Goal: Task Accomplishment & Management: Manage account settings

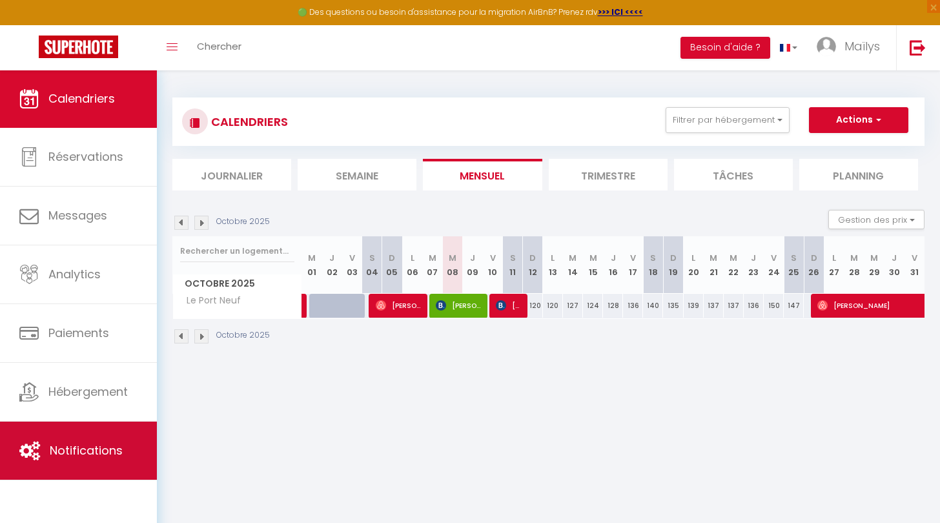
click at [75, 423] on link "Notifications" at bounding box center [78, 451] width 157 height 58
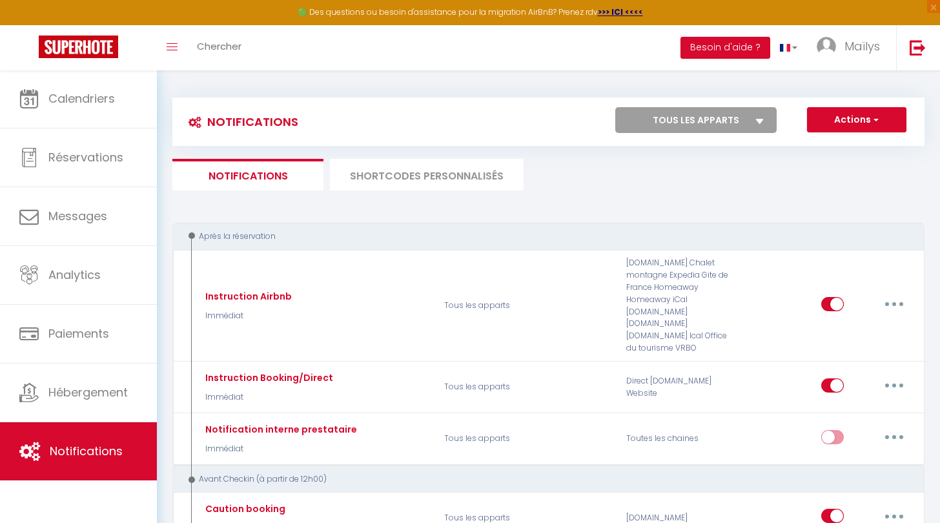
select select
checkbox input "false"
select select
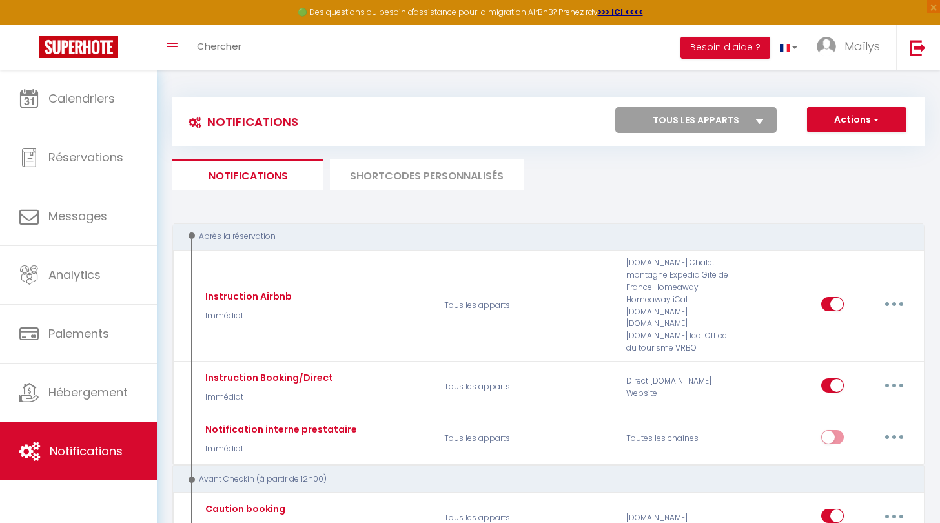
checkbox input "false"
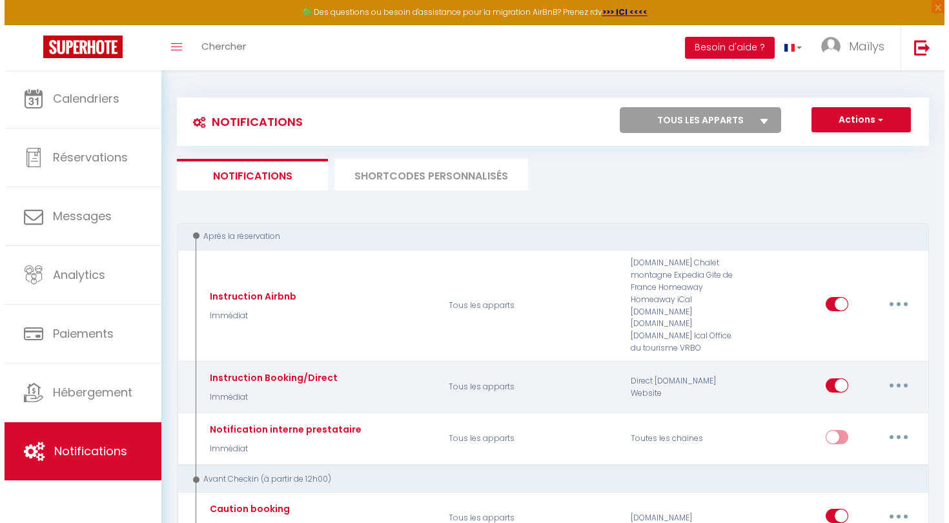
scroll to position [10, 0]
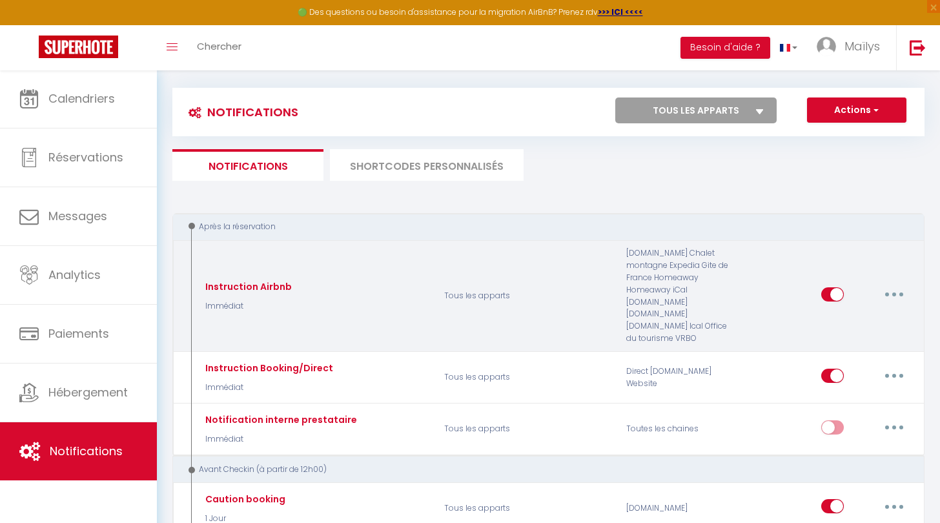
click at [891, 288] on button "button" at bounding box center [894, 294] width 36 height 21
click at [843, 312] on link "Editer" at bounding box center [861, 323] width 96 height 22
type input "Instruction Airbnb"
select select "Immédiat"
select select "if_booking_is_paid"
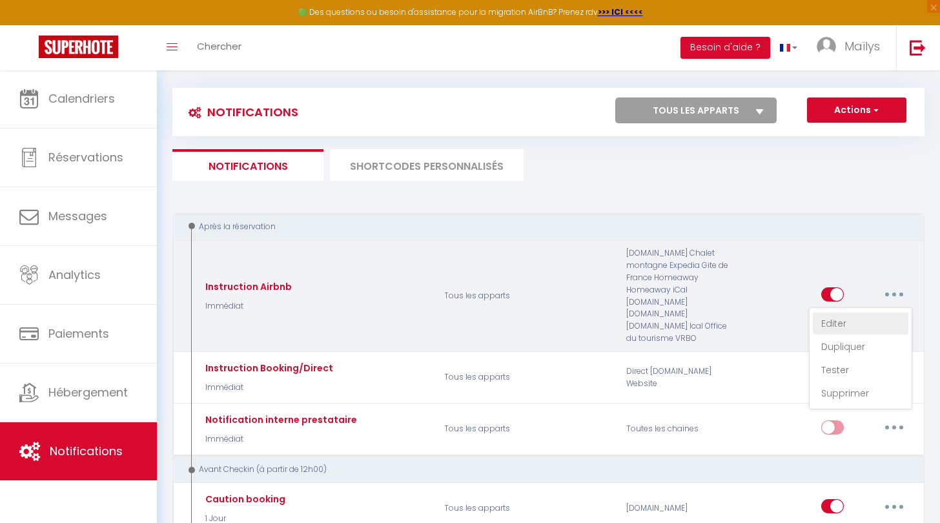
checkbox input "true"
checkbox input "false"
radio input "true"
type input "Confirmation de votre réservation - [BOOKING:ID] - [GUEST:FIRST_NAME] [GUEST:LA…"
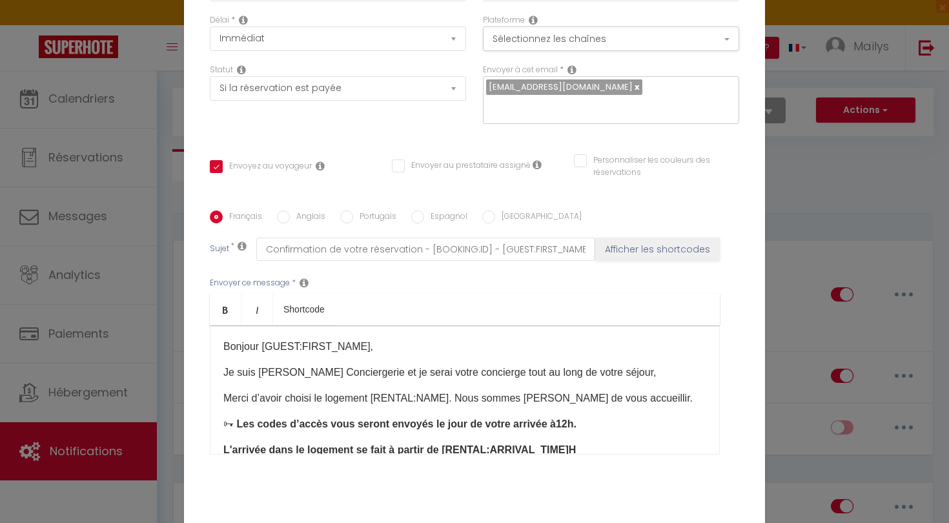
scroll to position [68, 0]
click at [395, 357] on div "Bonjour [GUEST:FIRST_NAME]​,​ Je suis [PERSON_NAME] Conciergerie et je serai vo…" at bounding box center [465, 389] width 510 height 129
drag, startPoint x: 387, startPoint y: 374, endPoint x: 284, endPoint y: 363, distance: 103.2
click at [284, 363] on div "Bonjour [GUEST:FIRST_NAME]​,​ Je suis [PERSON_NAME] Conciergerie et je serai vo…" at bounding box center [465, 389] width 510 height 129
click at [293, 216] on label "Anglais" at bounding box center [308, 217] width 36 height 14
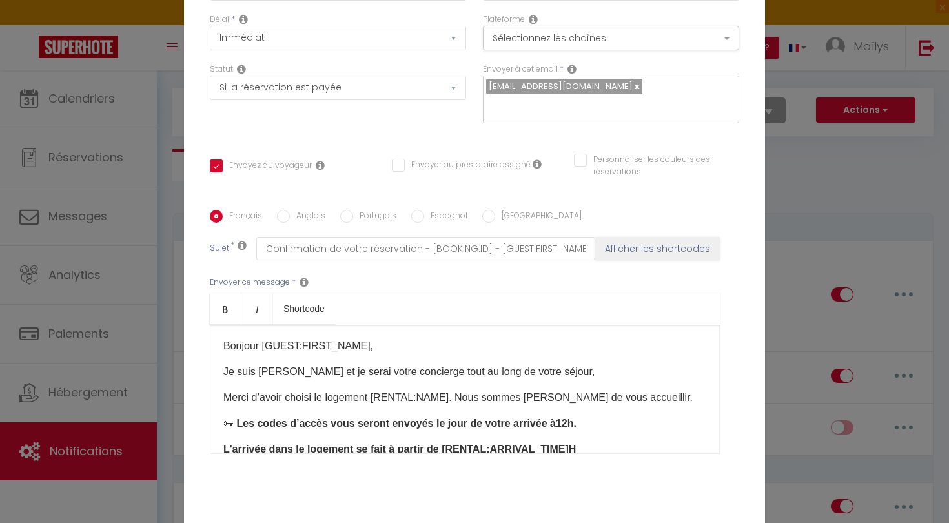
click at [290, 216] on input "Anglais" at bounding box center [283, 216] width 13 height 13
radio input "true"
checkbox input "true"
checkbox input "false"
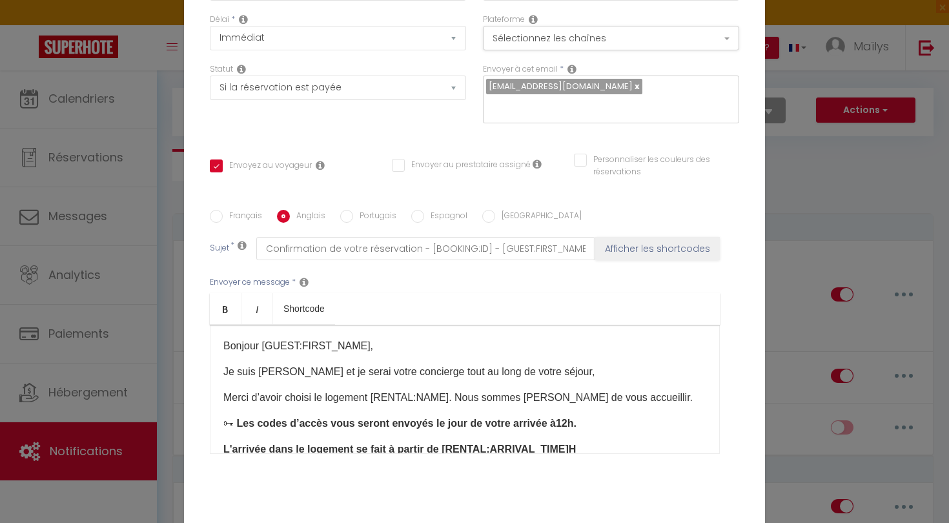
type input "Please confirm your booking - [BOOKING:ID] - [GUEST:FIRST_NAME] - [GUEST:NAME] …"
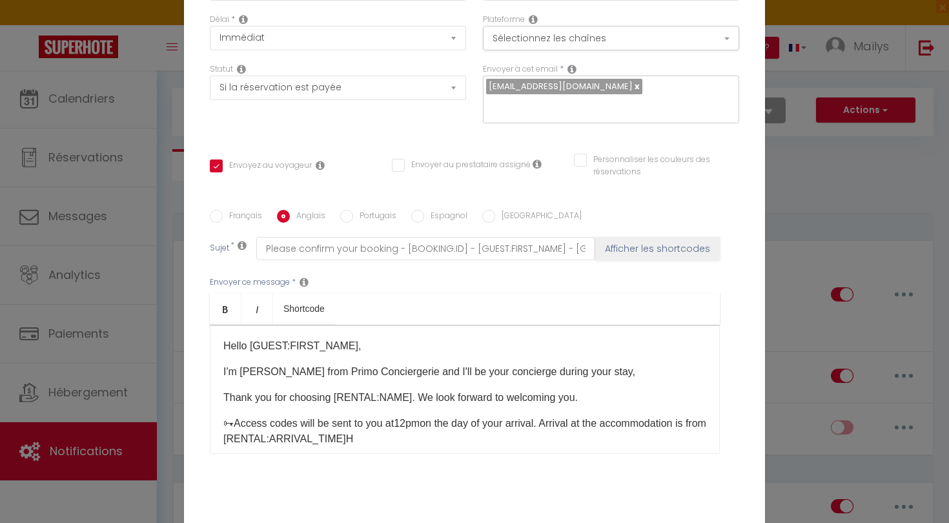
click at [386, 374] on p "I'm [PERSON_NAME] from Primo Conciergerie and I'll be your concierge during you…" at bounding box center [464, 371] width 483 height 15
click at [239, 215] on label "Français" at bounding box center [242, 217] width 39 height 14
click at [223, 215] on input "Français" at bounding box center [216, 216] width 13 height 13
radio input "true"
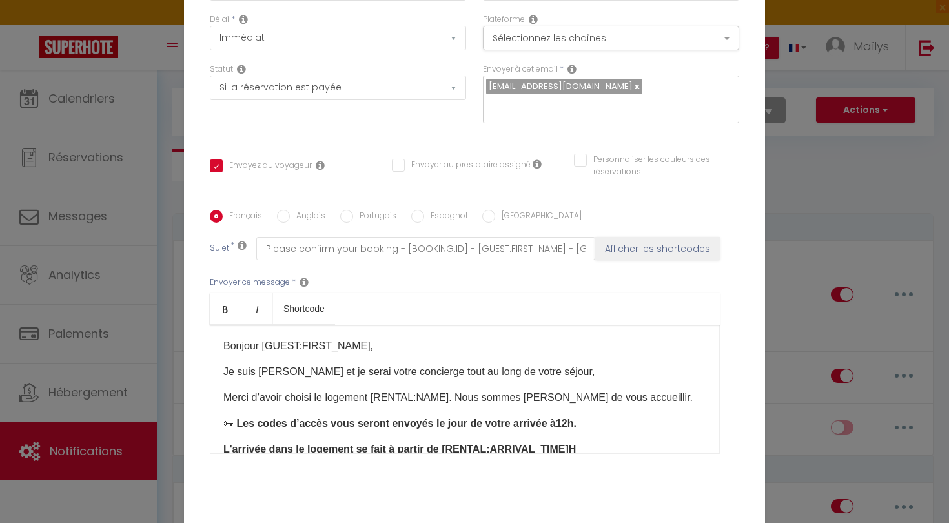
checkbox input "true"
checkbox input "false"
type input "Confirmation de votre réservation - [BOOKING:ID] - [GUEST:FIRST_NAME] [GUEST:LA…"
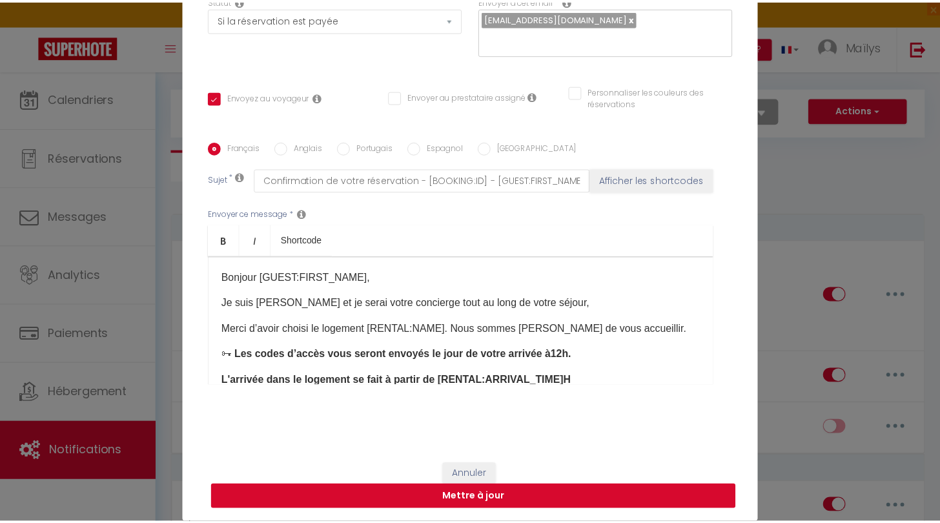
scroll to position [136, 0]
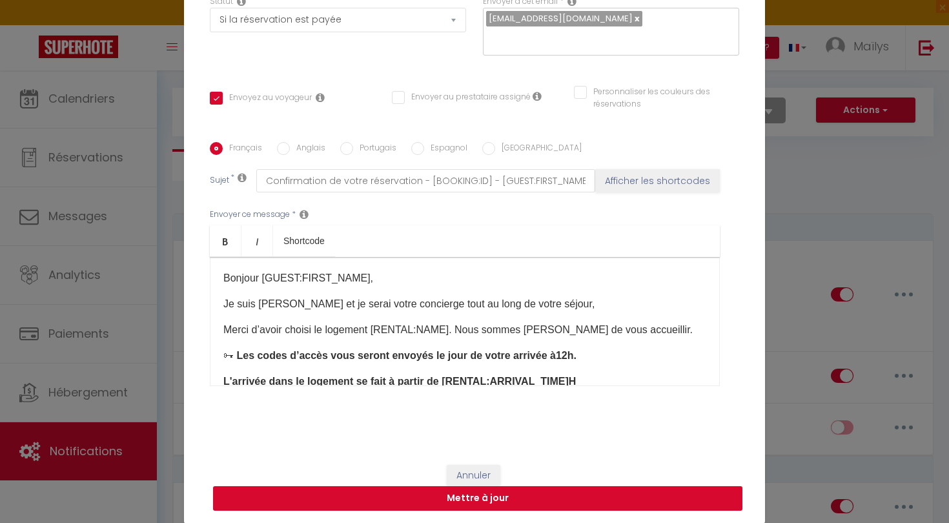
click at [487, 500] on button "Mettre à jour" at bounding box center [477, 498] width 529 height 25
checkbox input "true"
checkbox input "false"
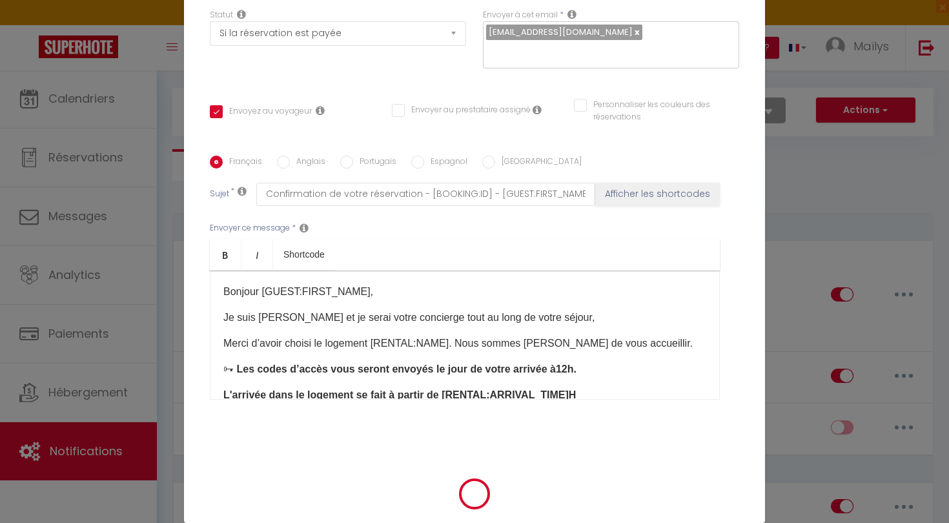
select select
checkbox input "false"
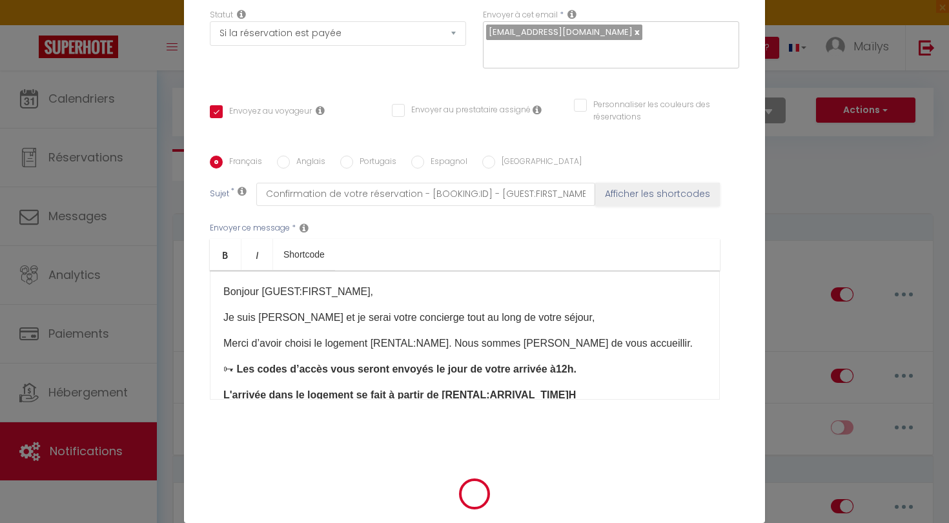
radio input "false"
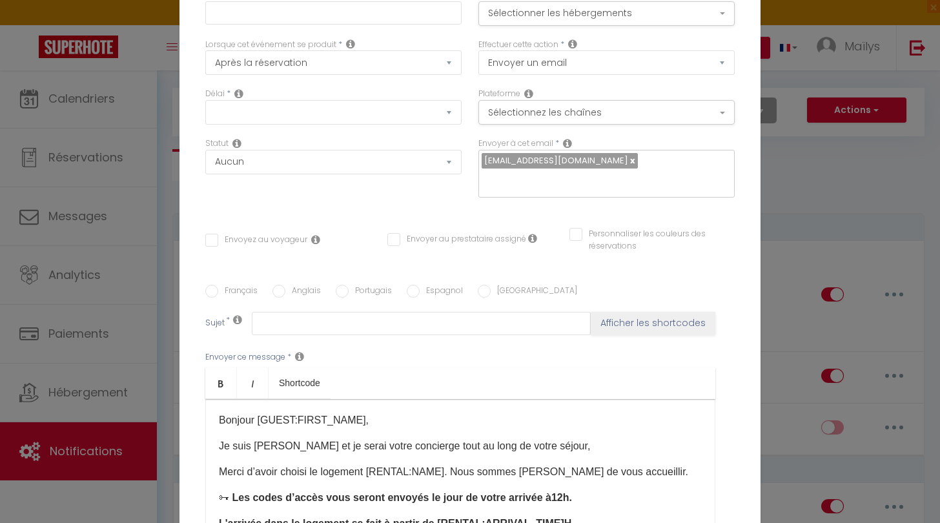
select select
checkbox input "false"
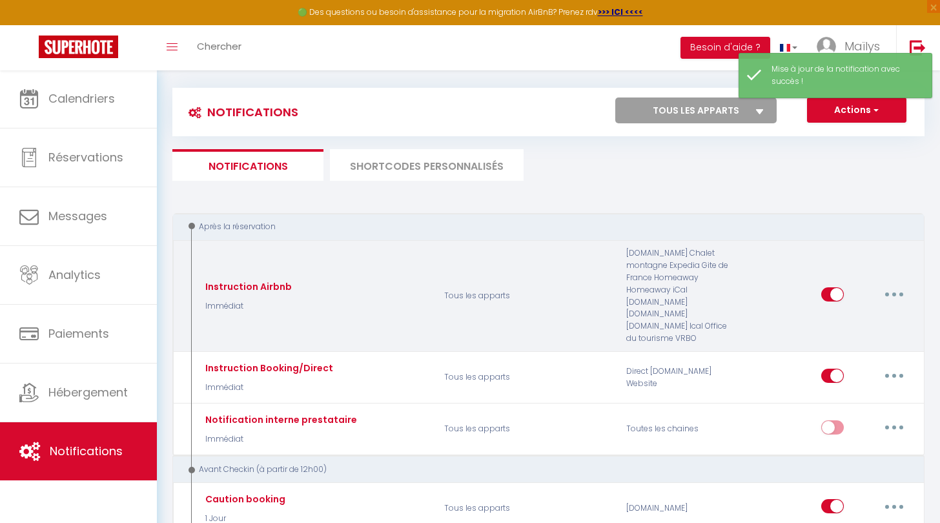
click at [896, 292] on icon "button" at bounding box center [894, 294] width 4 height 4
click at [845, 321] on link "Editer" at bounding box center [861, 323] width 96 height 22
type input "Instruction Airbnb"
select select "Immédiat"
select select "if_booking_is_paid"
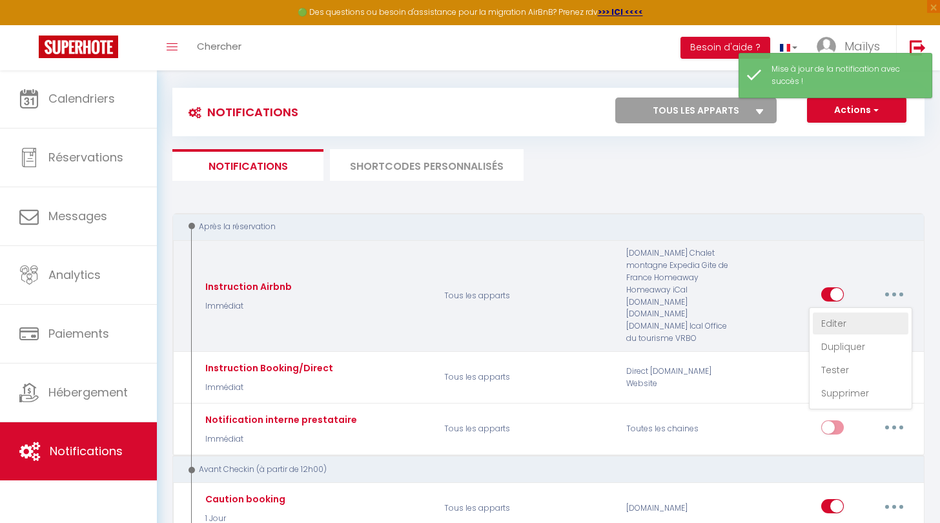
checkbox input "true"
checkbox input "false"
radio input "true"
type input "Confirmation de votre réservation - [BOOKING:ID] - [GUEST:FIRST_NAME] [GUEST:LA…"
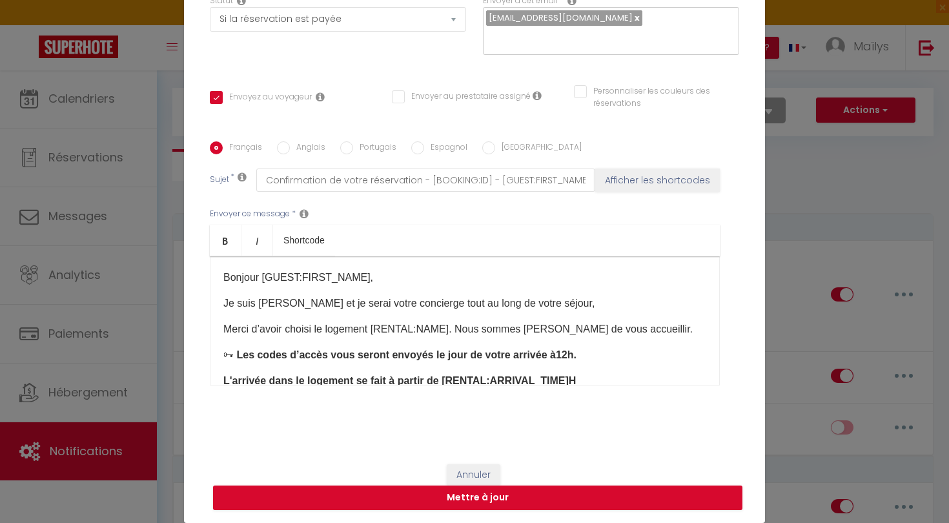
scroll to position [136, 0]
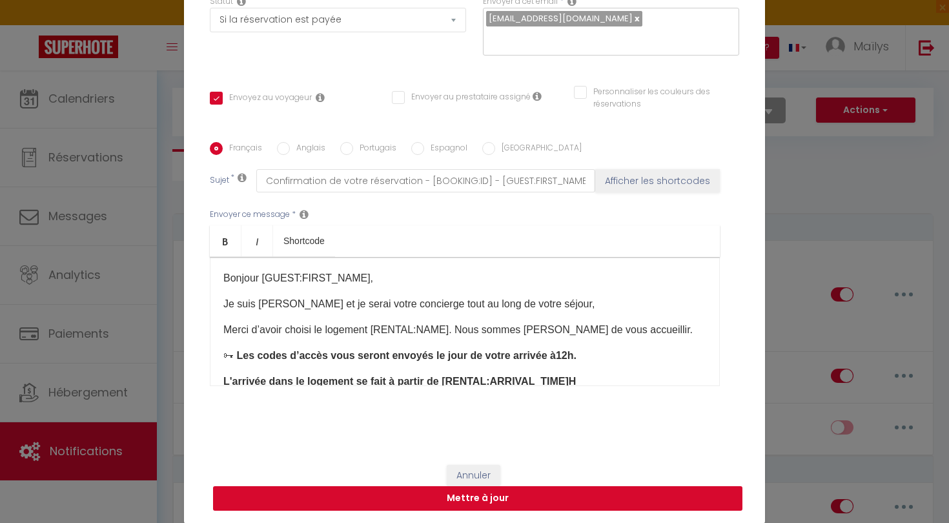
click at [468, 493] on button "Mettre à jour" at bounding box center [477, 498] width 529 height 25
checkbox input "true"
checkbox input "false"
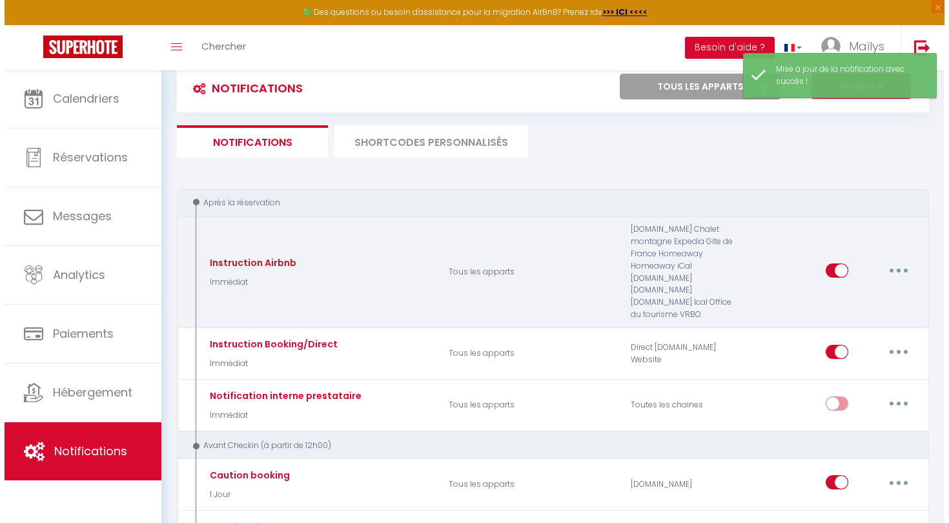
scroll to position [35, 0]
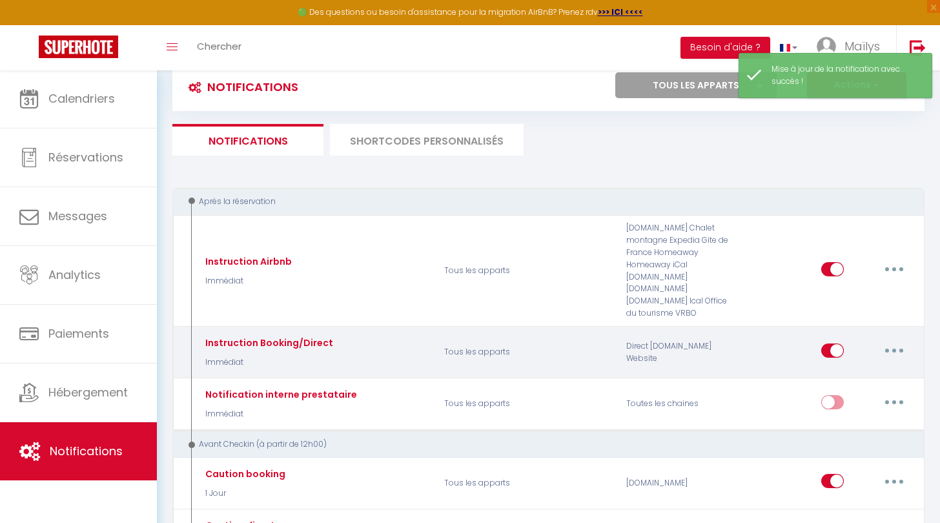
click at [898, 350] on button "button" at bounding box center [894, 350] width 36 height 21
click at [877, 379] on link "Editer" at bounding box center [861, 380] width 96 height 22
type input "Instruction Booking/Direct"
select select "Immédiat"
select select "if_booking_is_paid"
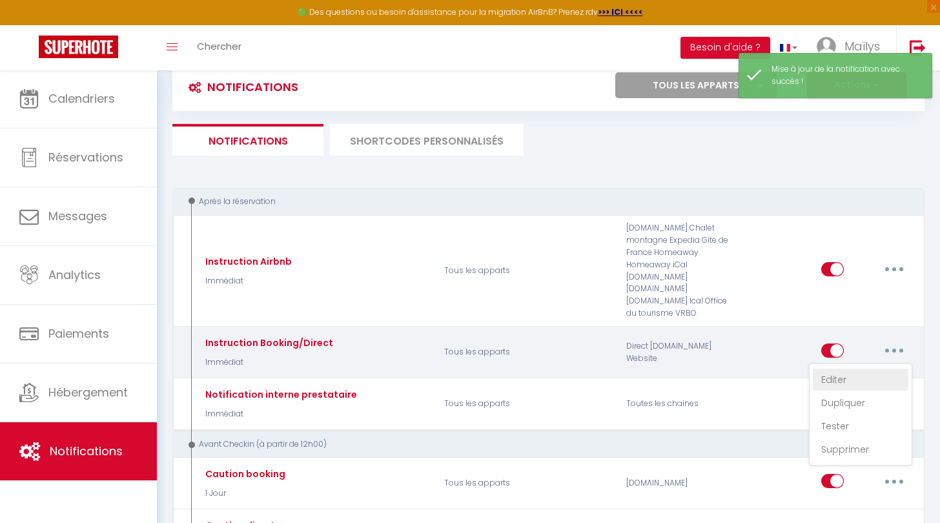
checkbox input "true"
checkbox input "false"
radio input "true"
type input "Confirmation de votre réservation - [BOOKING:ID] - [GUEST:FIRST_NAME] [GUEST:LA…"
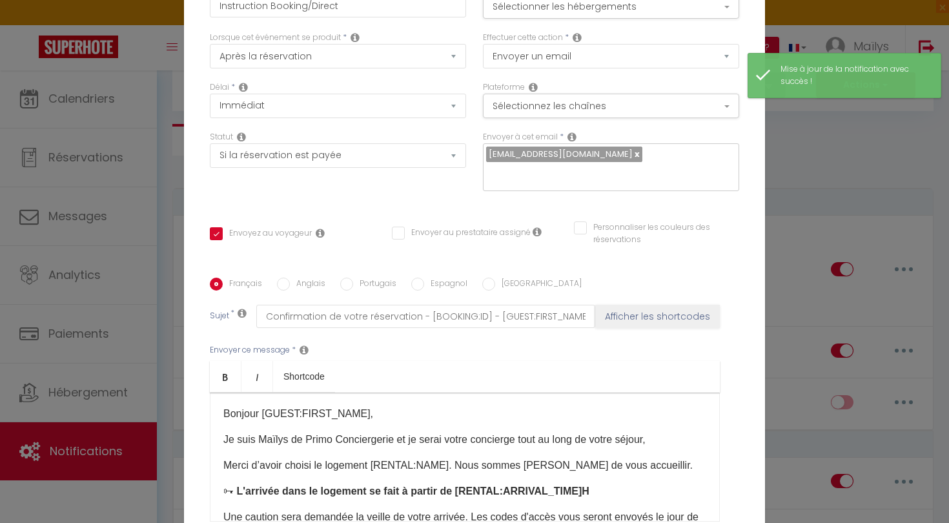
scroll to position [0, 0]
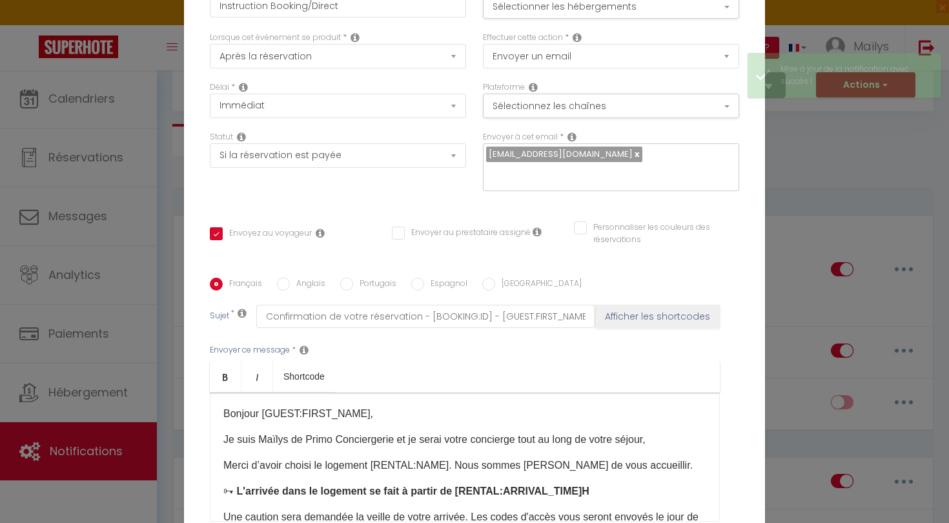
drag, startPoint x: 393, startPoint y: 442, endPoint x: 386, endPoint y: 442, distance: 7.1
click at [386, 442] on p "Je suis [PERSON_NAME] Conciergerie et je serai votre concierge tout au long de …" at bounding box center [464, 439] width 483 height 15
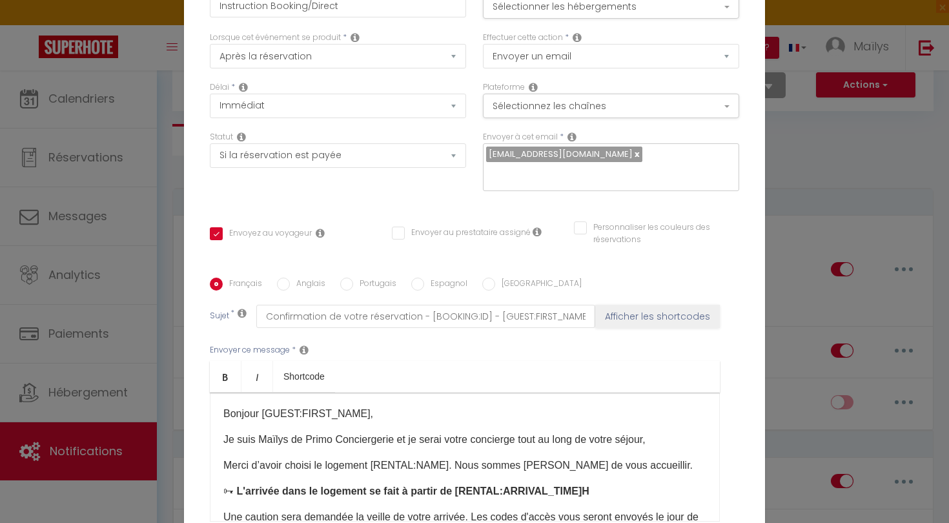
drag, startPoint x: 389, startPoint y: 440, endPoint x: 316, endPoint y: 438, distance: 73.6
click at [316, 438] on p "Je suis [PERSON_NAME] Conciergerie et je serai votre concierge tout au long de …" at bounding box center [464, 439] width 483 height 15
drag, startPoint x: 286, startPoint y: 438, endPoint x: 393, endPoint y: 444, distance: 107.3
click at [393, 444] on p "Je suis [PERSON_NAME] Conciergerie et je serai votre concierge tout au long de …" at bounding box center [464, 439] width 483 height 15
click at [389, 440] on p "Je suis [PERSON_NAME] Conciergerie et je serai votre concierge tout au long de …" at bounding box center [464, 439] width 483 height 15
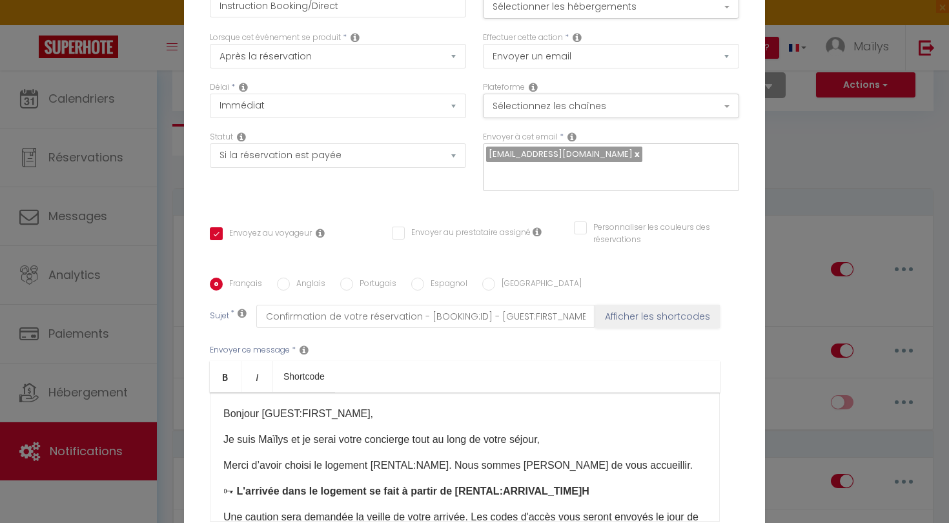
click at [305, 286] on label "Anglais" at bounding box center [308, 285] width 36 height 14
click at [290, 286] on input "Anglais" at bounding box center [283, 284] width 13 height 13
radio input "true"
checkbox input "true"
checkbox input "false"
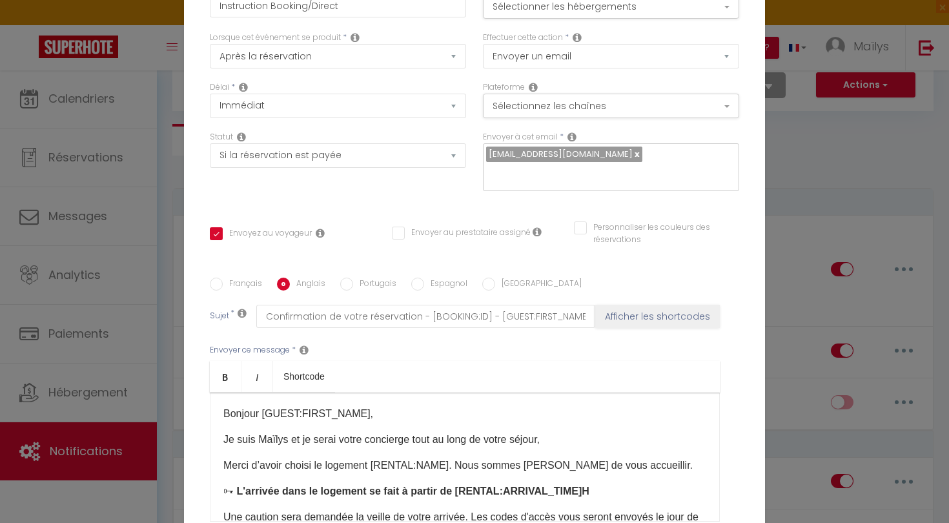
checkbox input "false"
type input "Please confirm your booking - [BOOKING:ID] - [GUEST:FIRST_NAME] - [GUEST:NAME] …"
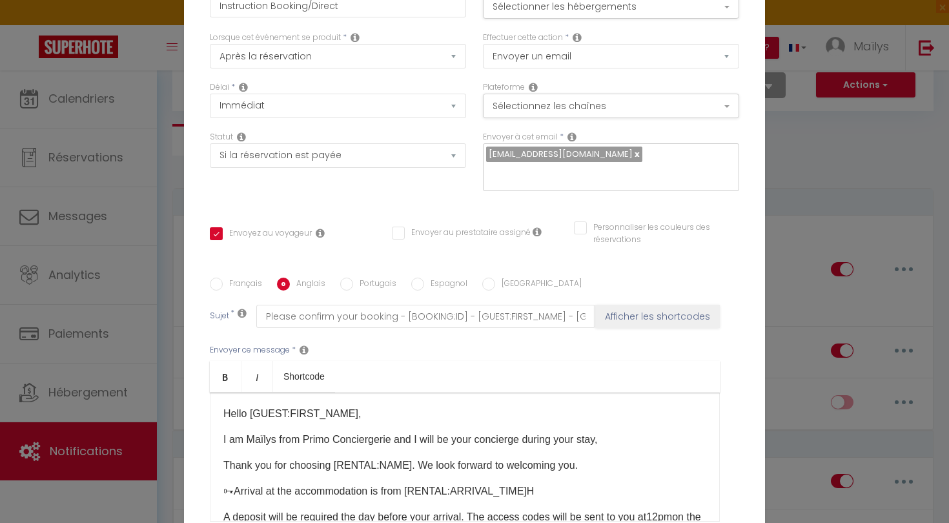
click at [392, 442] on p "I am Maïlys from Primo Conciergerie and I will be your concierge during your st…" at bounding box center [464, 439] width 483 height 15
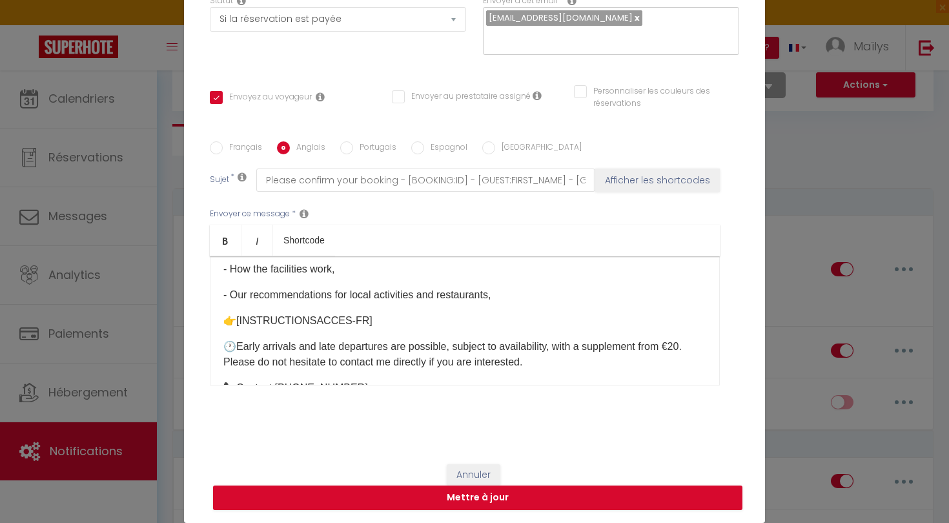
scroll to position [136, 0]
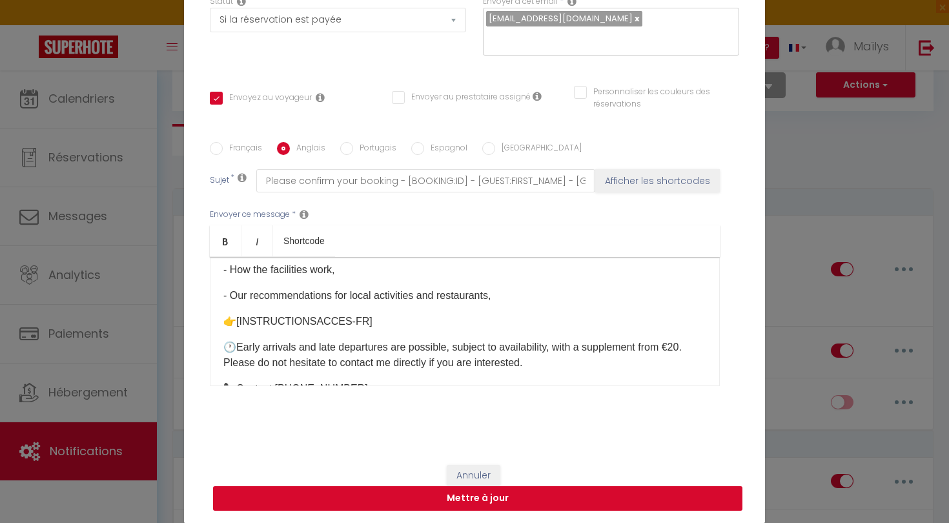
click at [487, 500] on button "Mettre à jour" at bounding box center [477, 498] width 529 height 25
checkbox input "true"
checkbox input "false"
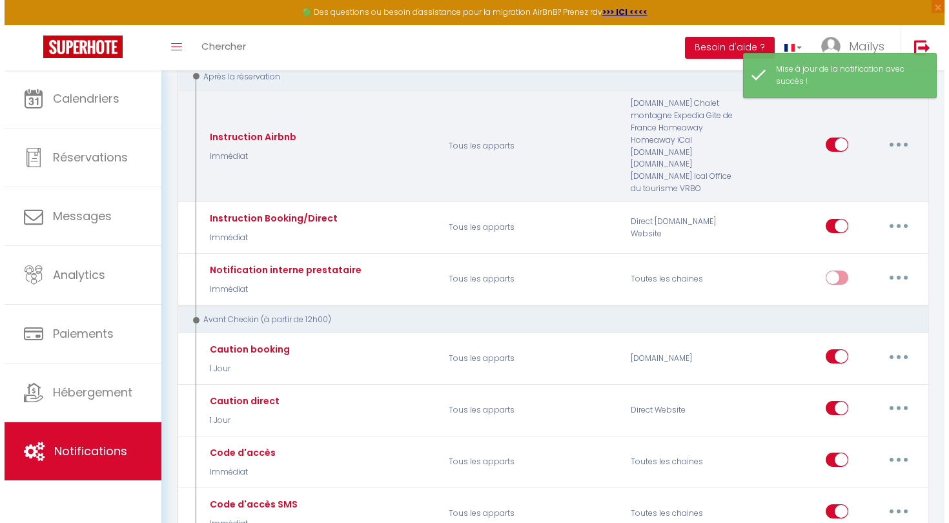
scroll to position [168, 0]
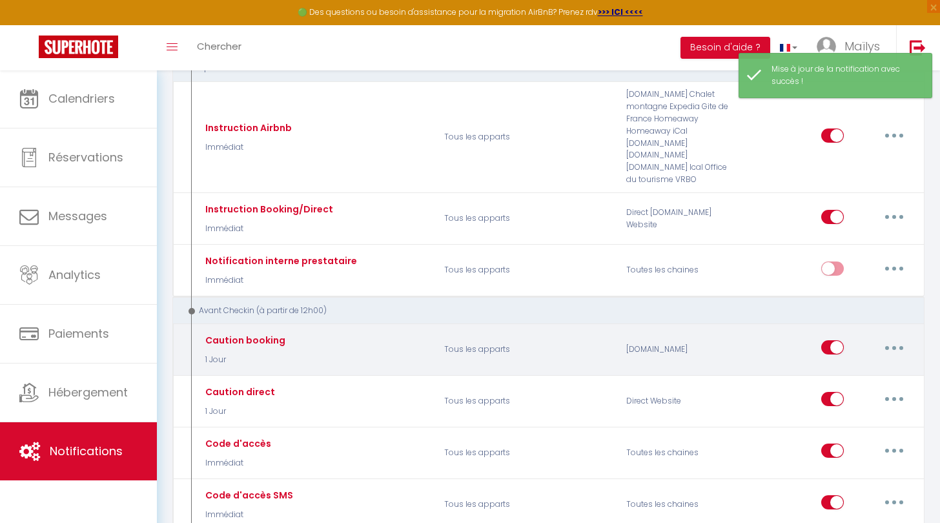
click at [897, 337] on button "button" at bounding box center [894, 347] width 36 height 21
click at [858, 366] on link "Editer" at bounding box center [861, 377] width 96 height 22
type input "Caution booking"
select select "1 Jour"
select select "if_deposit_not_paid"
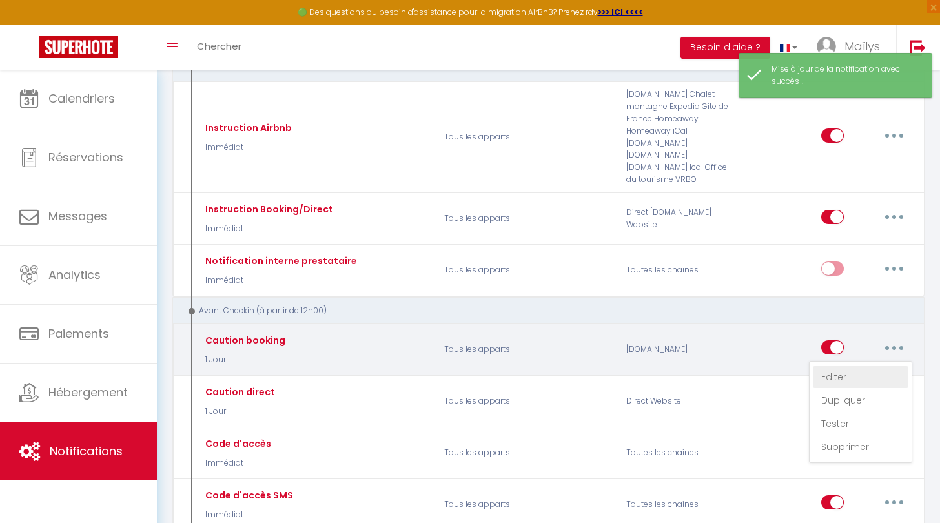
checkbox input "true"
checkbox input "false"
radio input "true"
type input "Dépôt de caution pour votre réservation [RENTAL:NAME]"
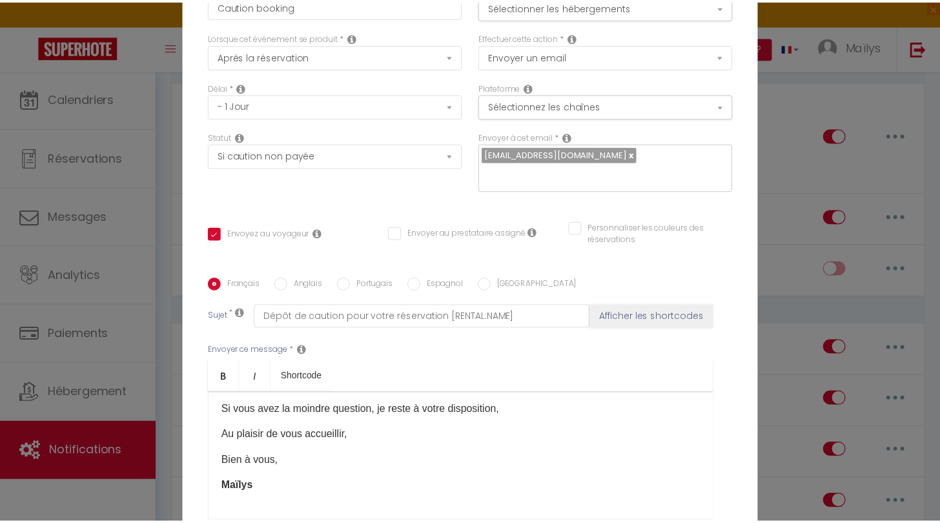
scroll to position [148, 0]
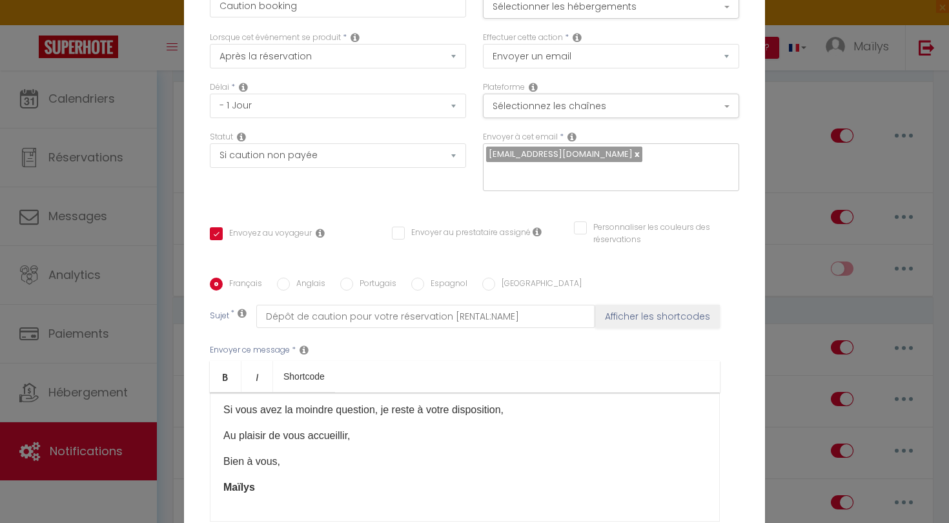
checkbox input "true"
checkbox input "false"
select select "1"
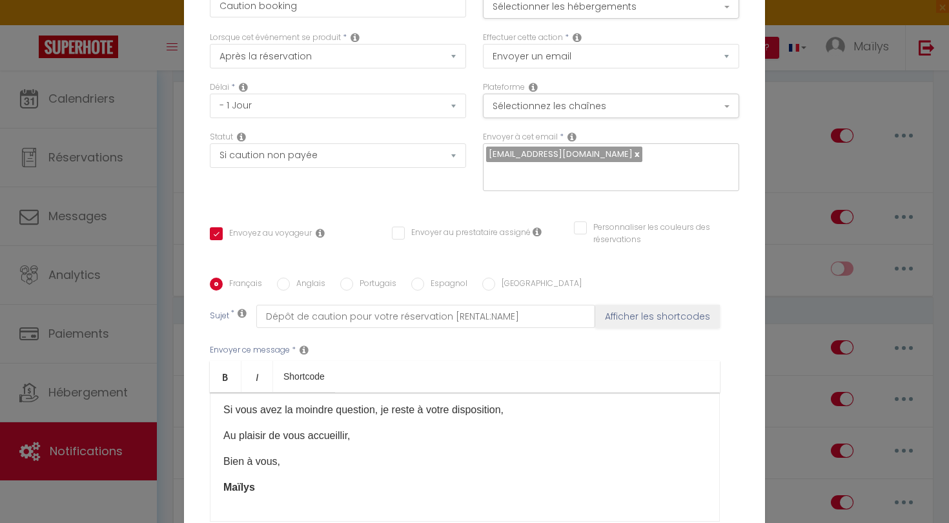
select select
checkbox input "false"
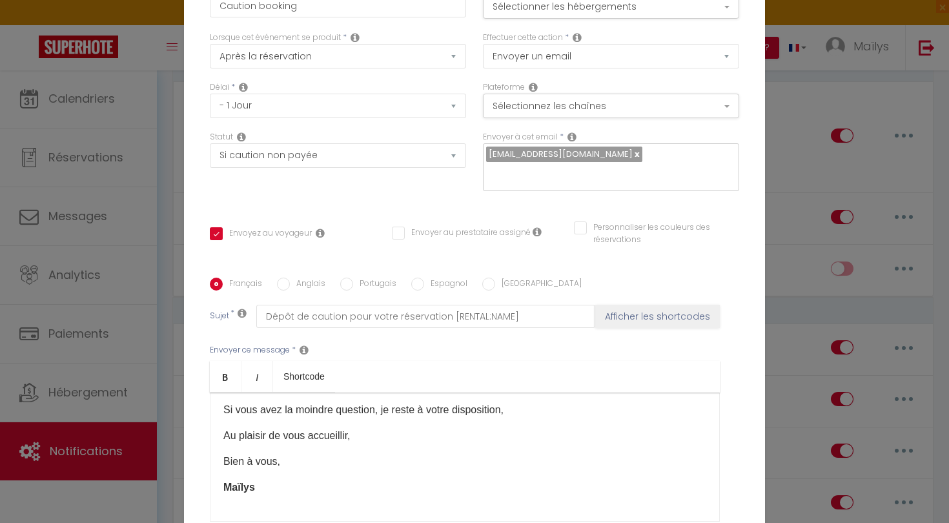
radio input "false"
select select
checkbox input "false"
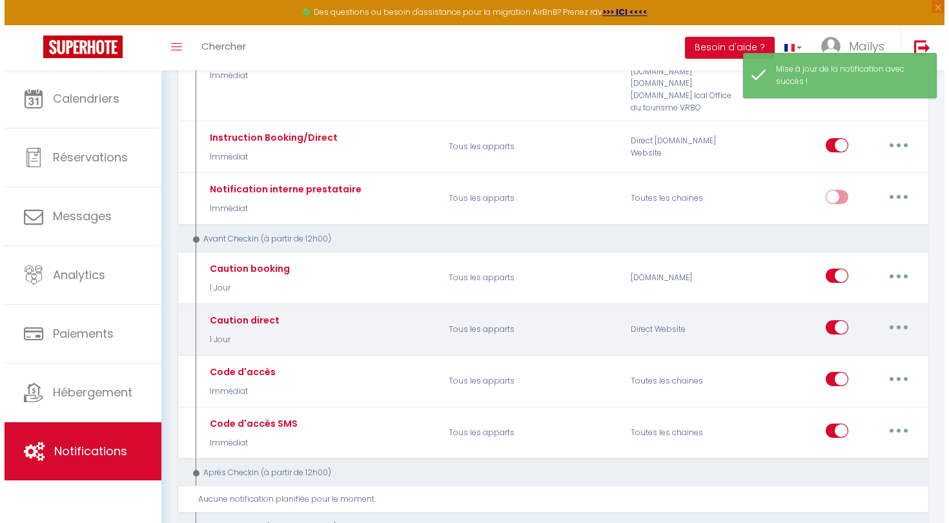
scroll to position [241, 0]
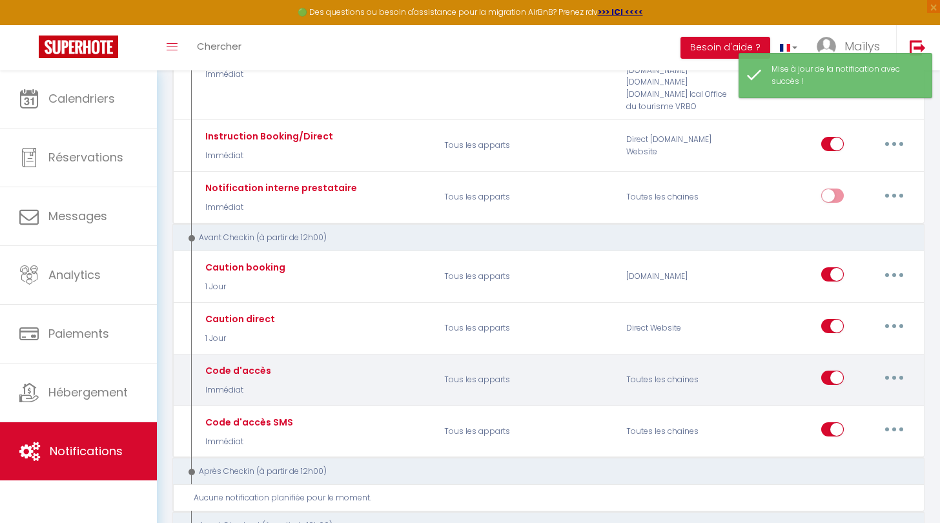
click at [908, 367] on button "button" at bounding box center [894, 377] width 36 height 21
click at [856, 396] on link "Editer" at bounding box center [861, 407] width 96 height 22
type input "Code d'accès"
select select "Immédiat"
select select "if_deposit_is_paid"
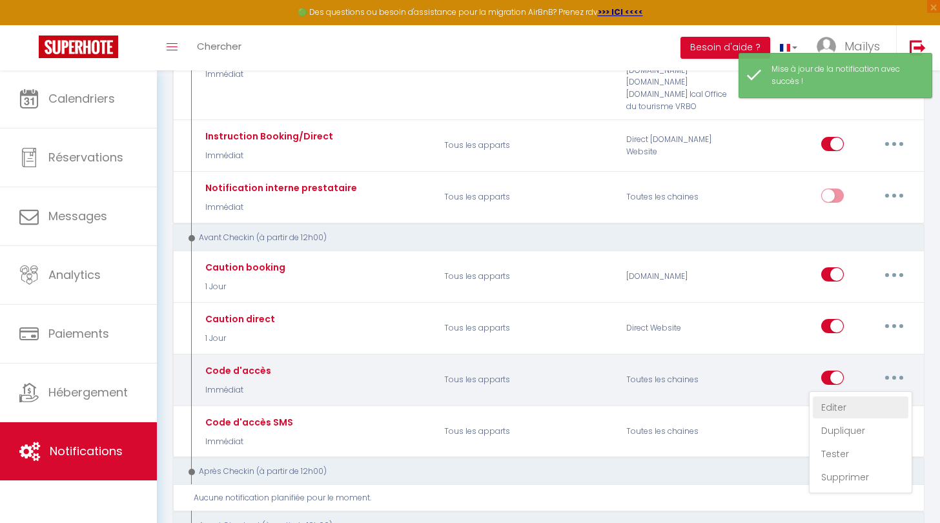
checkbox input "true"
checkbox input "false"
checkbox input "true"
radio input "true"
type input "Votre séjour commence ici : Voici ce qu'il faut savoir pour entrer dans le loge…"
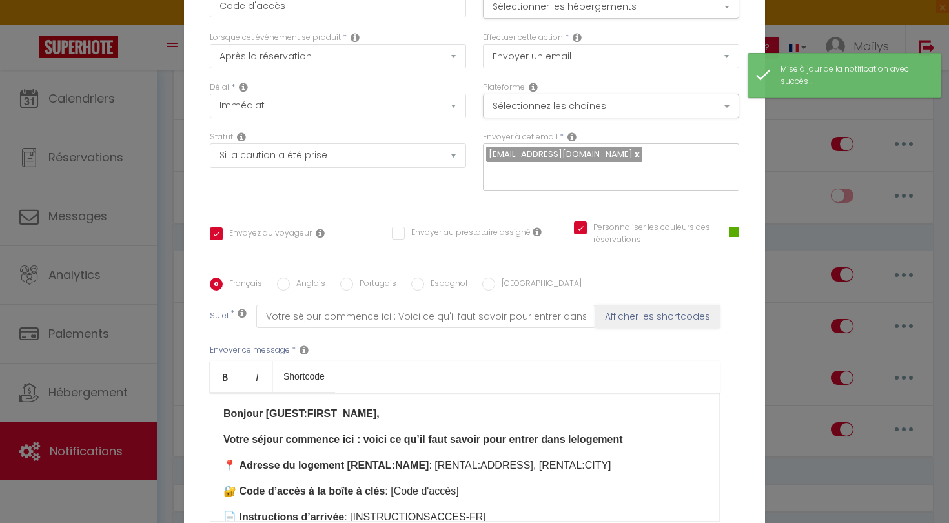
scroll to position [0, 0]
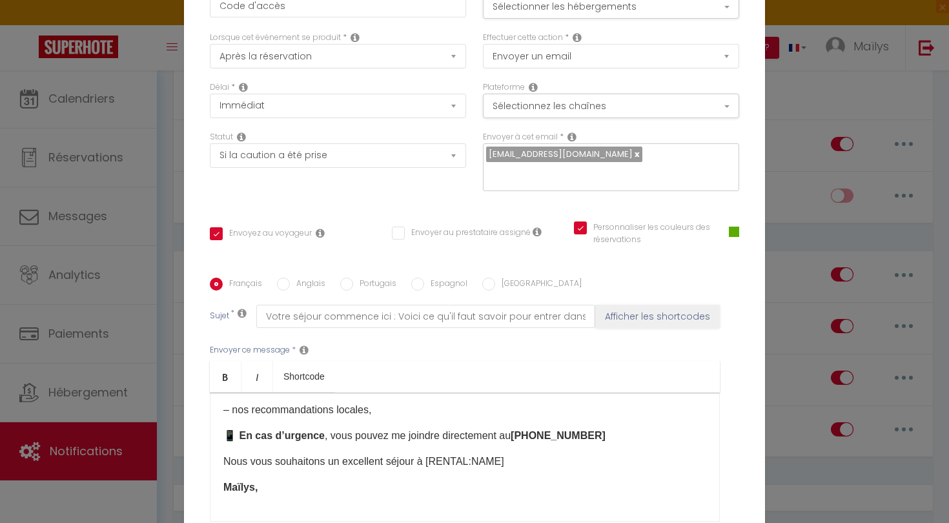
click at [832, 314] on div "Modifier la notification × Titre * Code d'accès Pour cet hébergement Sélectionn…" at bounding box center [474, 261] width 949 height 523
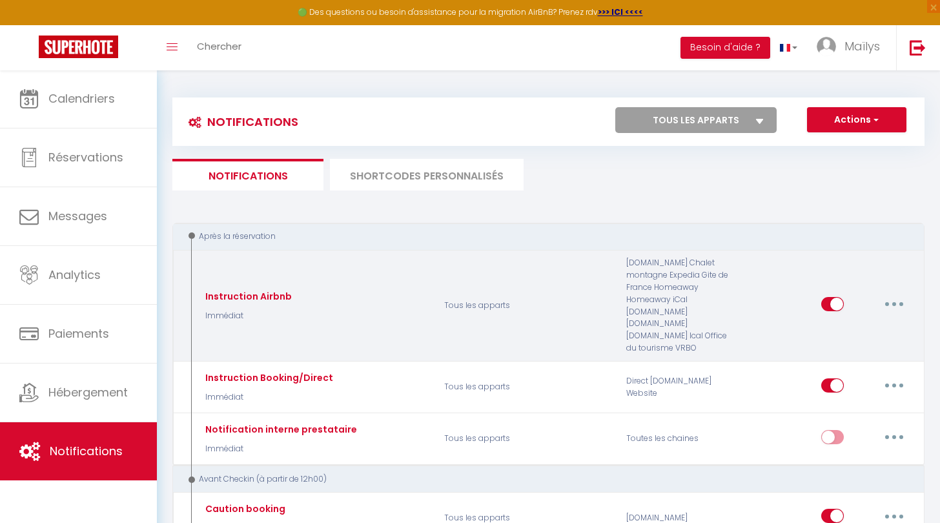
click at [875, 296] on div "Editer Dupliquer Tester Supprimer" at bounding box center [866, 305] width 91 height 37
click at [893, 298] on button "button" at bounding box center [894, 304] width 36 height 21
click at [842, 331] on link "Editer" at bounding box center [861, 333] width 96 height 22
type input "Instruction Airbnb"
select select "1"
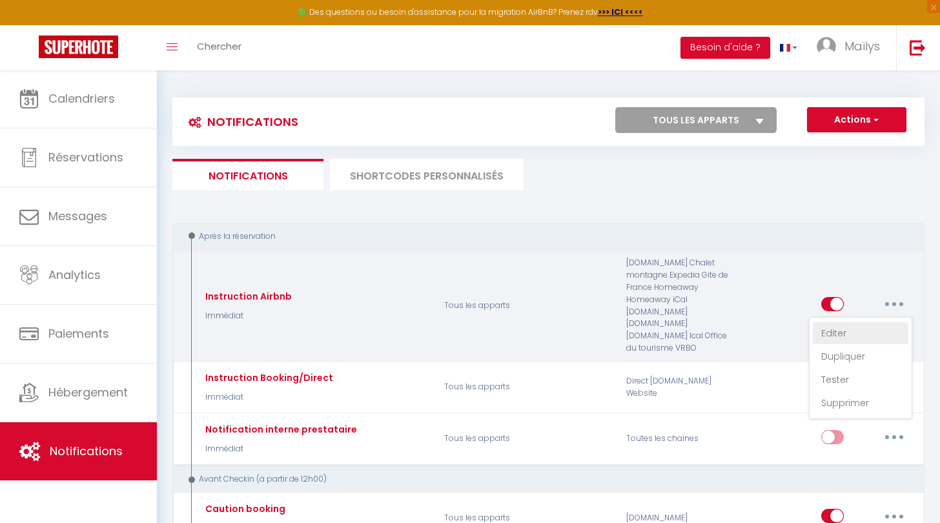
select select "if_booking_is_paid"
checkbox input "true"
checkbox input "false"
type input "Confirmation de votre réservation - [BOOKING:ID] - [GUEST:FIRST_NAME] [GUEST:LA…"
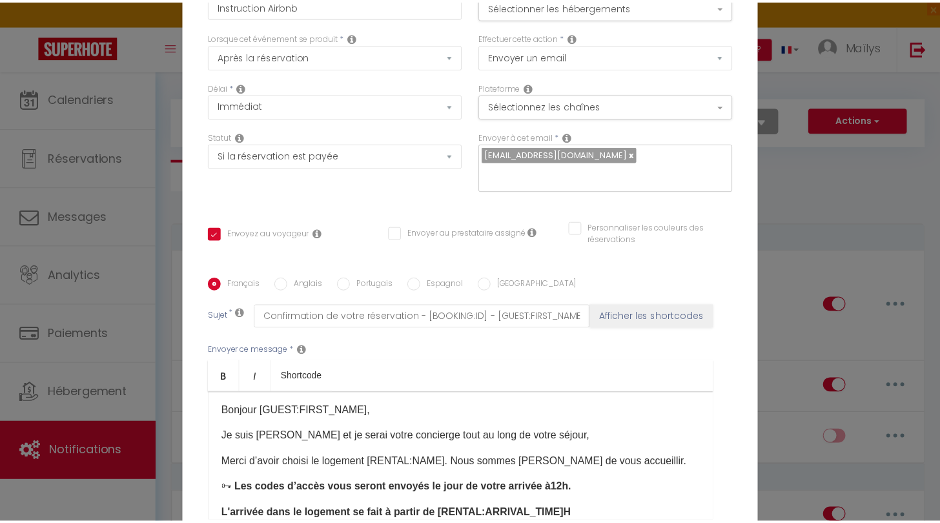
scroll to position [3, 0]
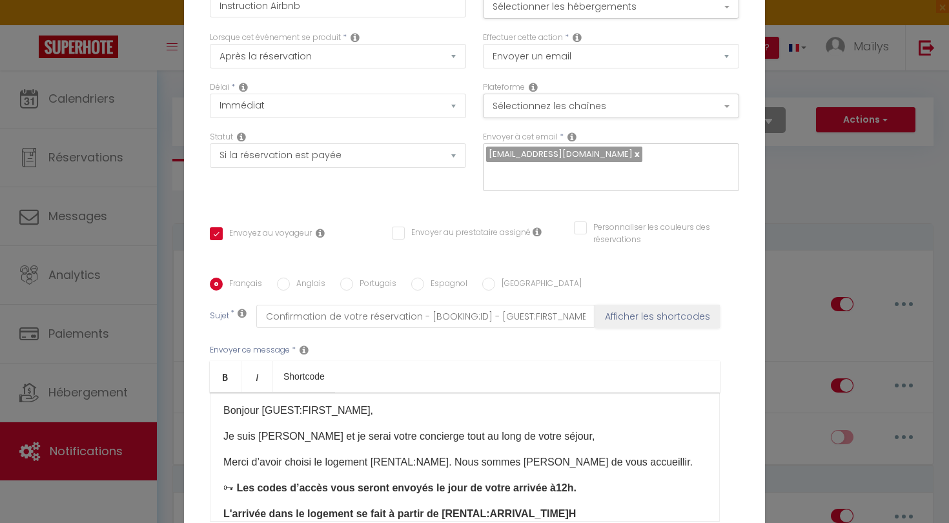
click at [852, 127] on div "Modifier la notification × Titre * Instruction Airbnb Pour cet hébergement Séle…" at bounding box center [474, 261] width 949 height 523
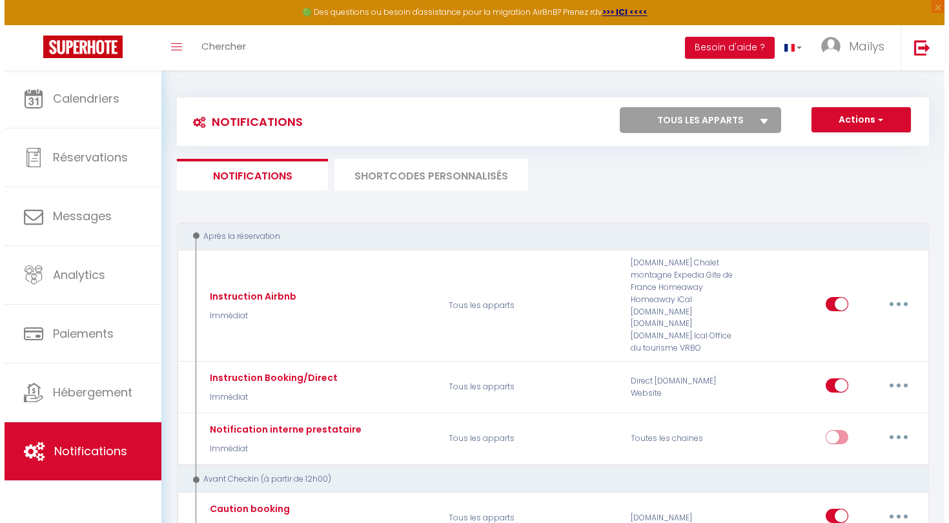
scroll to position [0, 0]
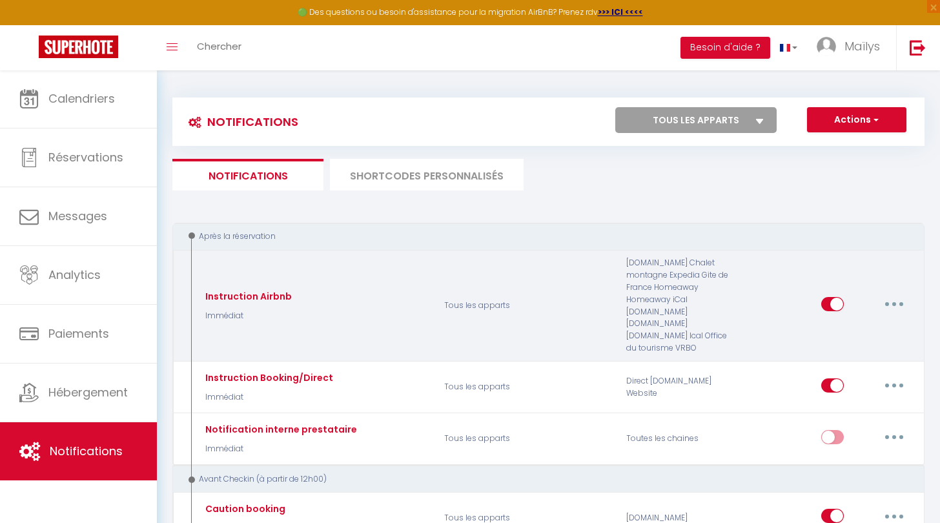
click at [903, 303] on button "button" at bounding box center [894, 304] width 36 height 21
click at [833, 333] on link "Editer" at bounding box center [861, 333] width 96 height 22
checkbox input "true"
checkbox input "false"
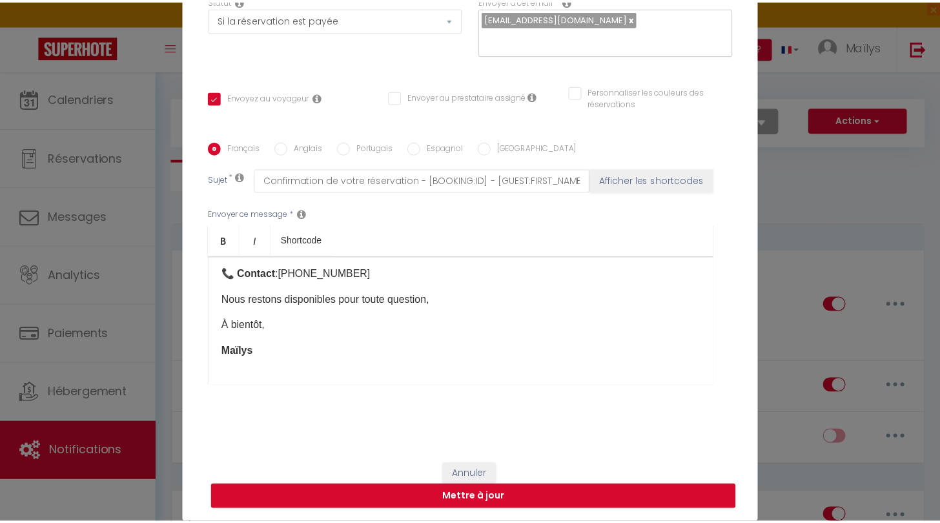
scroll to position [136, 0]
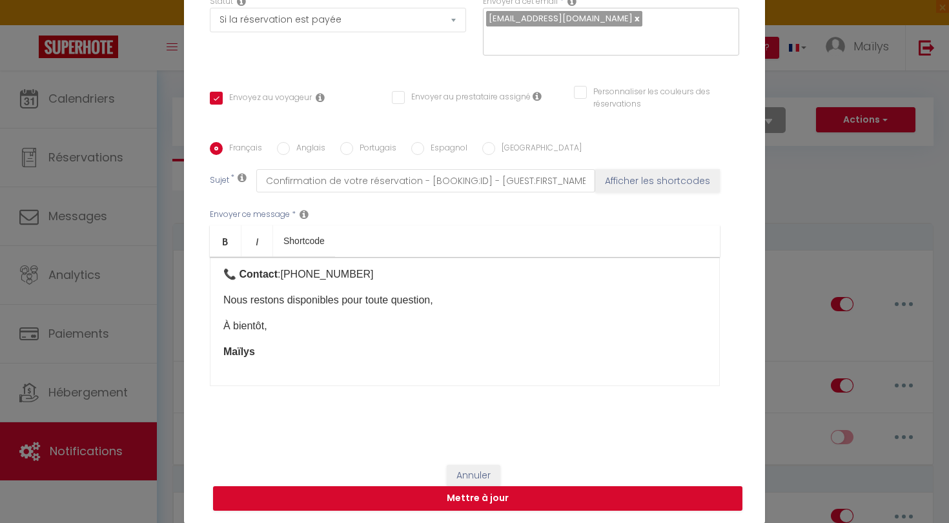
click at [840, 217] on div "Modifier la notification × Titre * Instruction Airbnb Pour cet hébergement Séle…" at bounding box center [474, 261] width 949 height 523
click at [476, 473] on button "Annuler" at bounding box center [474, 476] width 54 height 22
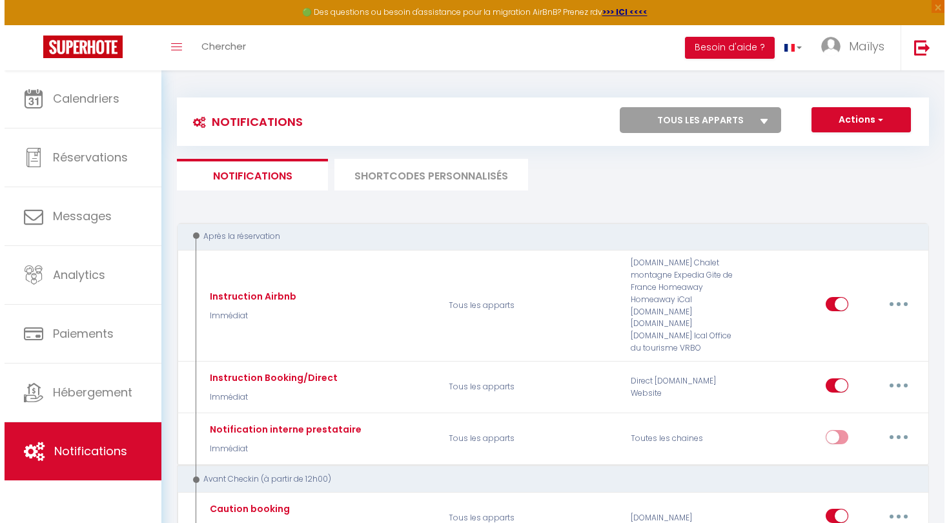
scroll to position [0, 0]
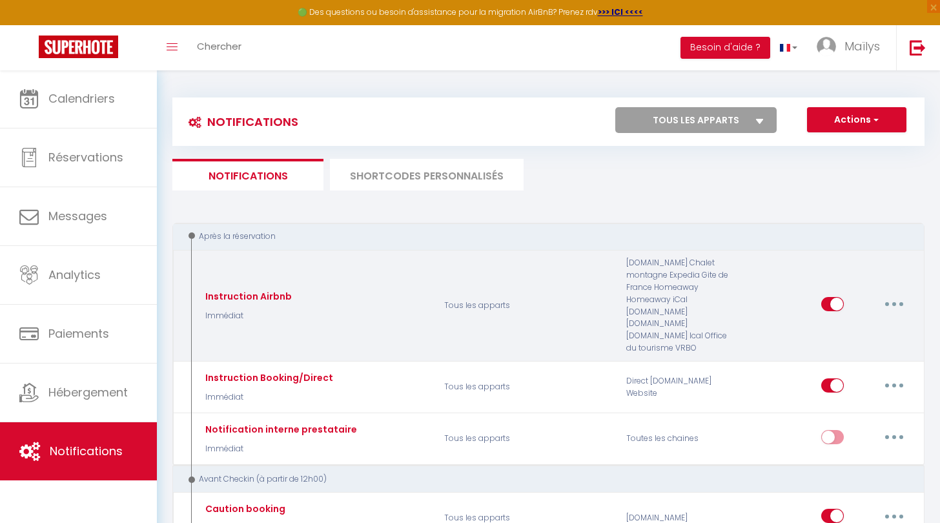
click at [904, 298] on button "button" at bounding box center [894, 304] width 36 height 21
click at [850, 327] on link "Editer" at bounding box center [861, 333] width 96 height 22
checkbox input "true"
checkbox input "false"
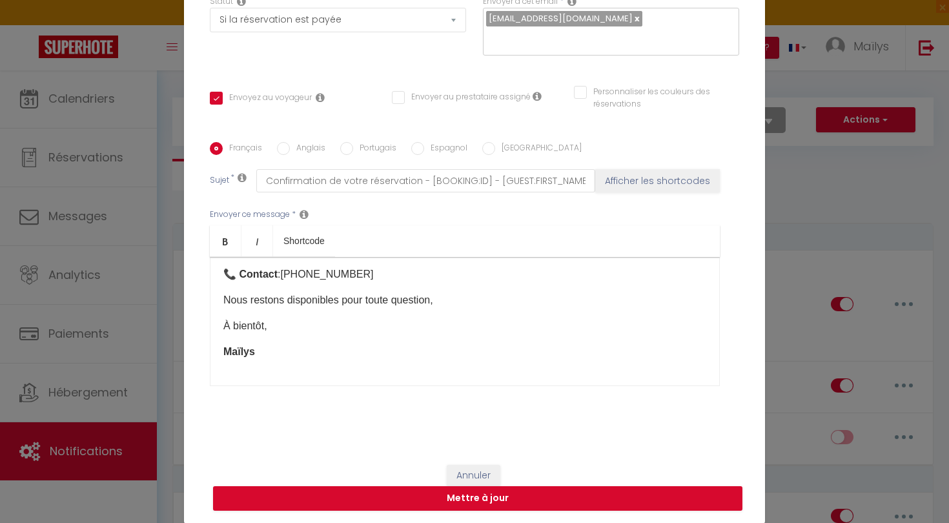
scroll to position [381, 0]
click at [469, 499] on button "Mettre à jour" at bounding box center [477, 498] width 529 height 25
checkbox input "true"
checkbox input "false"
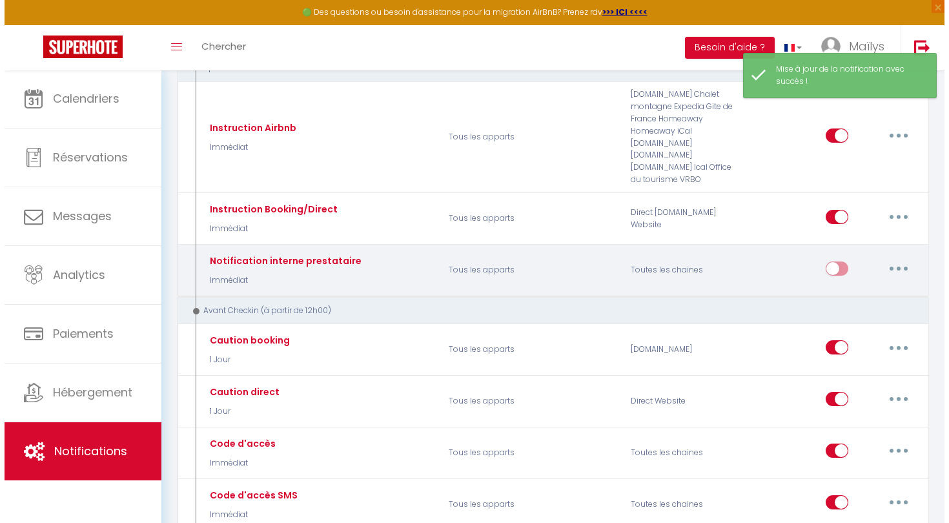
scroll to position [194, 0]
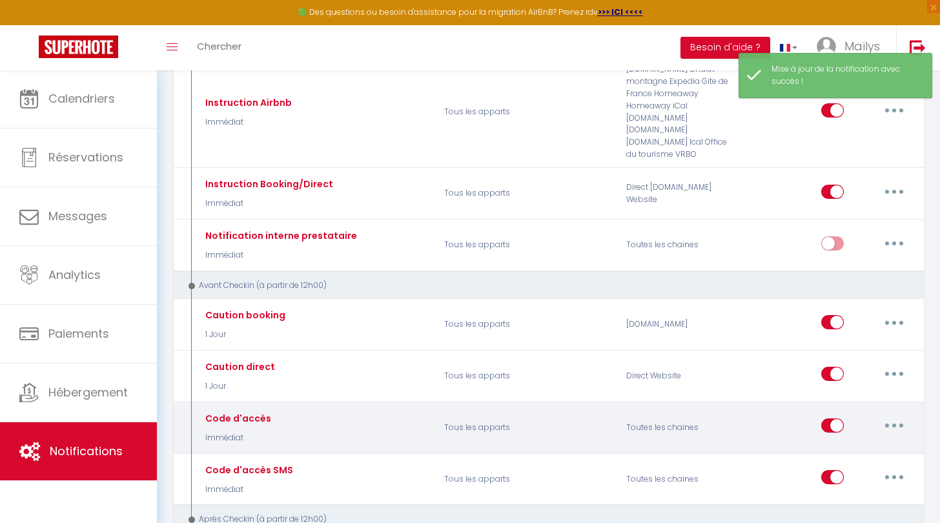
click at [901, 426] on button "button" at bounding box center [894, 425] width 36 height 21
click at [846, 444] on link "Editer" at bounding box center [861, 455] width 96 height 22
type input "Code d'accès"
select select "Immédiat"
select select "if_deposit_is_paid"
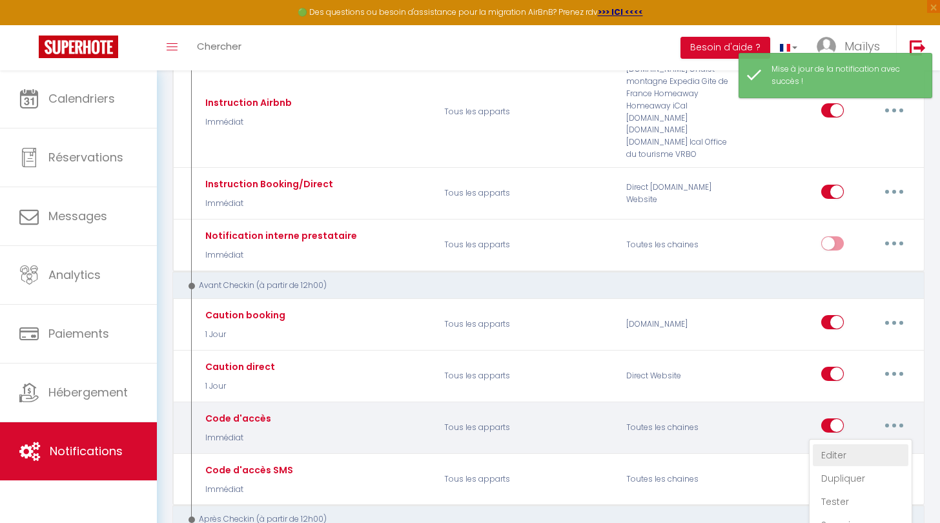
checkbox input "true"
checkbox input "false"
checkbox input "true"
radio input "true"
type input "Votre séjour commence ici : Voici ce qu'il faut savoir pour entrer dans le loge…"
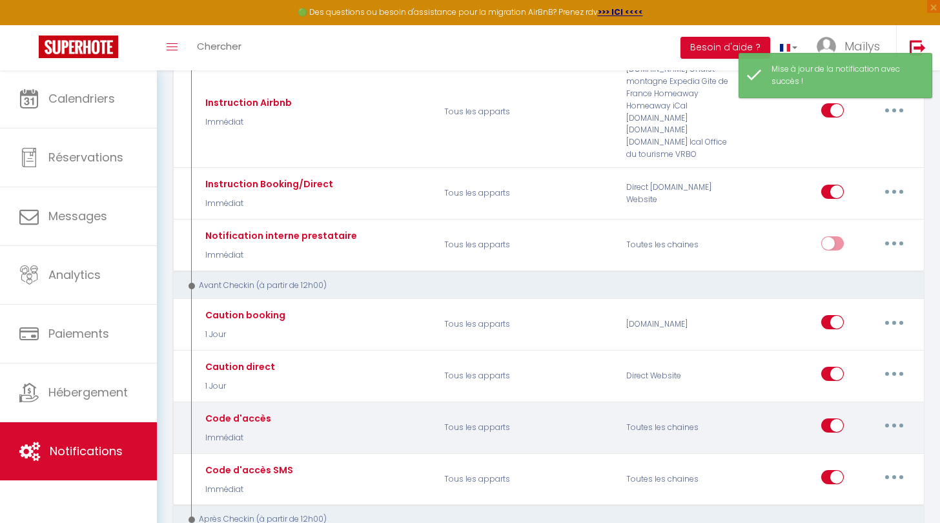
scroll to position [319, 0]
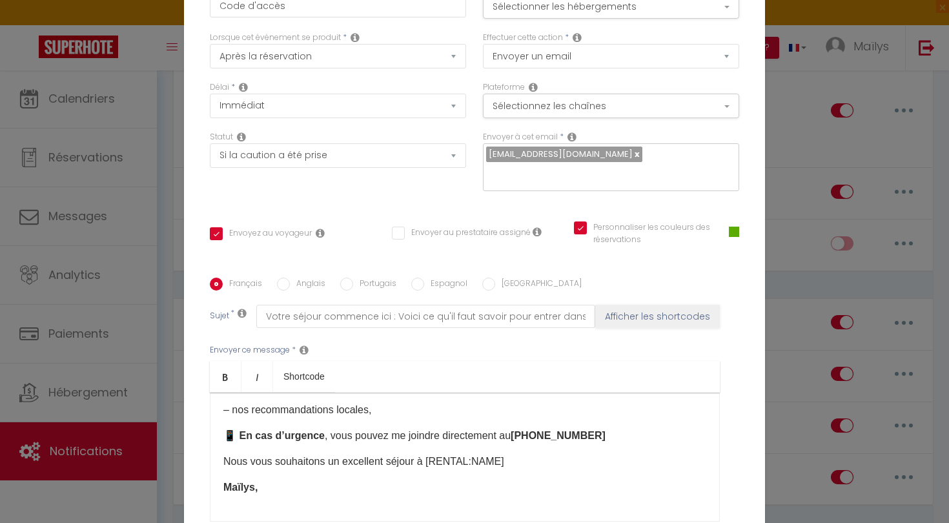
click at [810, 292] on div "Modifier la notification × Titre * Code d'accès Pour cet hébergement Sélectionn…" at bounding box center [474, 261] width 949 height 523
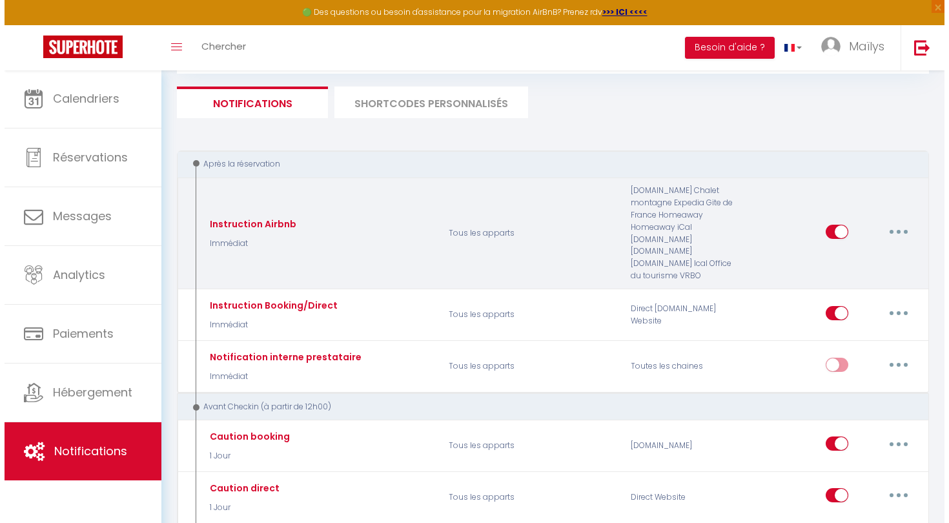
scroll to position [79, 0]
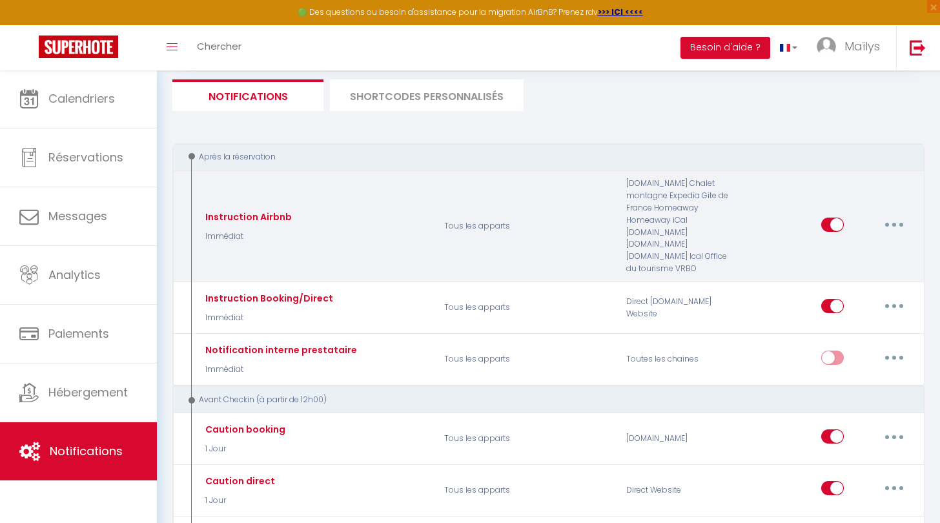
click at [907, 218] on button "button" at bounding box center [894, 224] width 36 height 21
click at [850, 260] on link "Editer" at bounding box center [861, 254] width 96 height 22
type input "Instruction Airbnb"
select select "1"
select select "if_booking_is_paid"
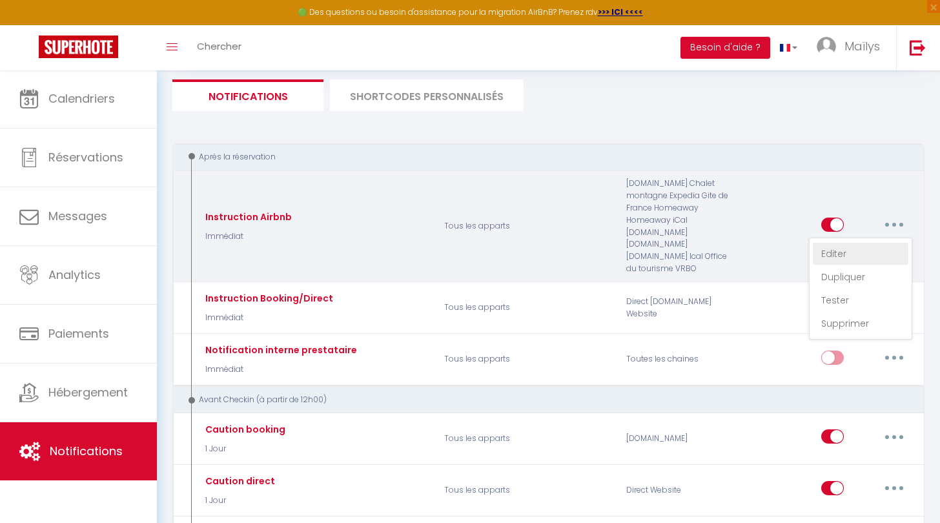
checkbox input "true"
checkbox input "false"
type input "Confirmation de votre réservation - [BOOKING:ID] - [GUEST:FIRST_NAME] [GUEST:LA…"
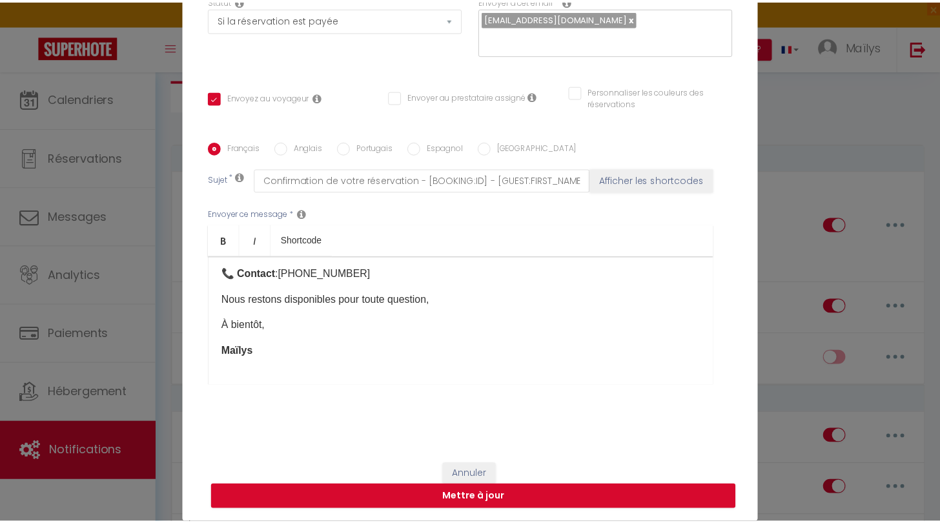
scroll to position [136, 0]
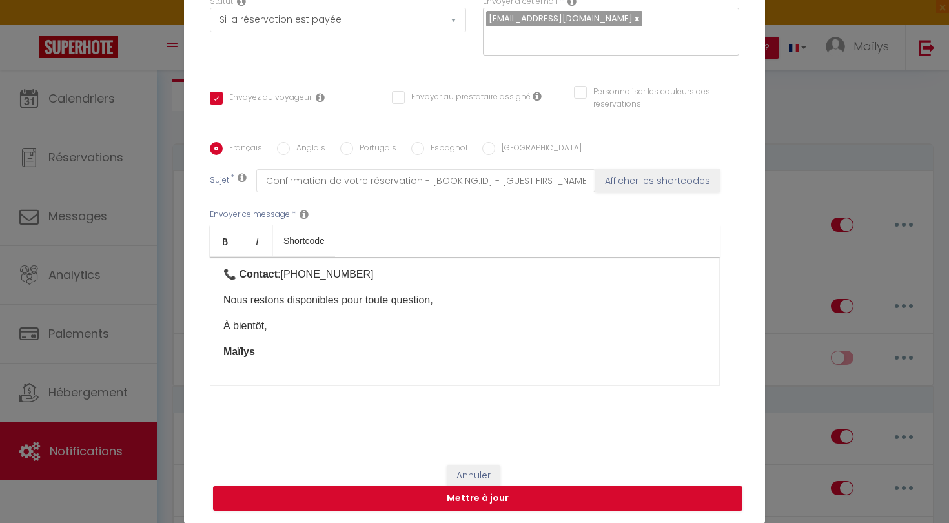
click at [474, 476] on button "Annuler" at bounding box center [474, 476] width 54 height 22
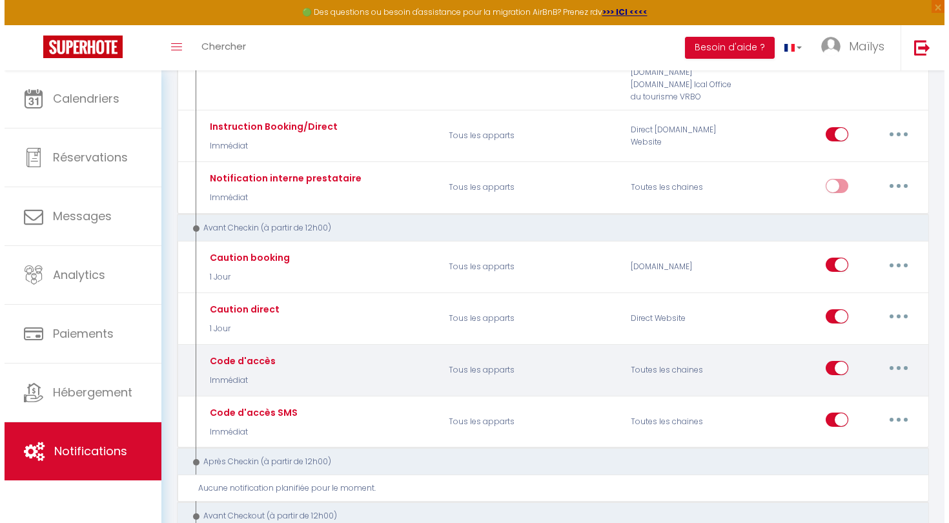
scroll to position [252, 0]
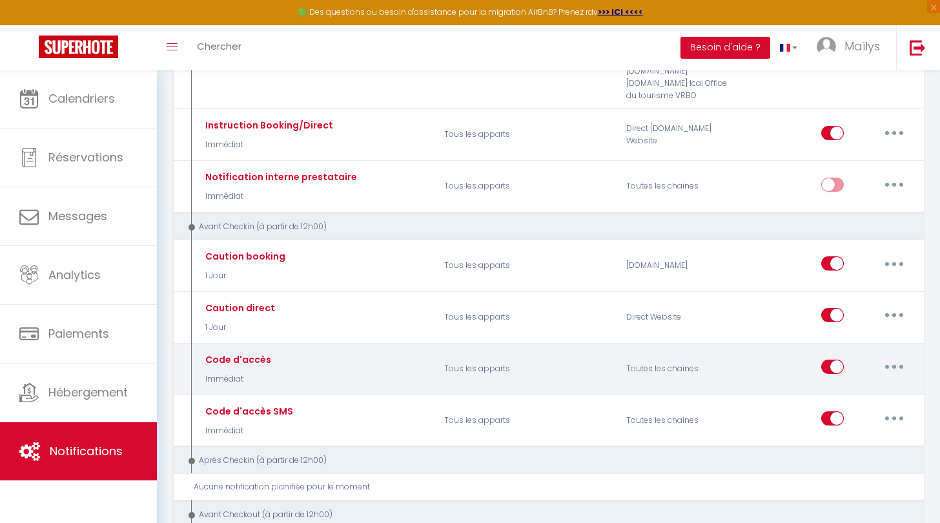
click at [884, 363] on button "button" at bounding box center [894, 366] width 36 height 21
click at [848, 385] on link "Editer" at bounding box center [861, 396] width 96 height 22
type input "Code d'accès"
select select "if_deposit_is_paid"
checkbox input "true"
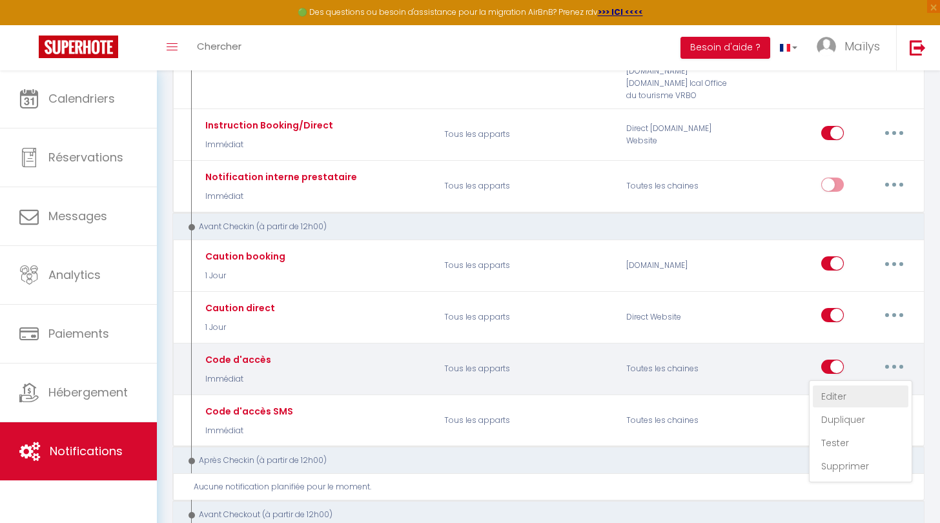
checkbox input "false"
checkbox input "true"
type input "Votre séjour commence ici : Voici ce qu'il faut savoir pour entrer dans le loge…"
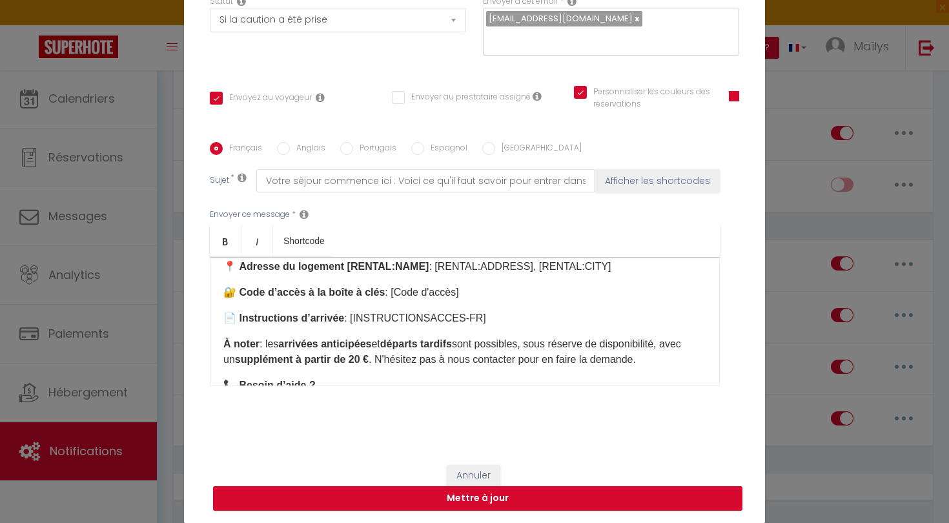
scroll to position [64, 0]
drag, startPoint x: 489, startPoint y: 315, endPoint x: 249, endPoint y: 327, distance: 241.1
click at [201, 326] on div "Titre * Code d'accès Pour cet hébergement Sélectionner les hébergements Tous le…" at bounding box center [474, 143] width 581 height 618
drag, startPoint x: 475, startPoint y: 317, endPoint x: 256, endPoint y: 298, distance: 219.7
click at [256, 298] on div "Bonjour [GUEST:FIRST_NAME]​, Votre séjour commence ici : voici ce qu’il faut sa…" at bounding box center [465, 321] width 510 height 129
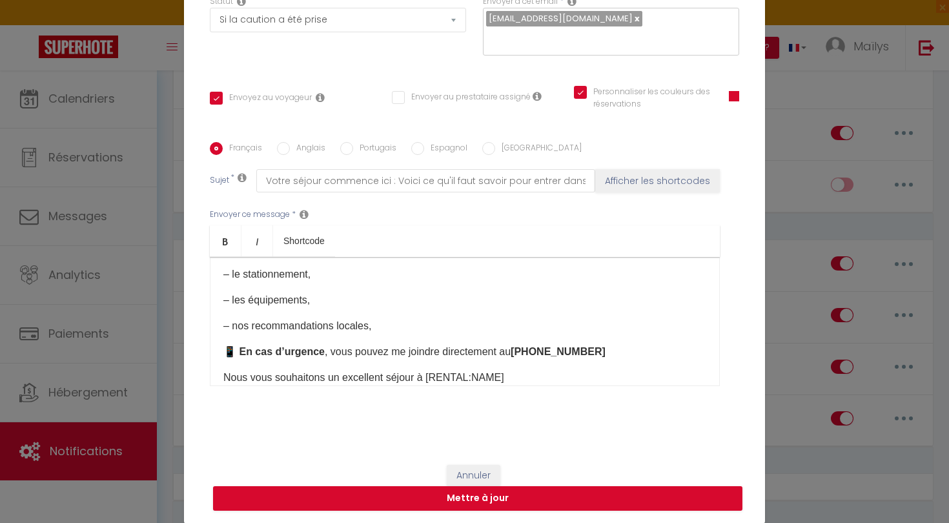
scroll to position [265, 0]
click at [382, 332] on p "– nos recommandations locales," at bounding box center [464, 327] width 483 height 15
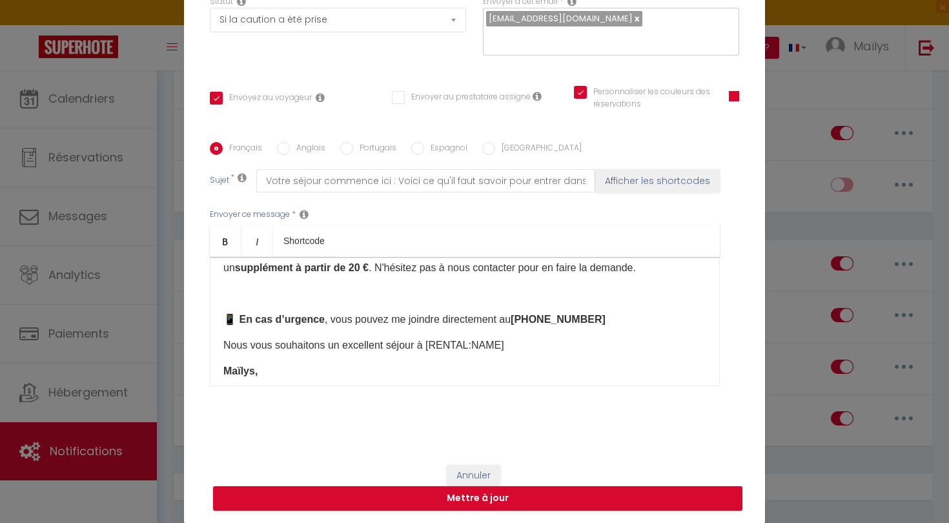
scroll to position [148, 0]
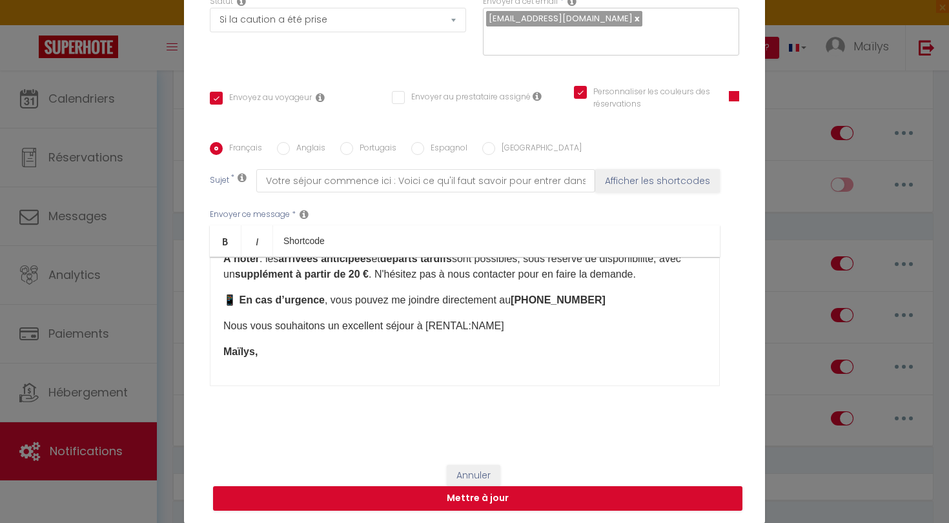
click at [298, 147] on label "Anglais" at bounding box center [308, 149] width 36 height 14
click at [290, 147] on input "Anglais" at bounding box center [283, 148] width 13 height 13
radio input "true"
checkbox input "true"
checkbox input "false"
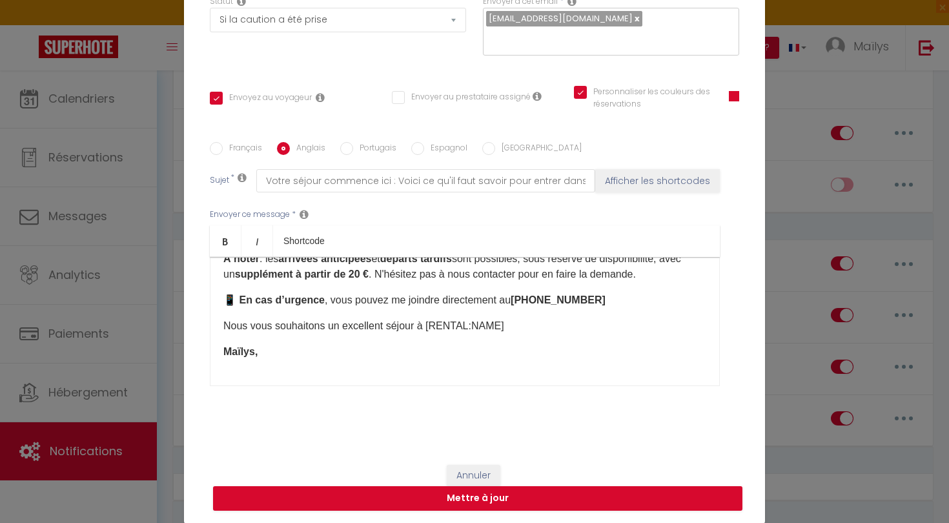
checkbox input "true"
type input "Your stay begins here: Here's what you need to know to enter the property"
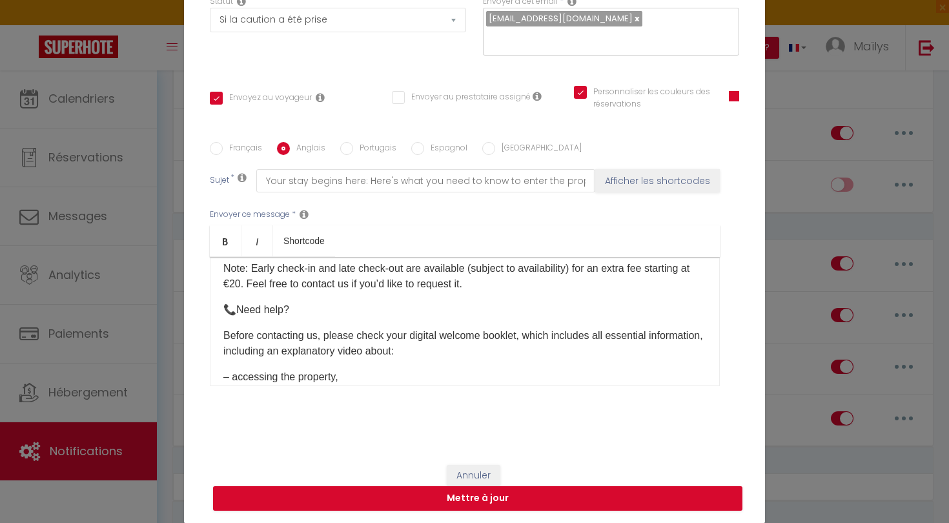
scroll to position [137, 0]
drag, startPoint x: 220, startPoint y: 313, endPoint x: 378, endPoint y: 382, distance: 171.7
click at [378, 382] on div "Hello [GUEST:FIRST_NAME]​, Your stay starts here: here’s what you need to know …" at bounding box center [465, 321] width 510 height 129
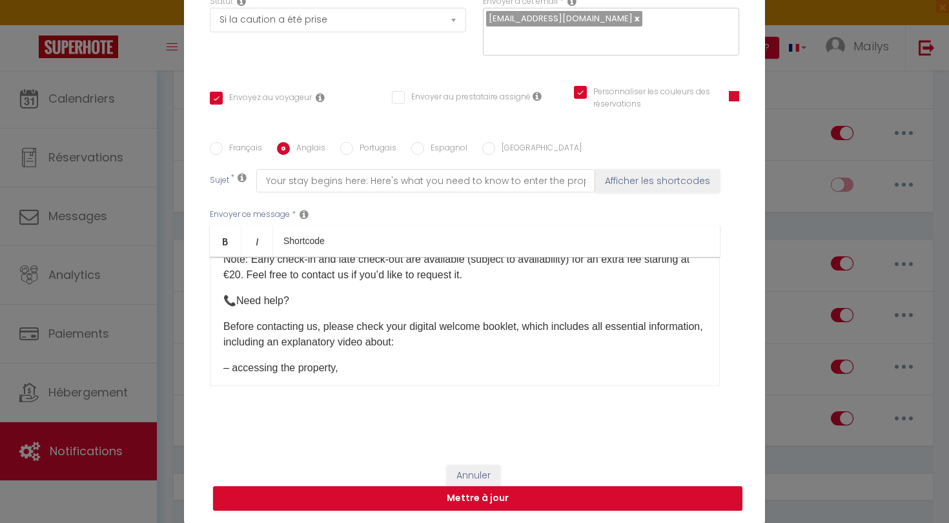
scroll to position [148, 0]
drag, startPoint x: 340, startPoint y: 372, endPoint x: 210, endPoint y: 335, distance: 135.1
click at [212, 337] on div "Hello [GUEST:FIRST_NAME]​, Your stay starts here: here’s what you need to know …" at bounding box center [465, 321] width 510 height 129
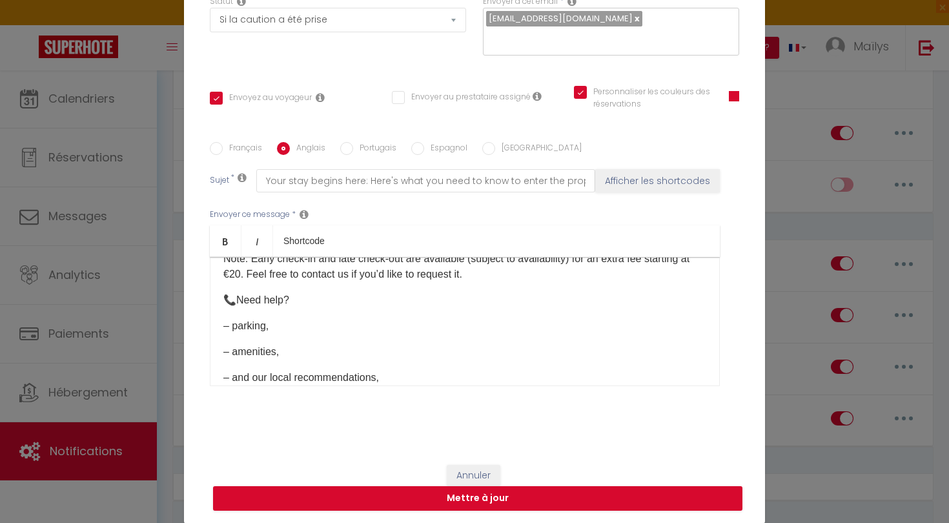
scroll to position [236, 0]
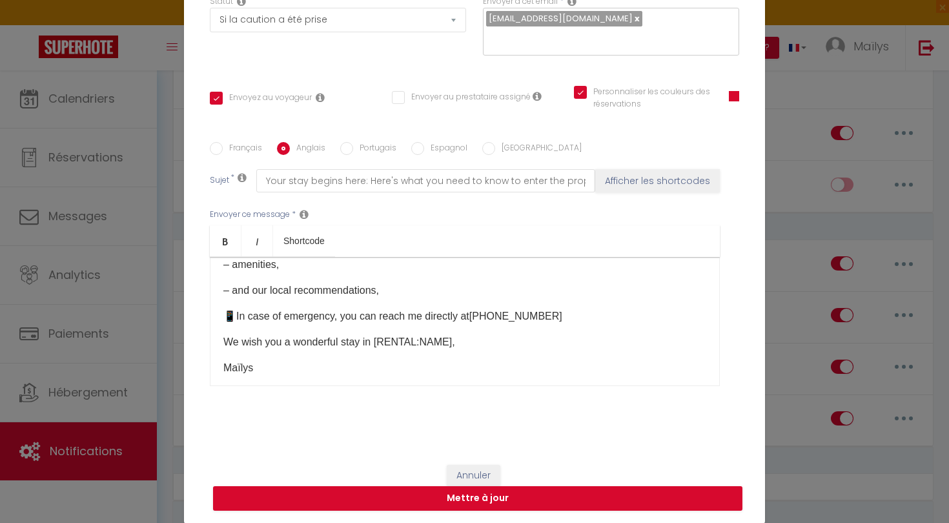
click at [448, 289] on p "– and our local recommendations," at bounding box center [464, 290] width 483 height 15
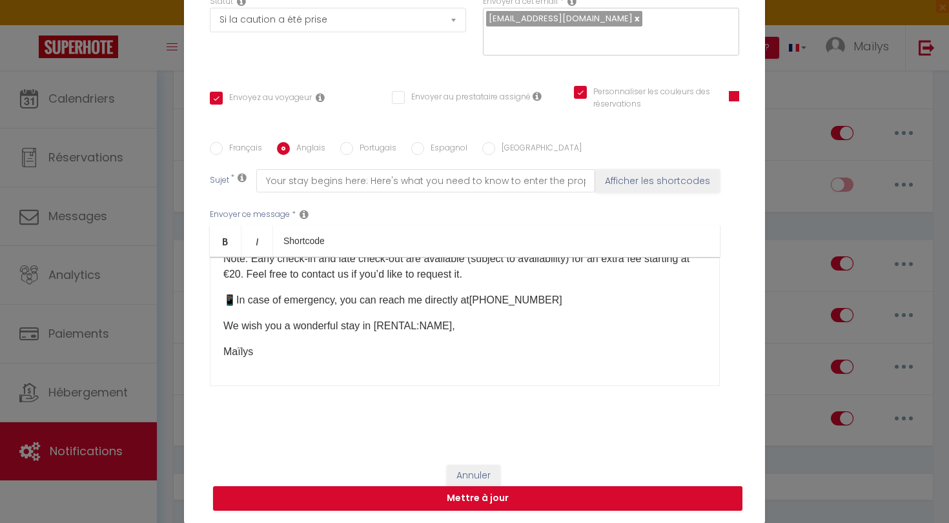
scroll to position [148, 0]
click at [338, 504] on button "Mettre à jour" at bounding box center [477, 498] width 529 height 25
checkbox input "true"
checkbox input "false"
checkbox input "true"
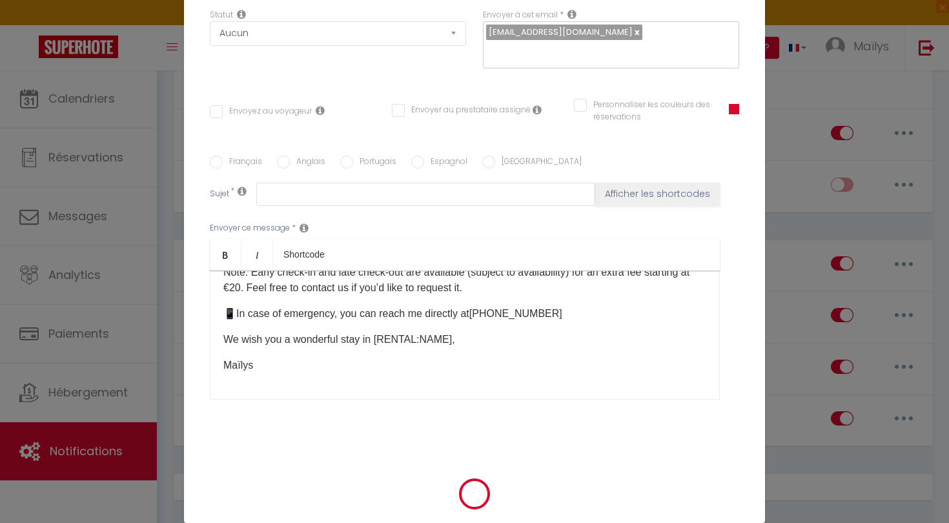
scroll to position [0, 0]
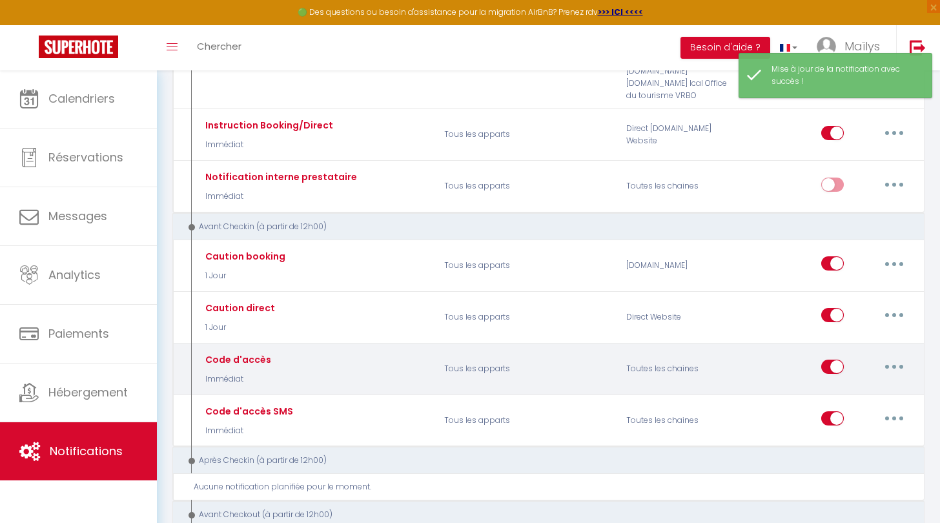
click at [893, 367] on button "button" at bounding box center [894, 366] width 36 height 21
click at [870, 385] on link "Editer" at bounding box center [861, 396] width 96 height 22
type input "Code d'accès"
select select "Immédiat"
select select "if_deposit_is_paid"
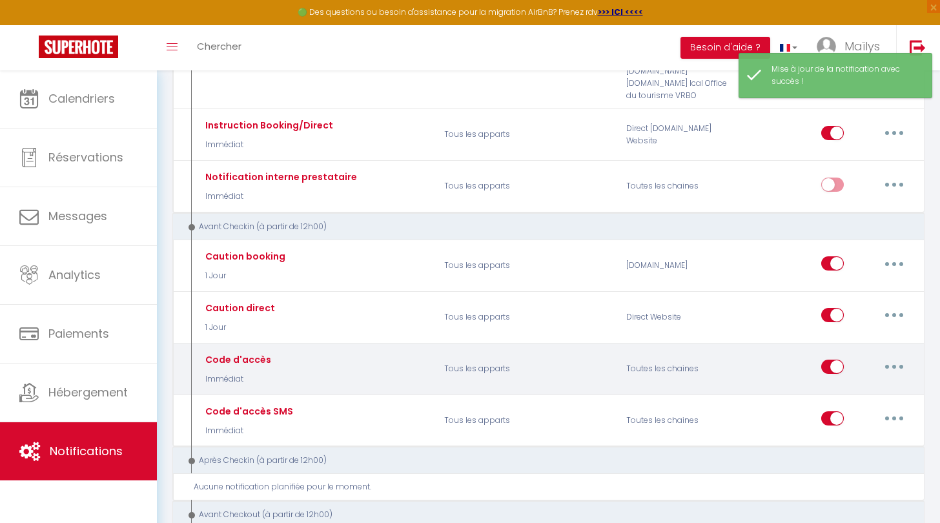
checkbox input "true"
checkbox input "false"
checkbox input "true"
radio input "true"
type input "Votre séjour commence ici : Voici ce qu'il faut savoir pour entrer dans le loge…"
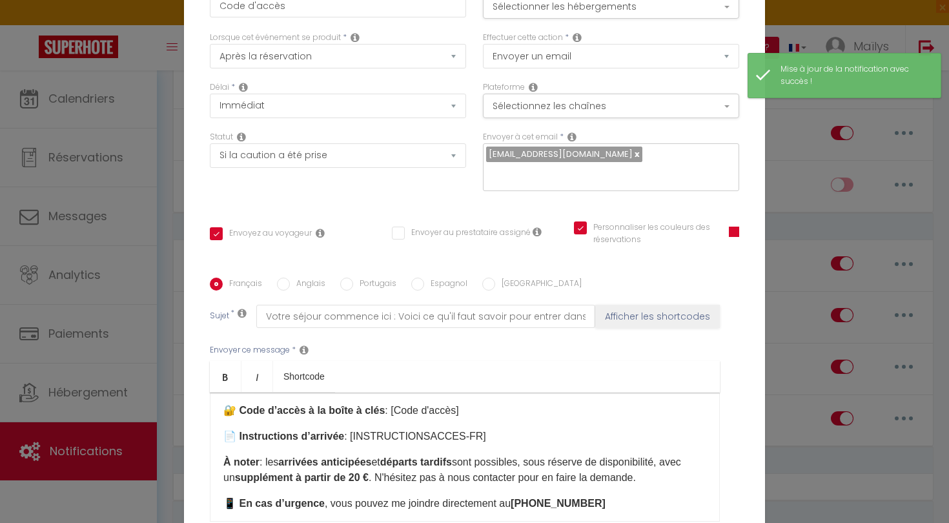
scroll to position [45, 0]
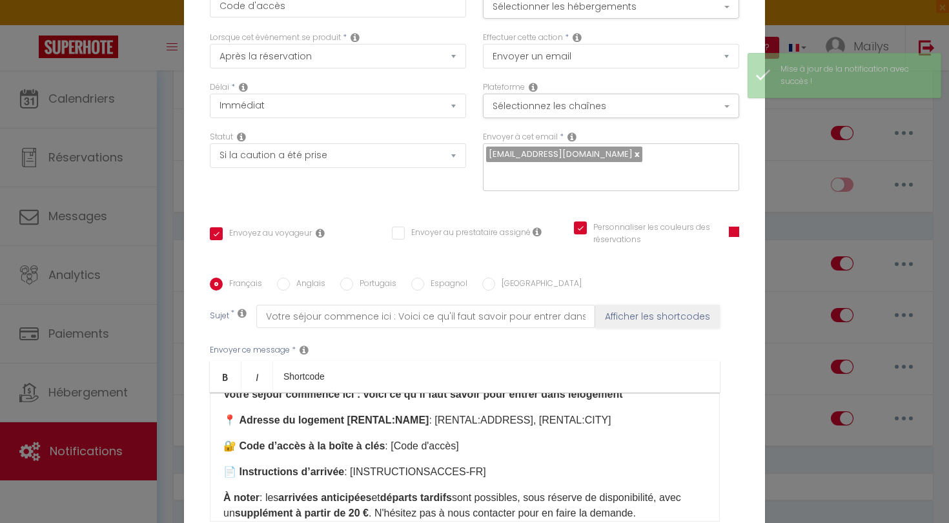
click at [298, 278] on label "Anglais" at bounding box center [308, 285] width 36 height 14
click at [290, 278] on input "Anglais" at bounding box center [283, 284] width 13 height 13
radio input "true"
checkbox input "true"
checkbox input "false"
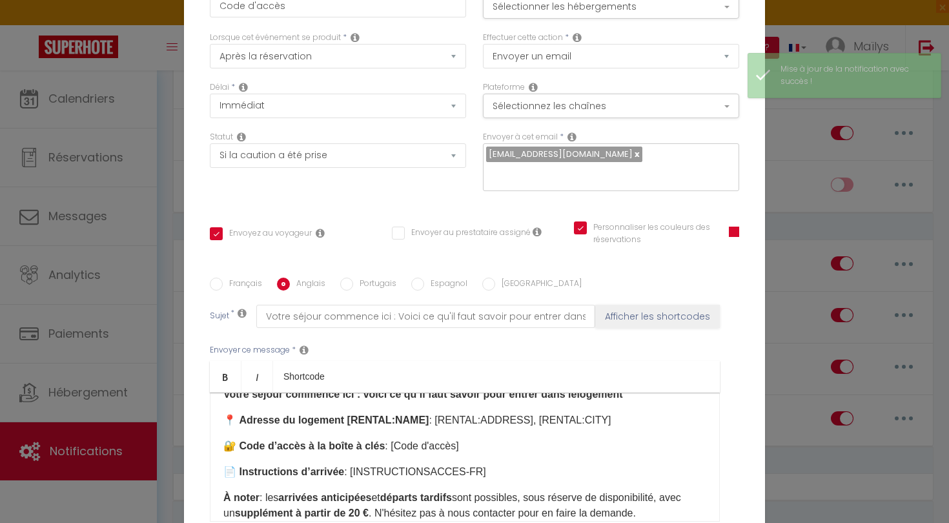
checkbox input "true"
type input "Your stay begins here: Here's what you need to know to enter the property"
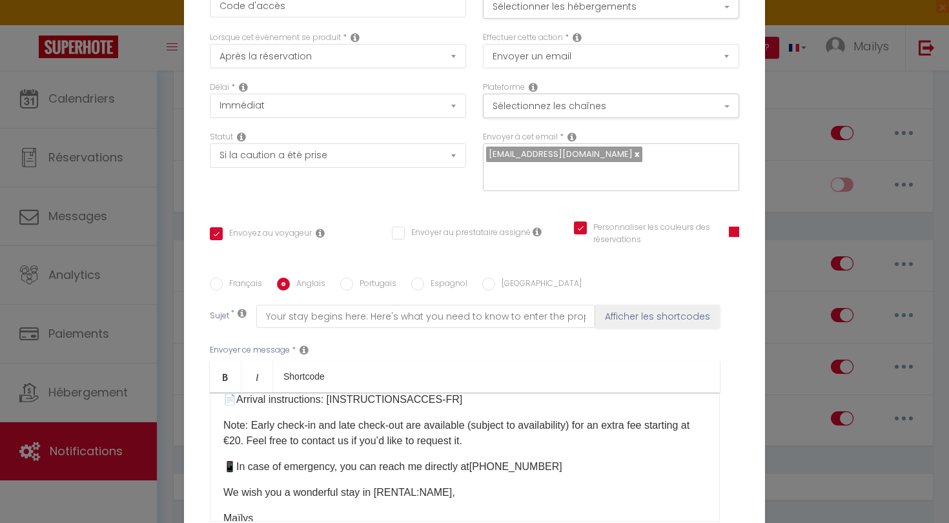
scroll to position [110, 0]
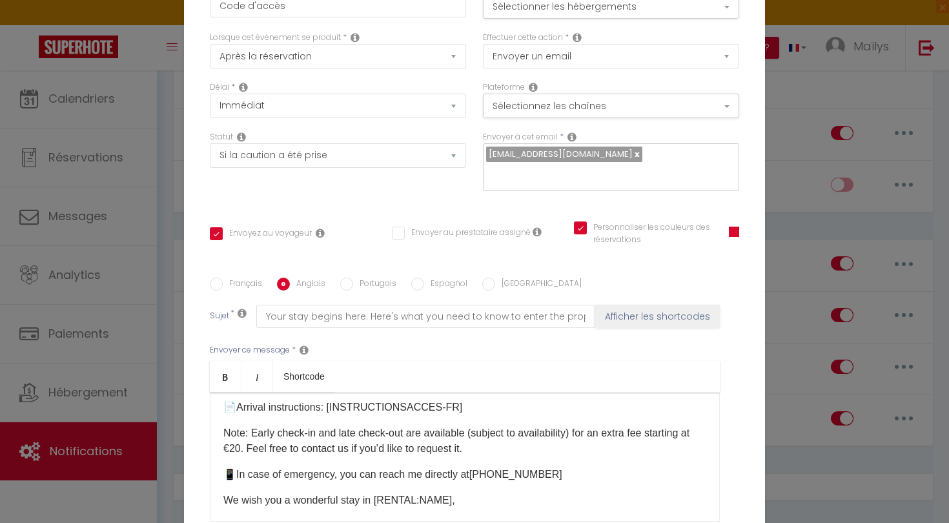
click at [234, 278] on label "Français" at bounding box center [242, 285] width 39 height 14
click at [223, 278] on input "Français" at bounding box center [216, 284] width 13 height 13
radio input "true"
checkbox input "true"
checkbox input "false"
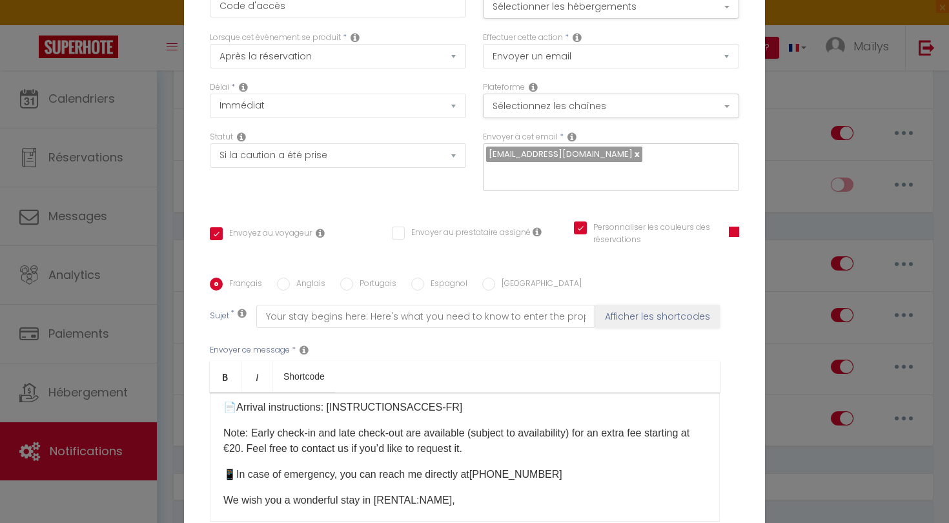
checkbox input "true"
type input "Votre séjour commence ici : Voici ce qu'il faut savoir pour entrer dans le loge…"
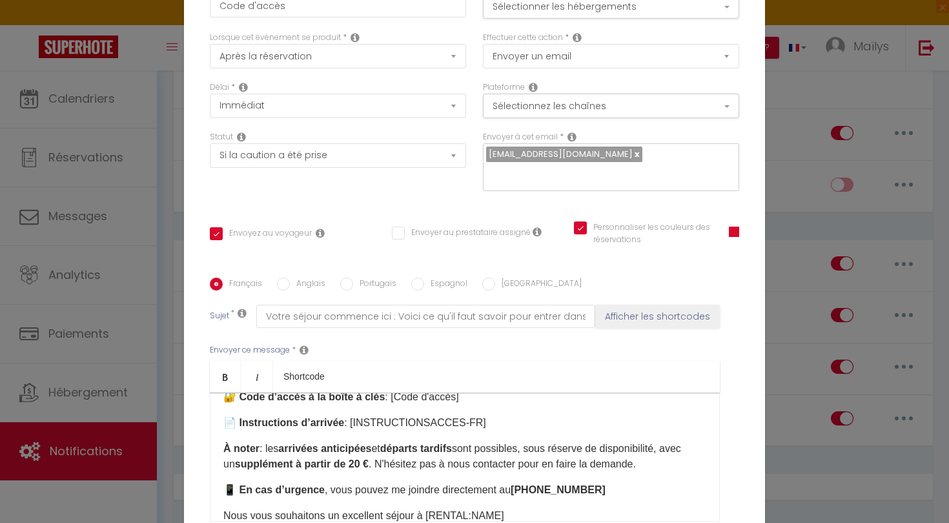
scroll to position [87, 0]
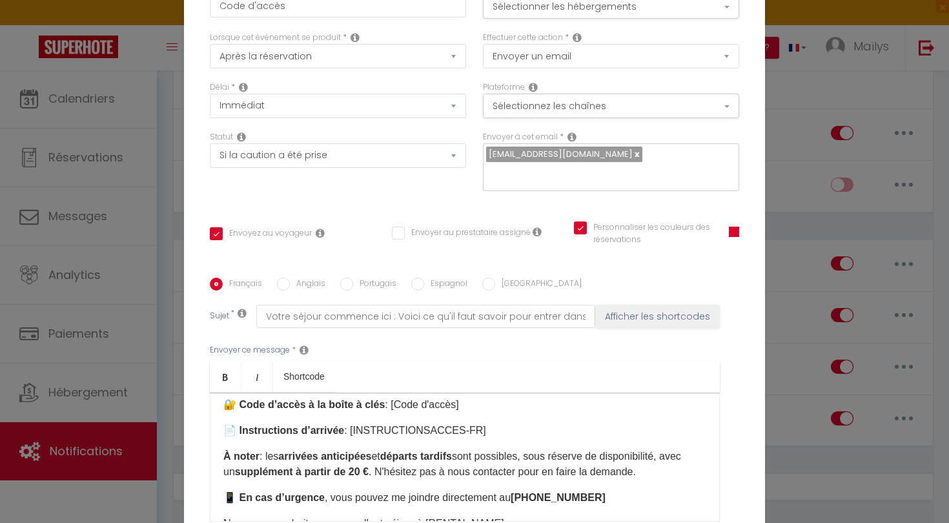
click at [305, 278] on label "Anglais" at bounding box center [308, 285] width 36 height 14
click at [290, 278] on input "Anglais" at bounding box center [283, 284] width 13 height 13
radio input "true"
checkbox input "true"
checkbox input "false"
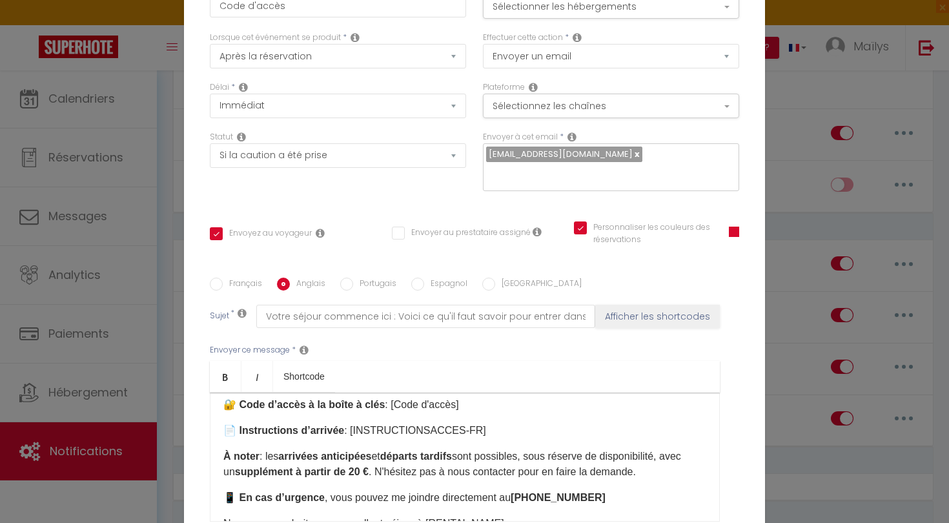
checkbox input "true"
type input "Your stay begins here: Here's what you need to know to enter the property"
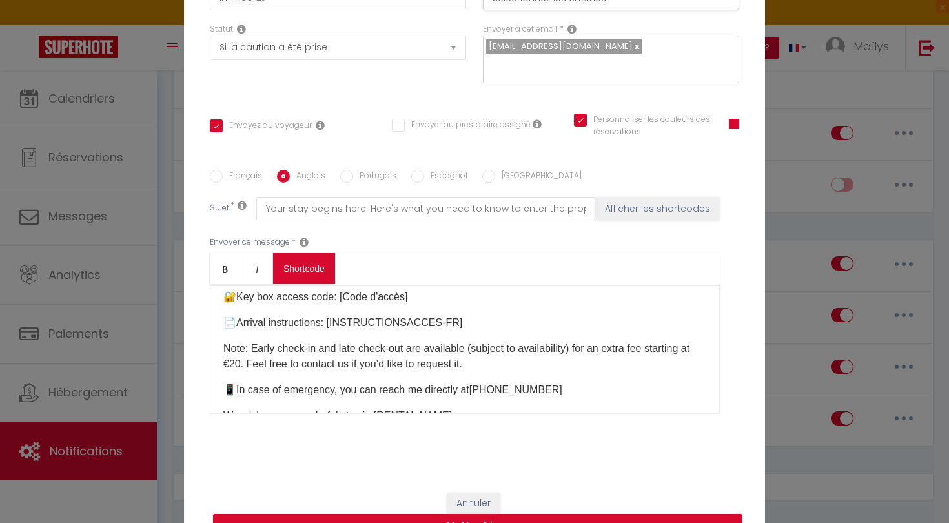
scroll to position [92, 0]
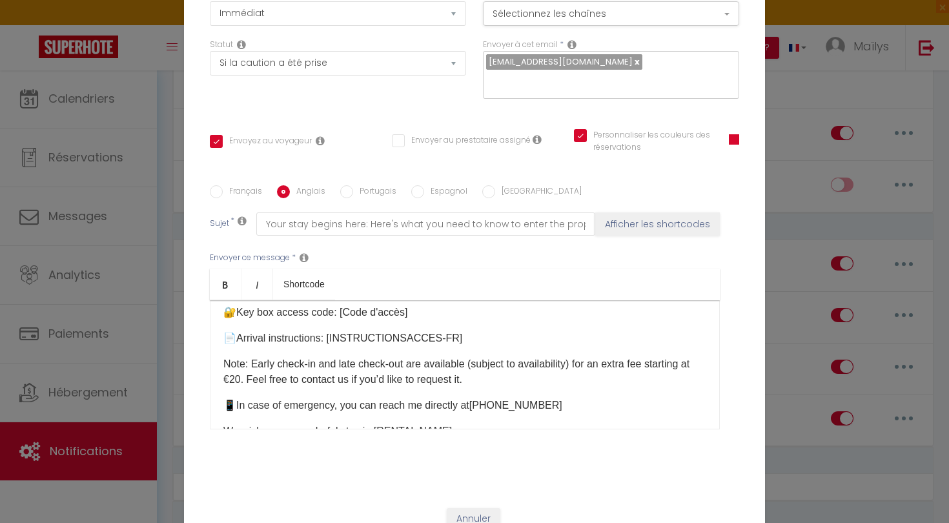
click at [240, 192] on label "Français" at bounding box center [242, 192] width 39 height 14
click at [223, 192] on input "Français" at bounding box center [216, 191] width 13 height 13
radio input "true"
checkbox input "true"
checkbox input "false"
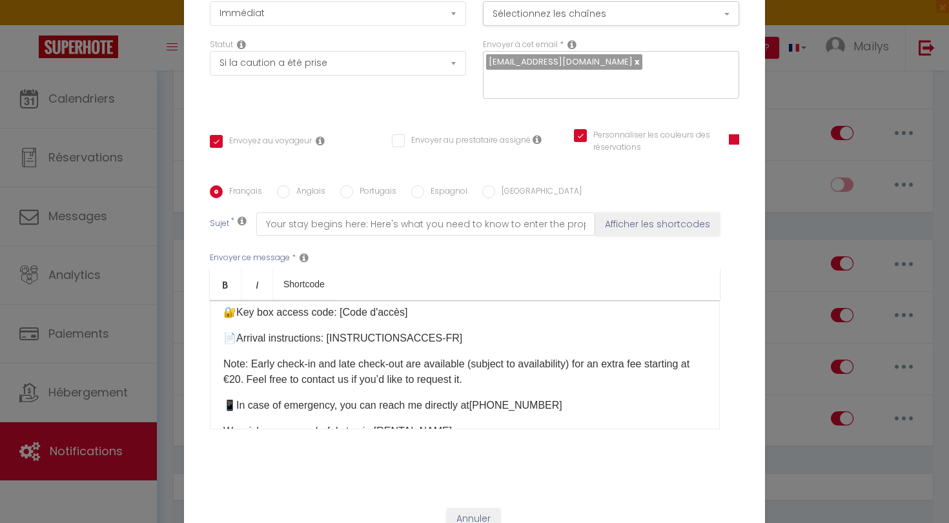
checkbox input "true"
type input "Votre séjour commence ici : Voici ce qu'il faut savoir pour entrer dans le loge…"
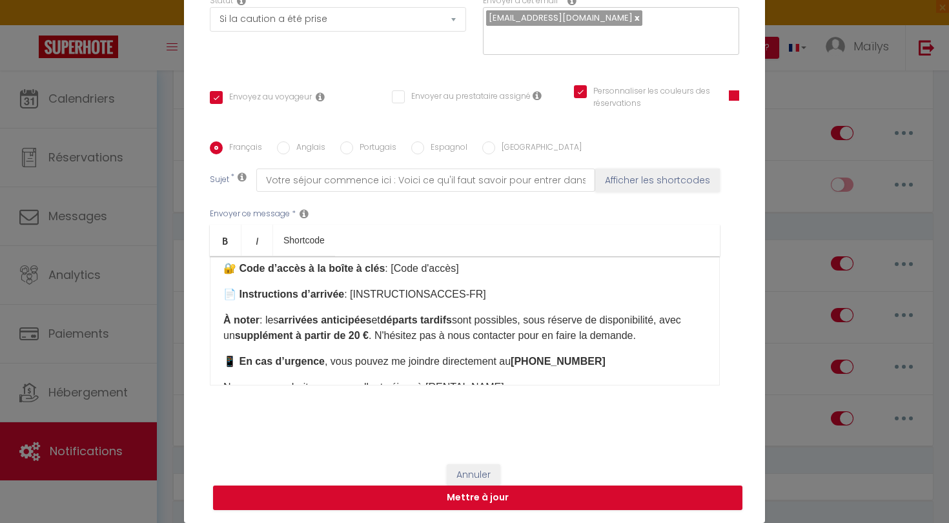
scroll to position [136, 0]
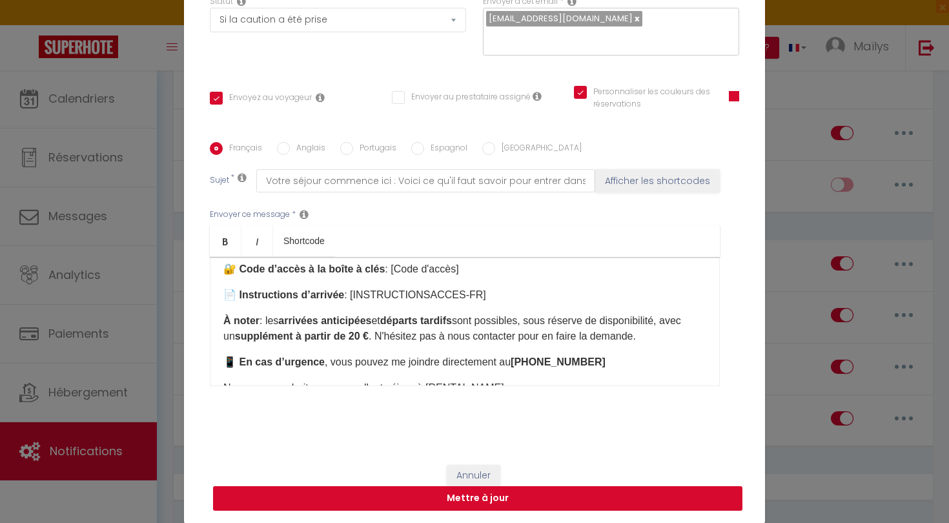
click at [458, 498] on button "Mettre à jour" at bounding box center [477, 498] width 529 height 25
checkbox input "true"
checkbox input "false"
checkbox input "true"
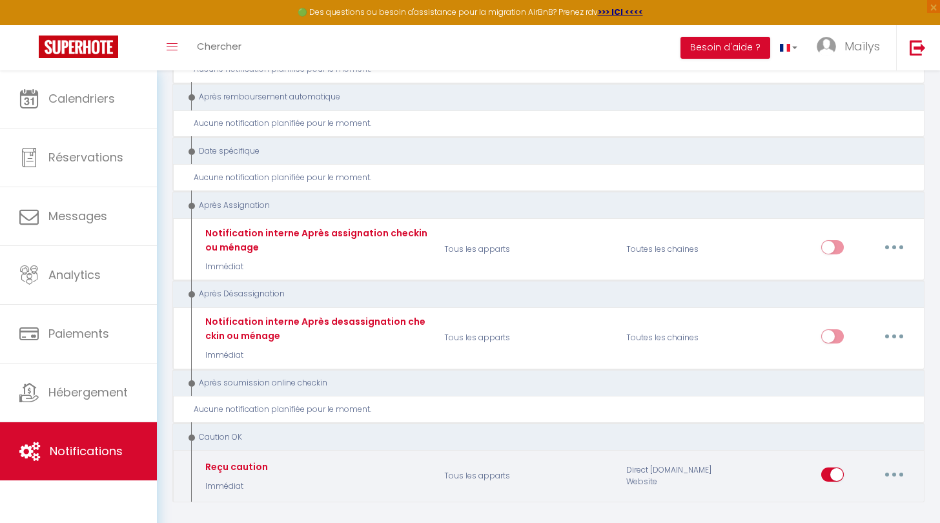
scroll to position [1714, 0]
click at [901, 465] on button "button" at bounding box center [894, 475] width 36 height 21
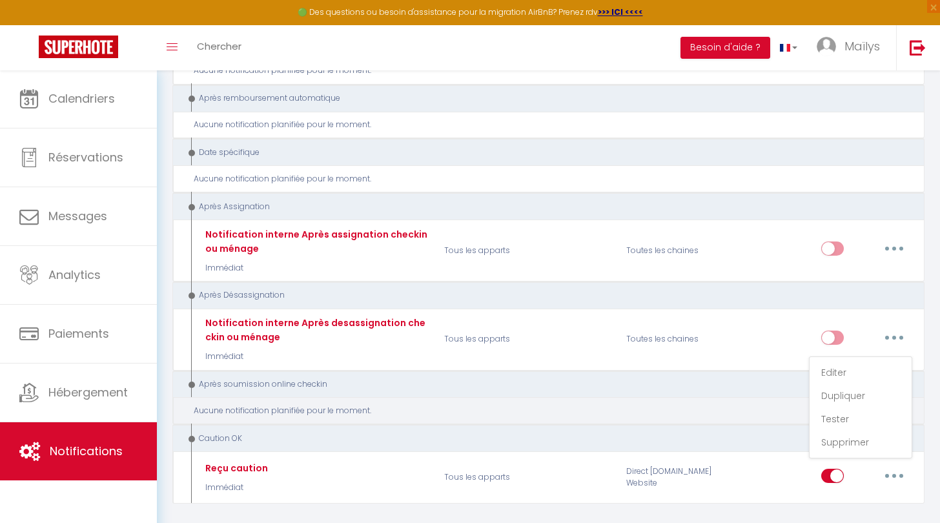
click at [677, 397] on div "Aucune notification planifiée pour le moment." at bounding box center [548, 410] width 752 height 27
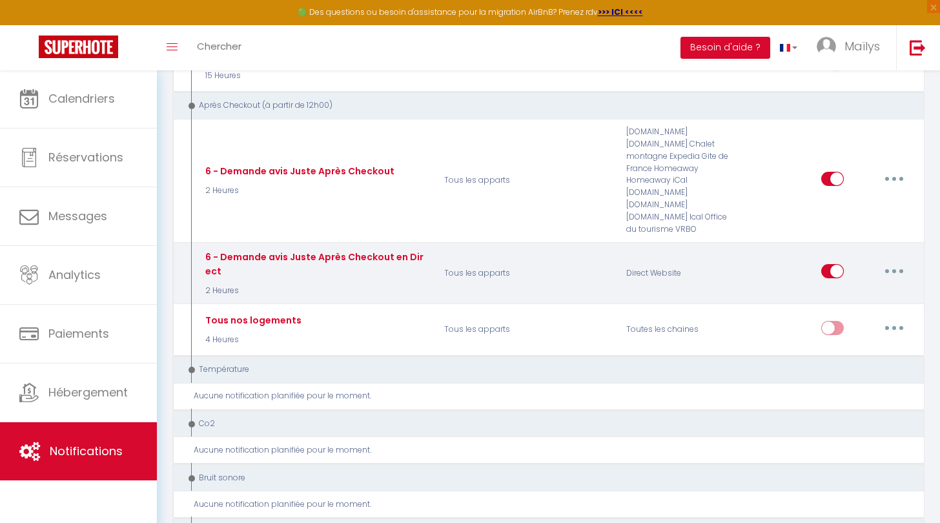
scroll to position [707, 0]
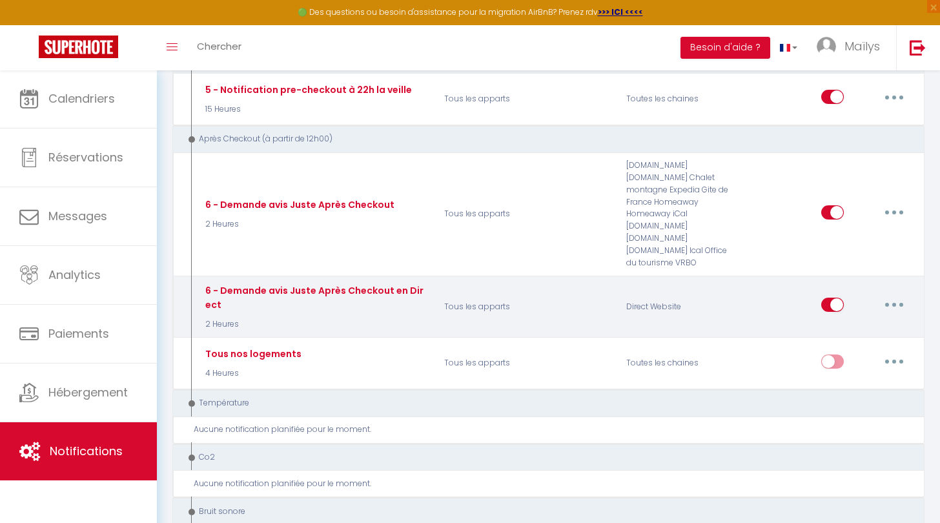
click at [895, 294] on button "button" at bounding box center [894, 304] width 36 height 21
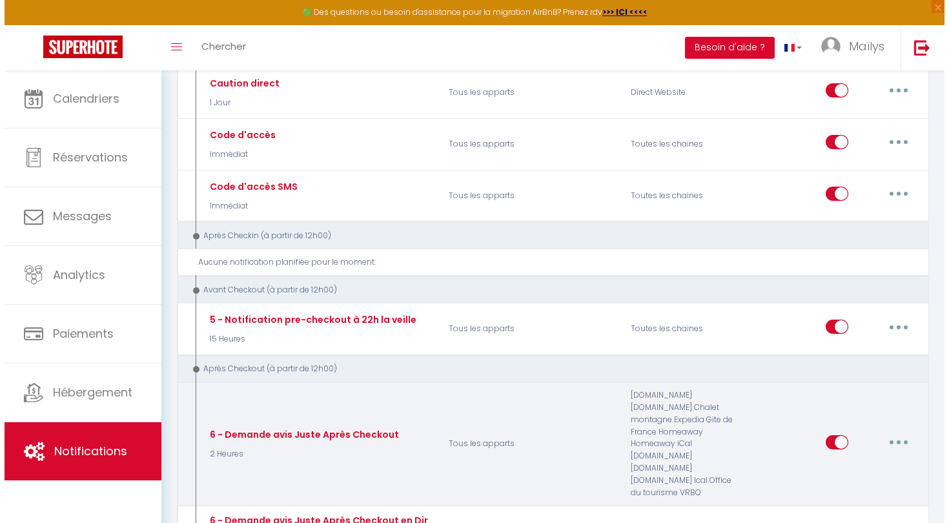
scroll to position [477, 0]
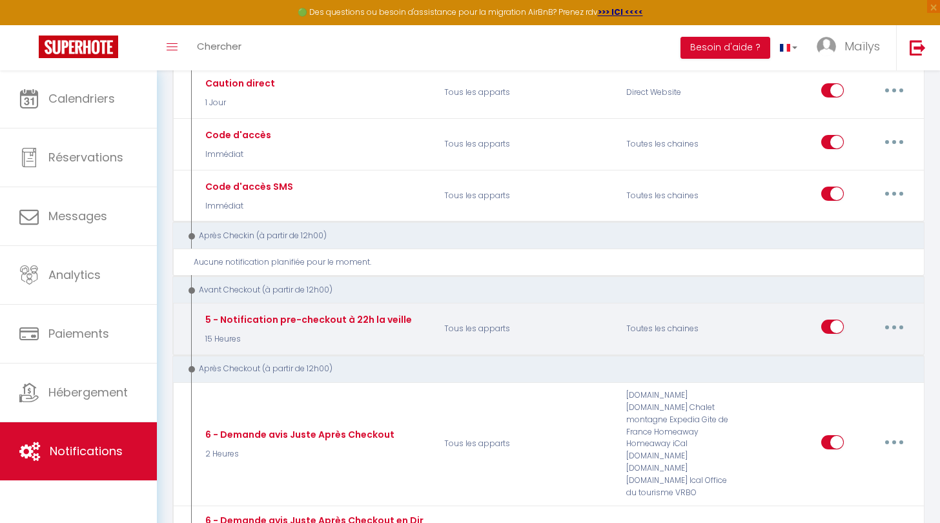
click at [899, 320] on button "button" at bounding box center [894, 326] width 36 height 21
click at [850, 345] on link "Editer" at bounding box center [861, 356] width 96 height 22
type input "5 - Notification pre-checkout à 22h la veille"
select select "4"
select select "15 Heures"
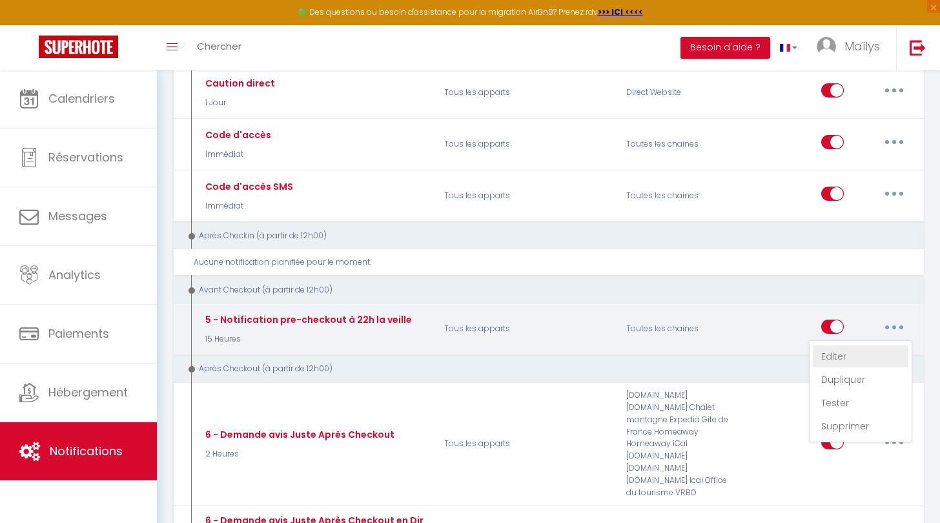
select select "if_booking_is_paid"
checkbox input "true"
checkbox input "false"
checkbox input "true"
radio input "true"
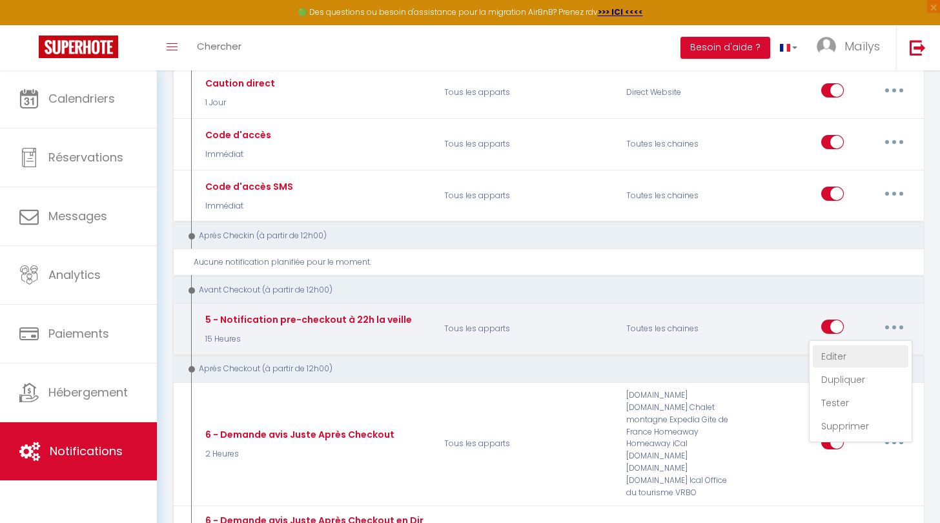
type input "Procédure pour votre départ - [RENTAL:NAME] - [GUEST:FIRST_NAME] [GUEST:NAME]"
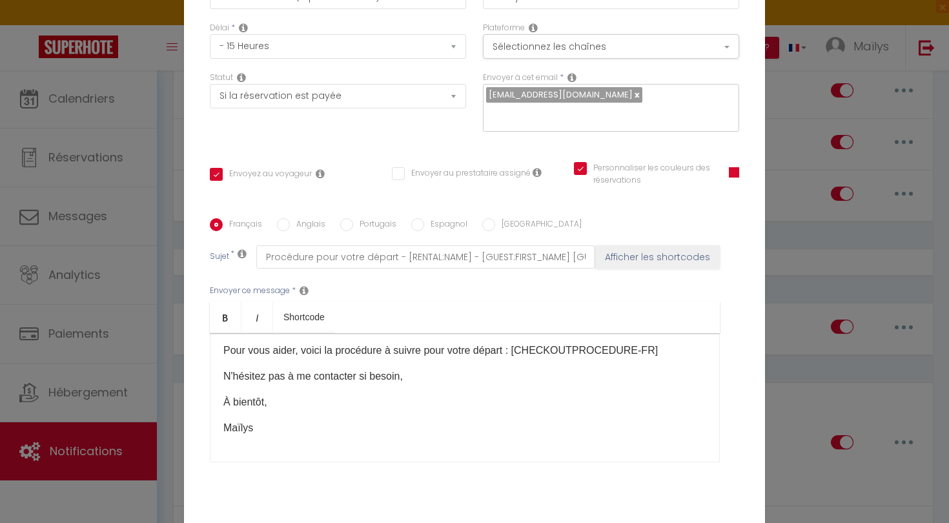
scroll to position [56, 0]
click at [794, 278] on div "Modifier la notification × Titre * 5 - Notification pre-checkout à 22h la veill…" at bounding box center [474, 261] width 949 height 523
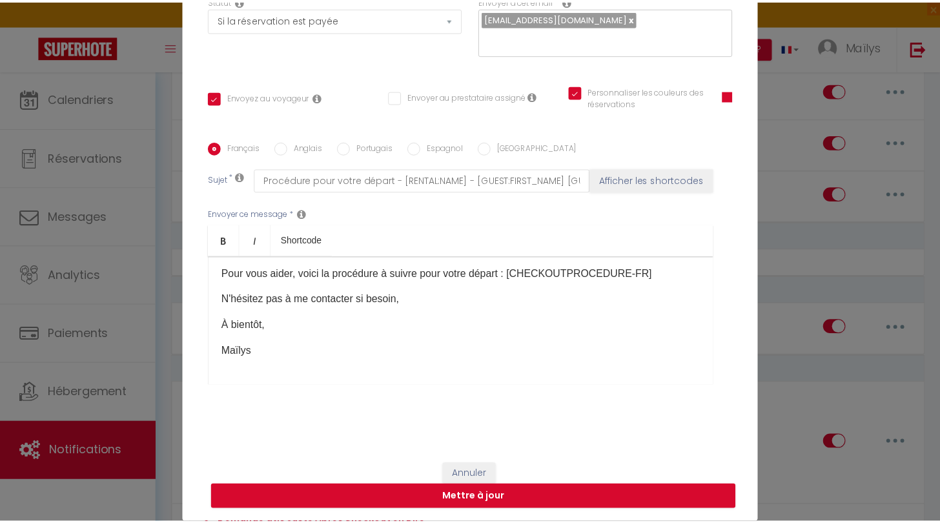
scroll to position [136, 0]
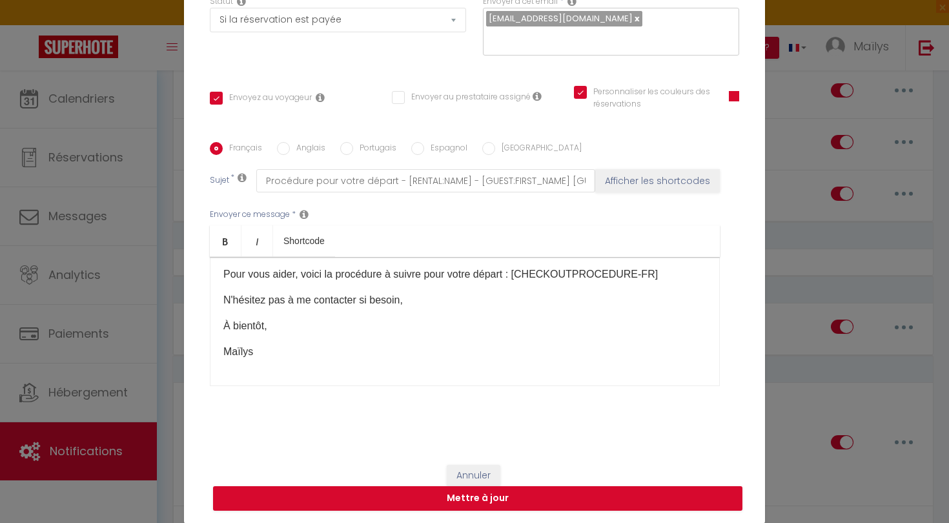
click at [480, 471] on button "Annuler" at bounding box center [474, 476] width 54 height 22
checkbox input "true"
checkbox input "false"
checkbox input "true"
radio input "true"
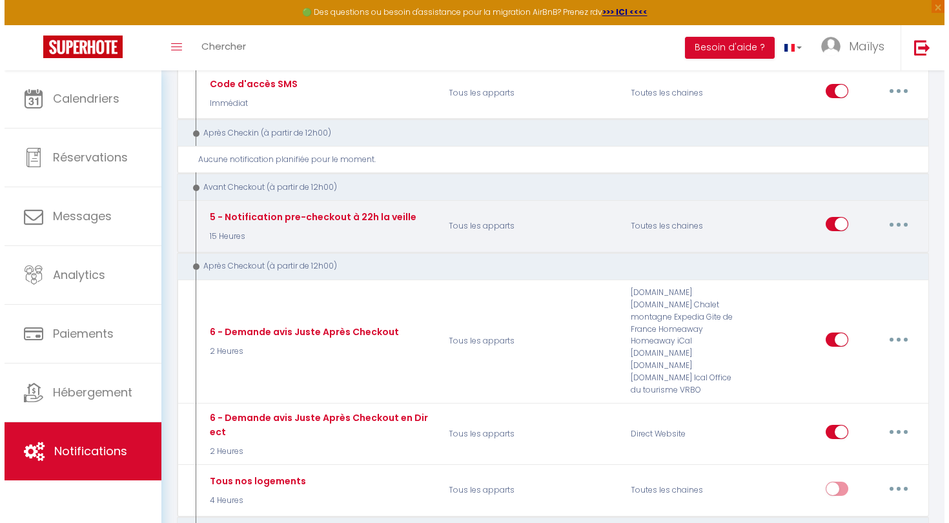
scroll to position [580, 0]
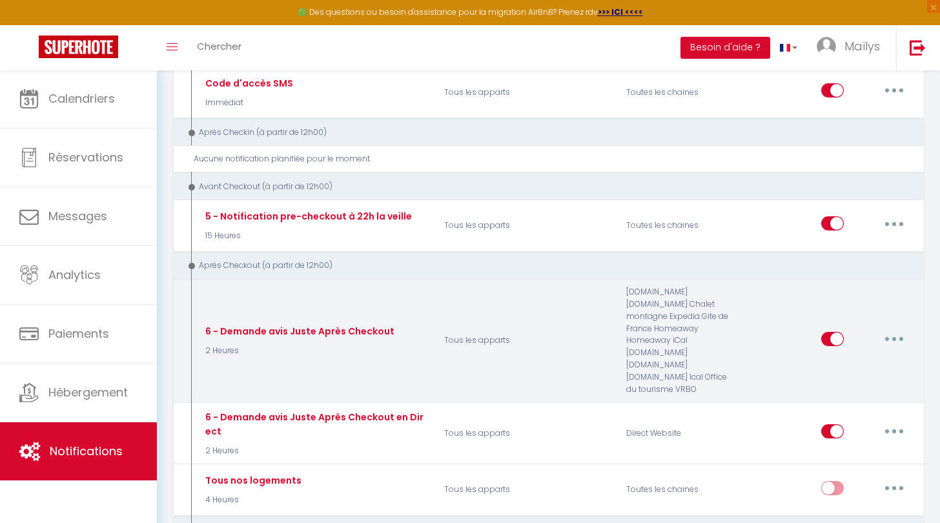
click at [902, 329] on button "button" at bounding box center [894, 339] width 36 height 21
click at [848, 357] on link "Editer" at bounding box center [861, 368] width 96 height 22
type input "6 - Demande avis Juste Après Checkout"
select select "2 Heures"
select select "if_deposit_is_paid"
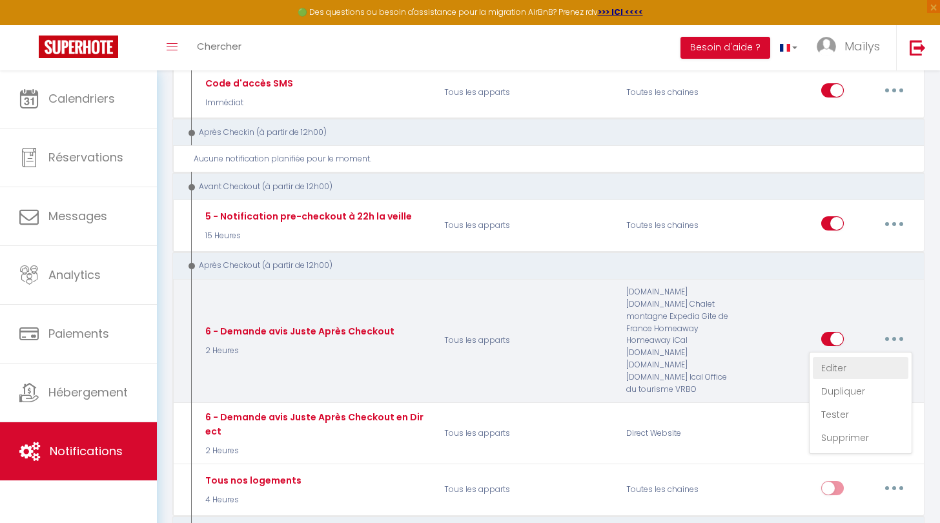
checkbox input "true"
checkbox input "false"
type input "Merci pour votre séjour [GUEST:FIRST_NAME]"
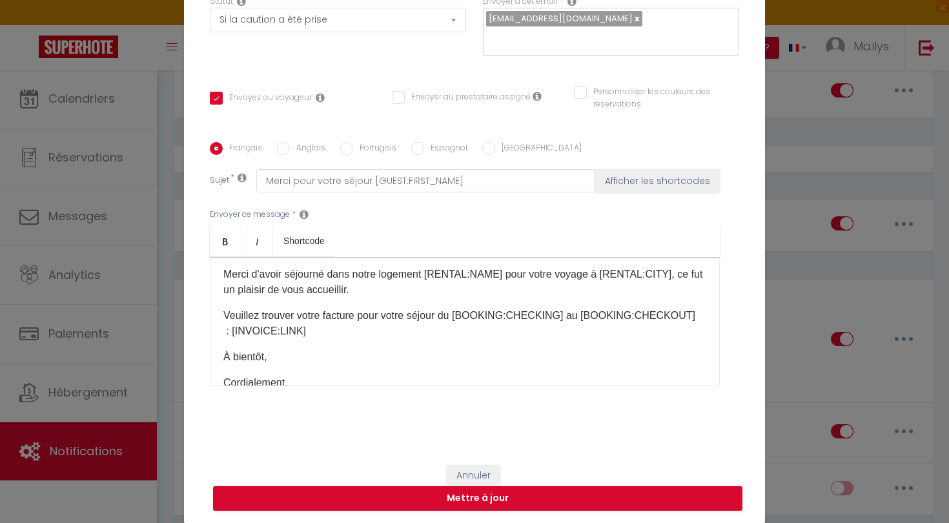
scroll to position [66, 0]
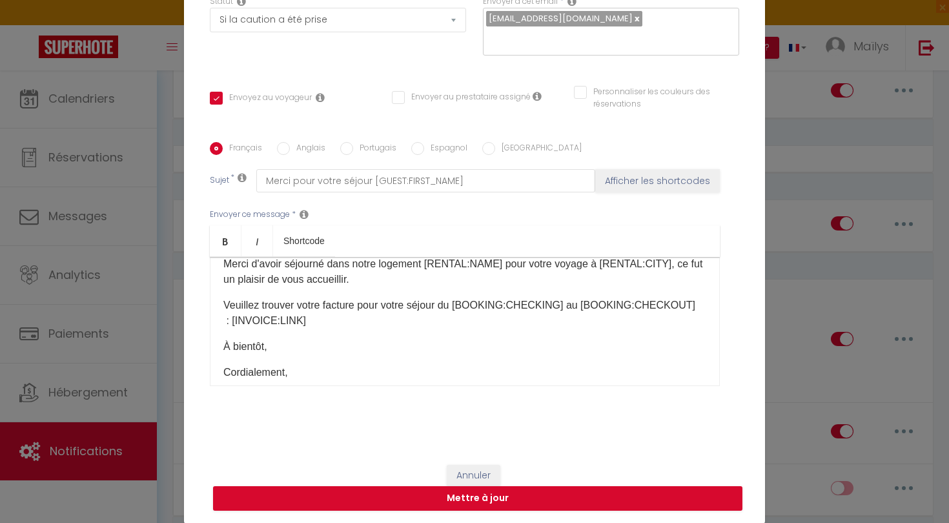
drag, startPoint x: 301, startPoint y: 316, endPoint x: 191, endPoint y: 307, distance: 110.8
click at [191, 307] on div "Titre * 6 - Demande [PERSON_NAME] Après Checkout Pour cet hébergement Sélection…" at bounding box center [474, 143] width 581 height 618
drag, startPoint x: 298, startPoint y: 321, endPoint x: 211, endPoint y: 297, distance: 90.5
click at [211, 300] on div "[PERSON_NAME] [GUEST:FIRST_NAME]​, Nous espérons que votre retour se passe au m…" at bounding box center [465, 321] width 510 height 129
drag, startPoint x: 220, startPoint y: 304, endPoint x: 307, endPoint y: 344, distance: 95.3
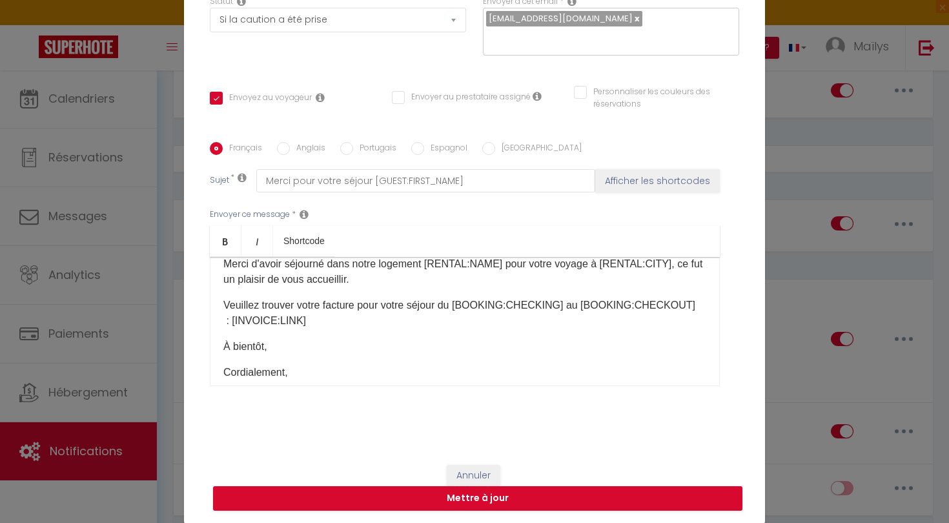
click at [252, 316] on p "Veuillez trouver votre facture pour votre séjour du [BOOKING:CHECKING]​ au [BOO…" at bounding box center [464, 313] width 483 height 31
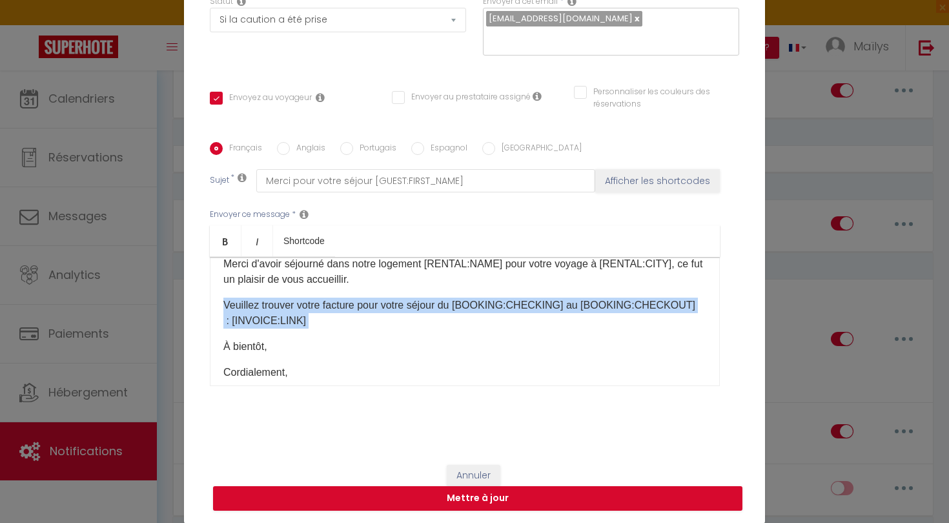
click at [252, 316] on p "Veuillez trouver votre facture pour votre séjour du [BOOKING:CHECKING]​ au [BOO…" at bounding box center [464, 313] width 483 height 31
copy div "Veuillez trouver votre facture pour votre séjour du [BOOKING:CHECKING]​ au [BOO…"
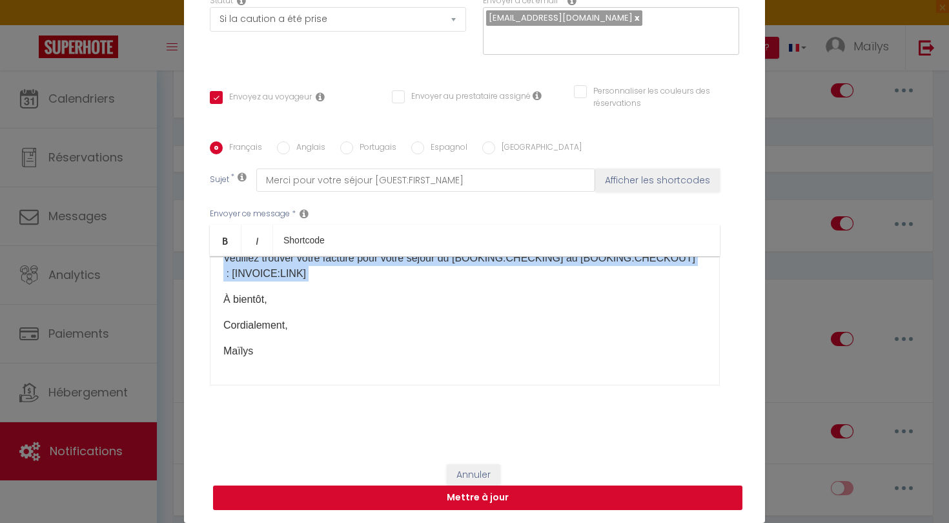
scroll to position [136, 0]
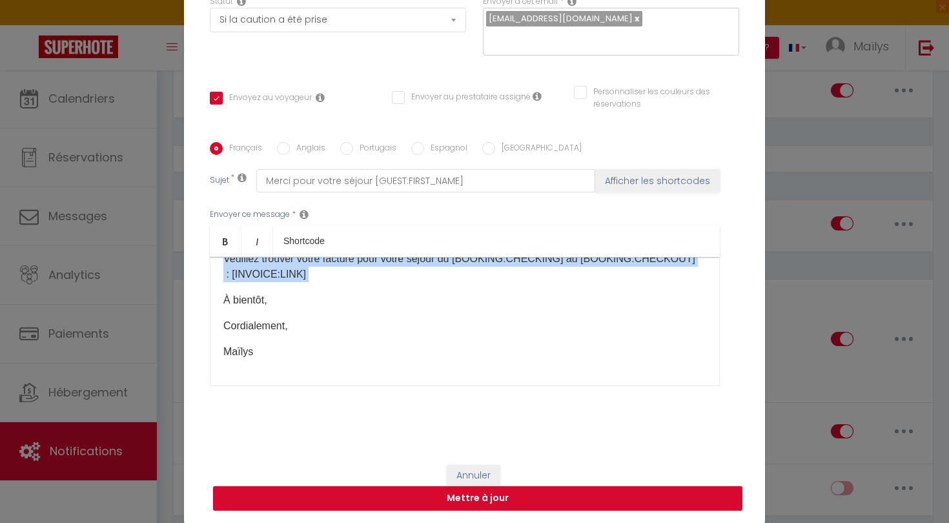
click at [418, 500] on button "Mettre à jour" at bounding box center [477, 498] width 529 height 25
checkbox input "true"
checkbox input "false"
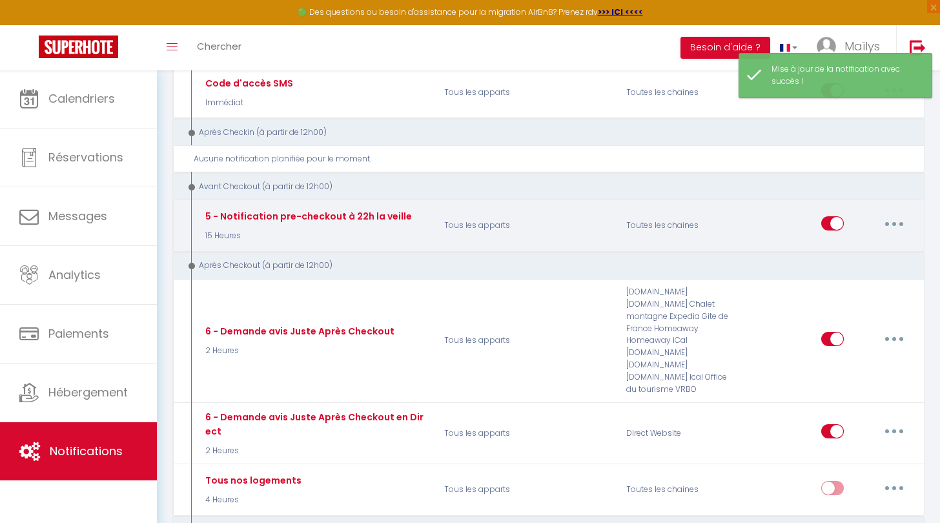
click at [897, 213] on button "button" at bounding box center [894, 223] width 36 height 21
click at [847, 242] on link "Editer" at bounding box center [861, 253] width 96 height 22
type input "5 - Notification pre-checkout à 22h la veille"
select select "4"
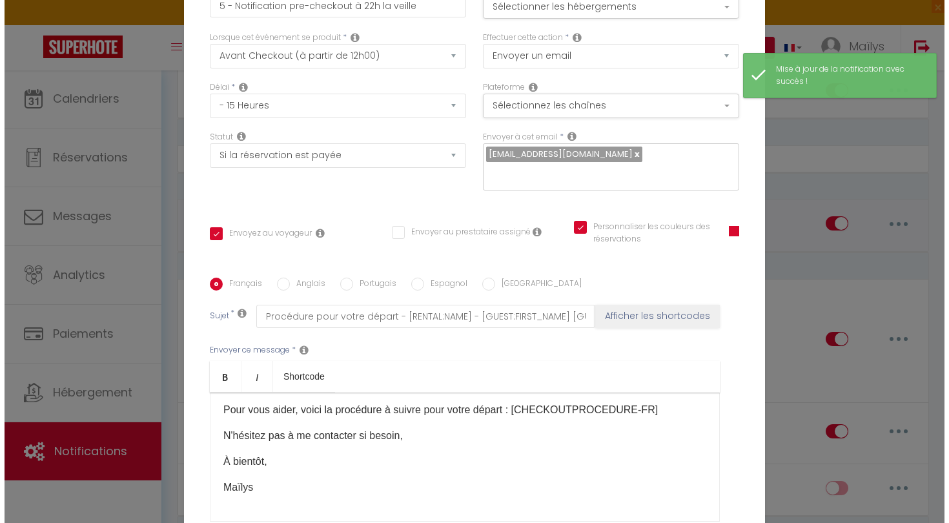
scroll to position [56, 0]
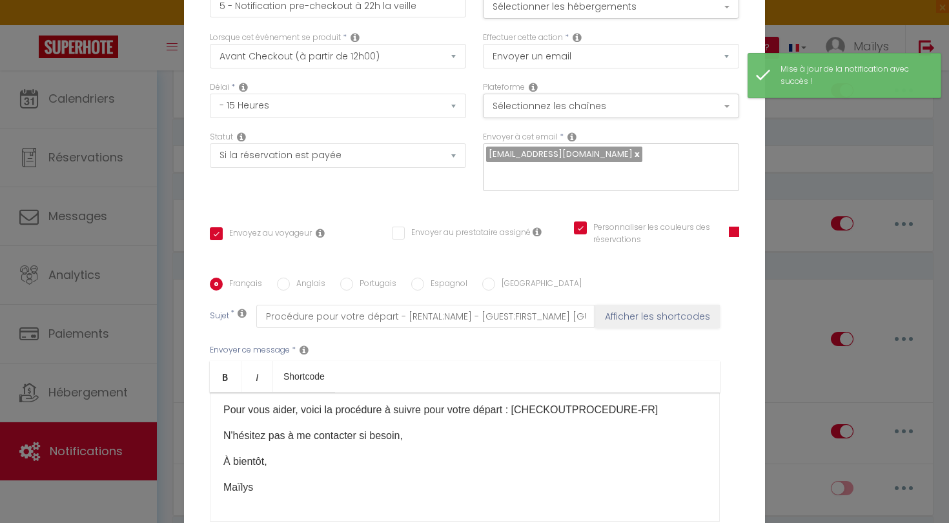
click at [653, 402] on p "Pour vous aider, voici la procédure à suivre pour votre départ : [CHECKOUTPROCE…" at bounding box center [464, 409] width 483 height 15
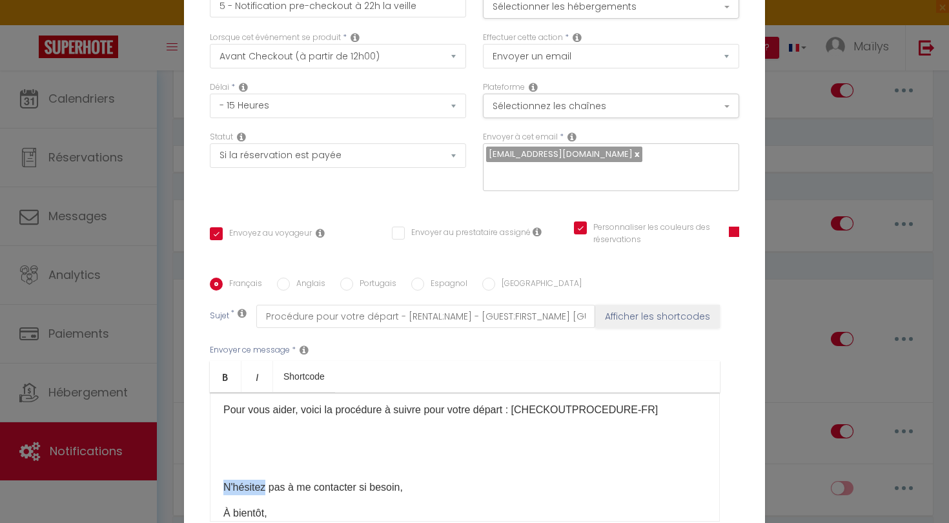
click at [247, 428] on p at bounding box center [464, 435] width 483 height 15
click at [232, 393] on div "Bonjour [GUEST:FIRST_NAME]​, J'espère que vous avez passé un bon séjour à [RENT…" at bounding box center [465, 457] width 510 height 129
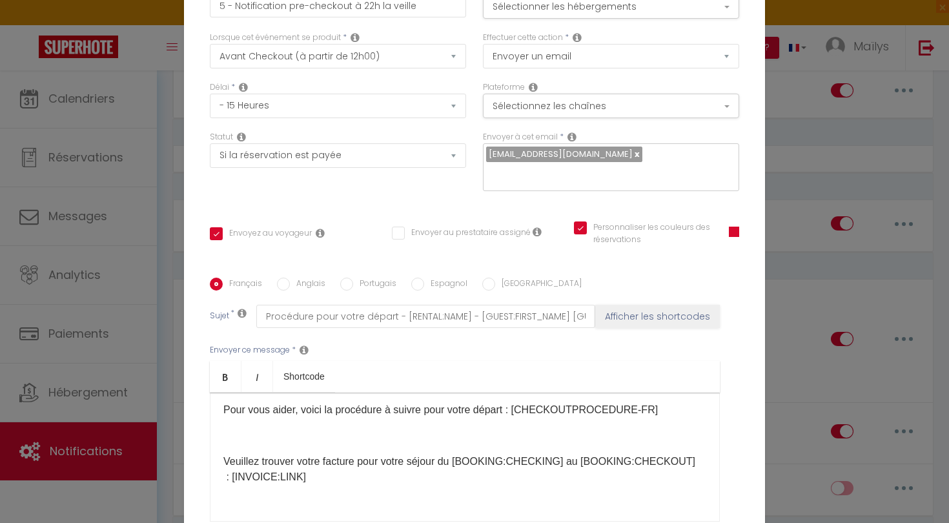
scroll to position [50, 0]
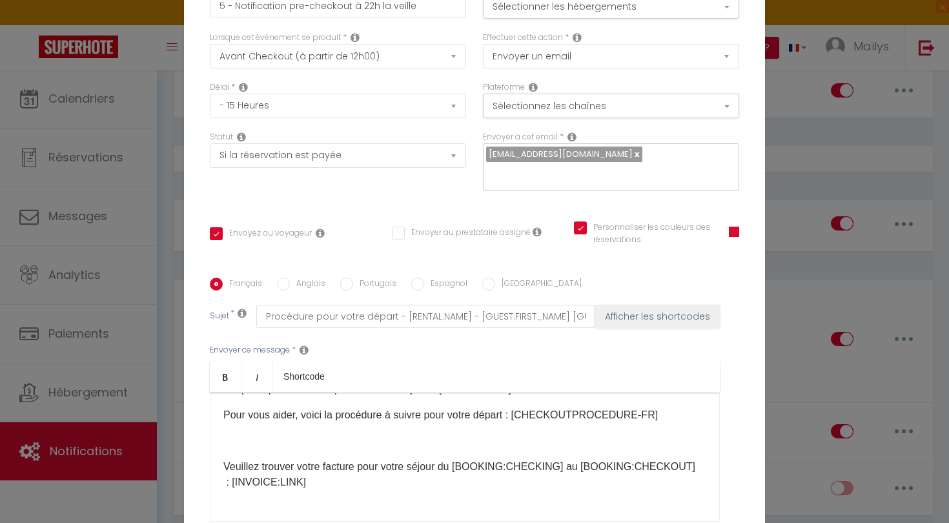
click at [261, 433] on p at bounding box center [464, 440] width 483 height 15
click at [245, 433] on p at bounding box center [464, 440] width 483 height 15
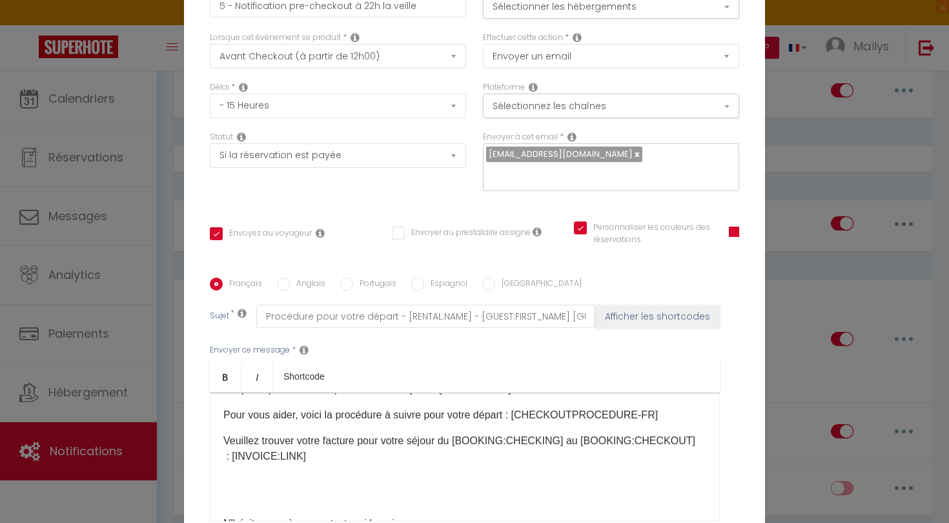
scroll to position [97, 0]
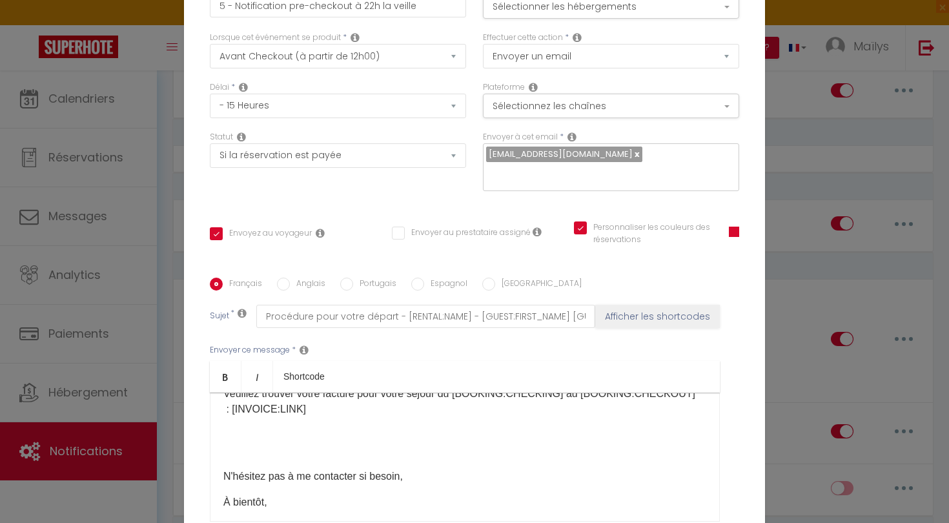
click at [243, 393] on div "Bonjour [GUEST:FIRST_NAME]​, J'espère que vous avez passé un bon séjour à [RENT…" at bounding box center [465, 457] width 510 height 129
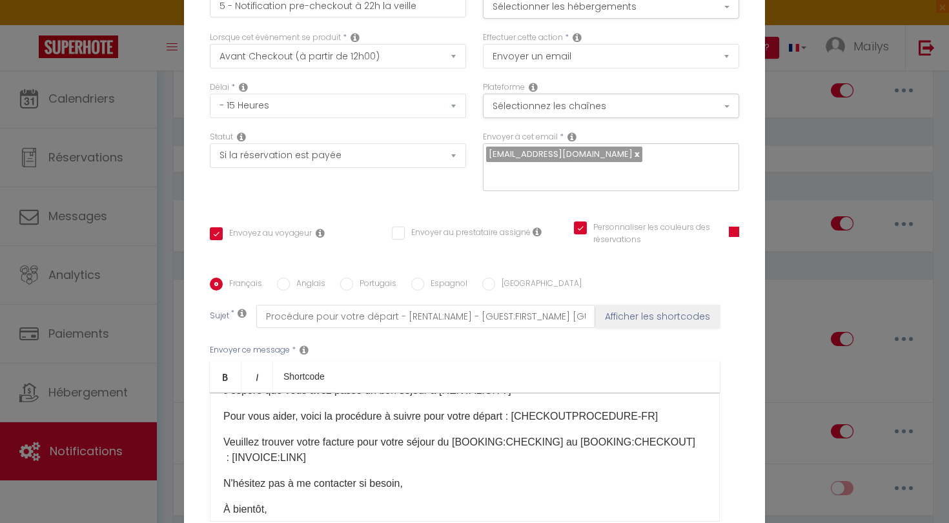
scroll to position [29, 0]
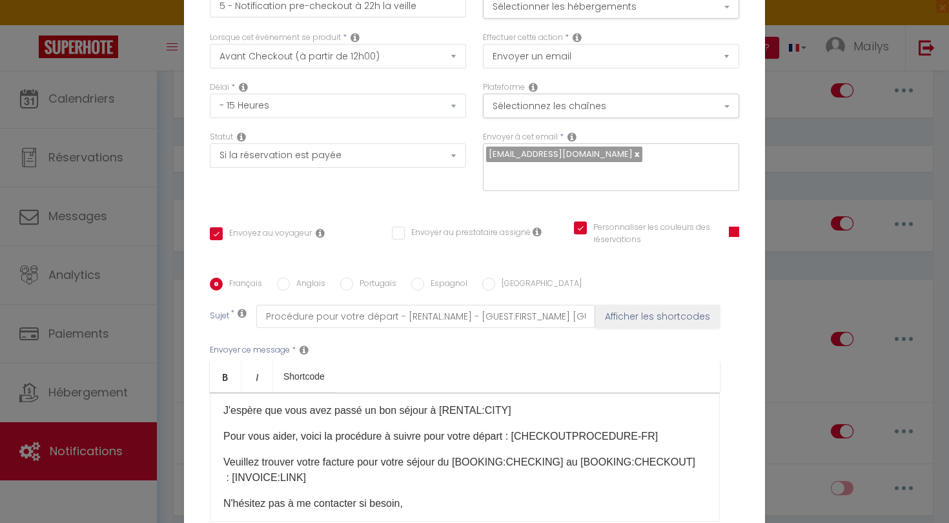
click at [458, 454] on p "Veuillez trouver votre facture pour votre séjour du [BOOKING:CHECKING]​ au [BOO…" at bounding box center [464, 469] width 483 height 31
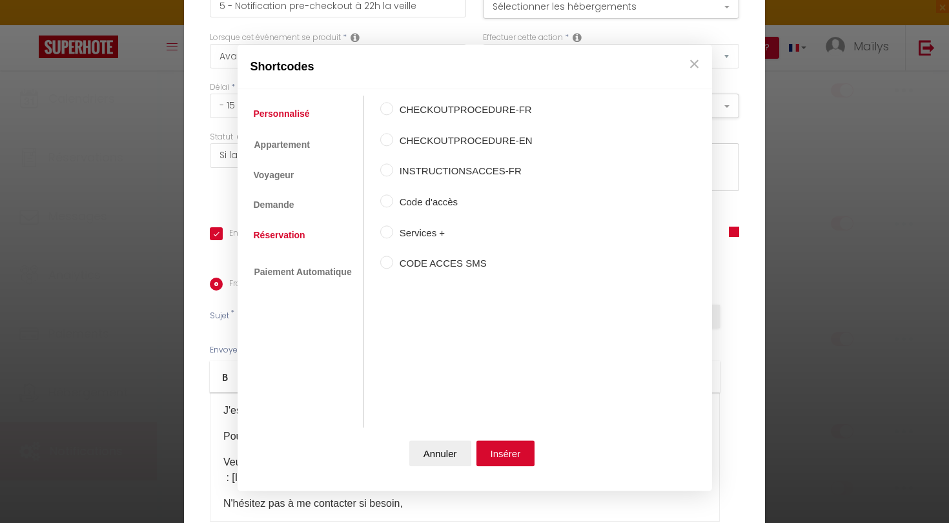
click at [291, 235] on link "Réservation" at bounding box center [279, 234] width 65 height 23
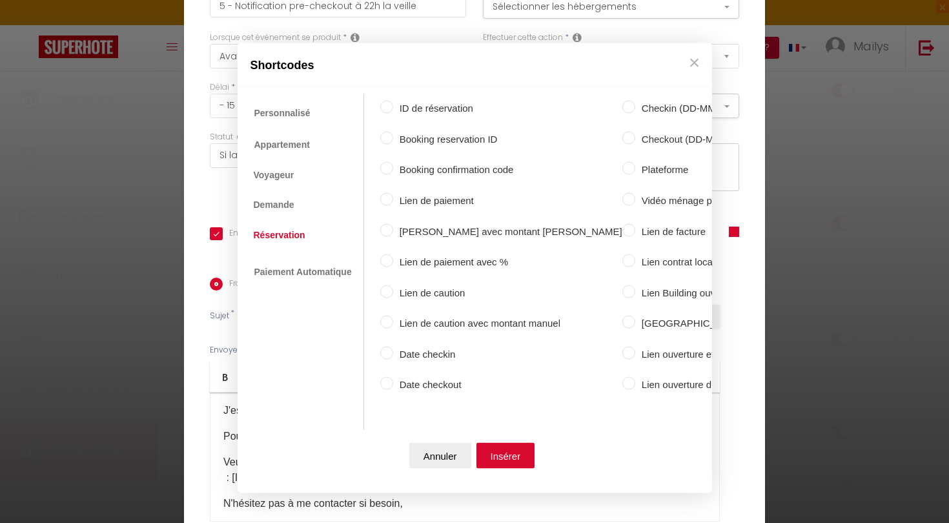
click at [635, 101] on label "Checkin (DD-MM-YYYY)" at bounding box center [734, 108] width 199 height 15
click at [622, 101] on input "Checkin (DD-MM-YYYY)" at bounding box center [628, 107] width 13 height 13
click at [511, 449] on button "Insérer" at bounding box center [505, 455] width 59 height 26
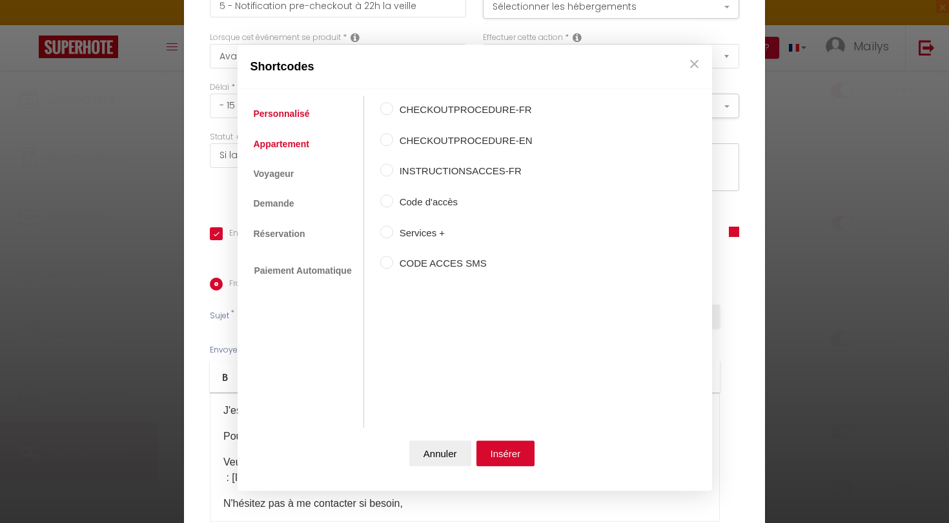
click at [303, 148] on link "Appartement" at bounding box center [281, 143] width 68 height 23
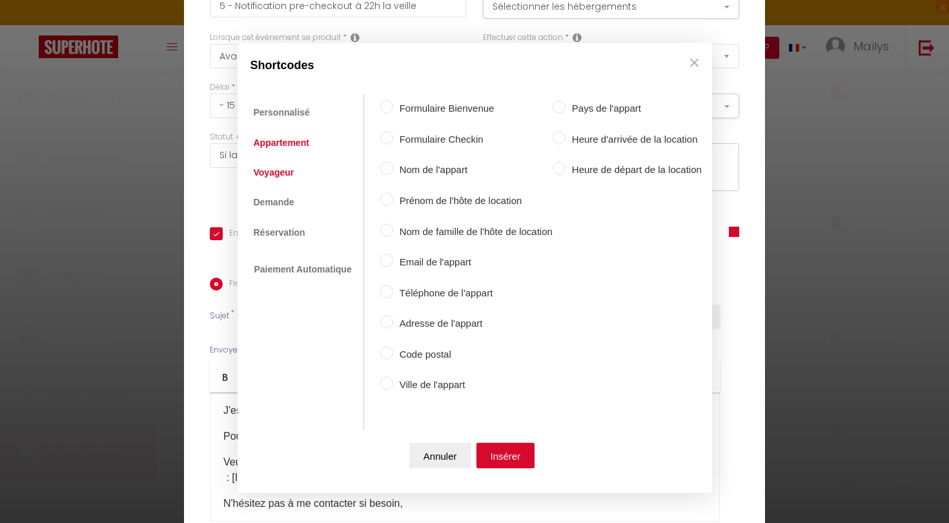
click at [283, 173] on link "Voyageur" at bounding box center [274, 171] width 54 height 23
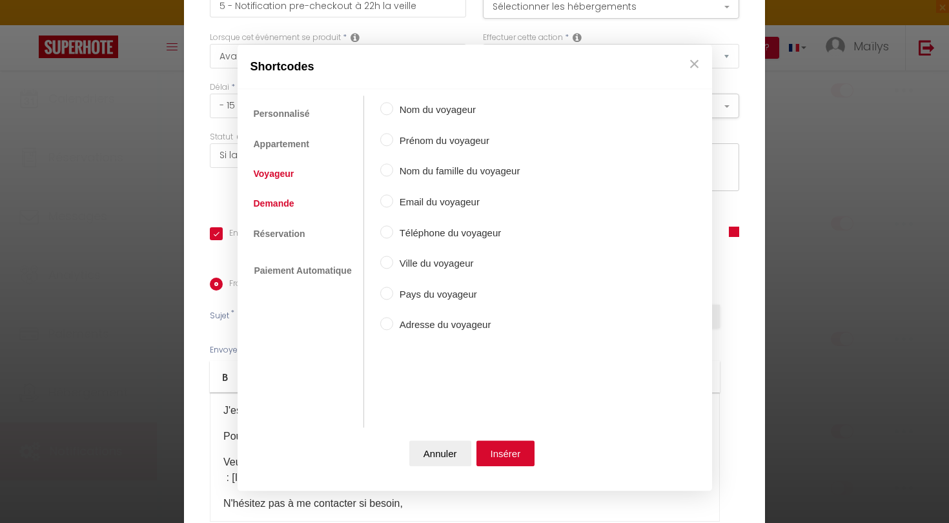
click at [287, 212] on link "Demande" at bounding box center [274, 203] width 54 height 23
click at [299, 241] on link "Réservation" at bounding box center [279, 233] width 65 height 23
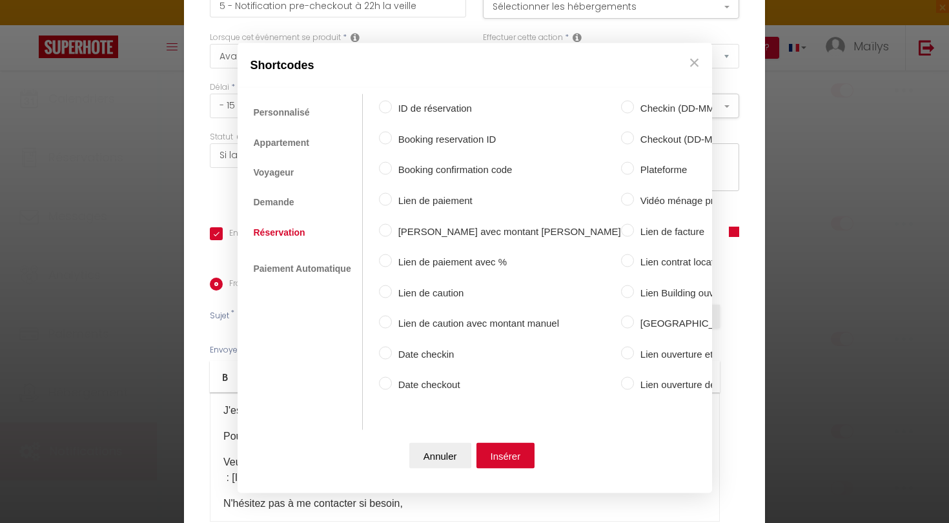
click at [426, 349] on label "Date checkin" at bounding box center [506, 353] width 229 height 15
click at [392, 349] on input "Date checkin" at bounding box center [385, 352] width 13 height 13
click at [507, 445] on button "Insérer" at bounding box center [505, 455] width 59 height 26
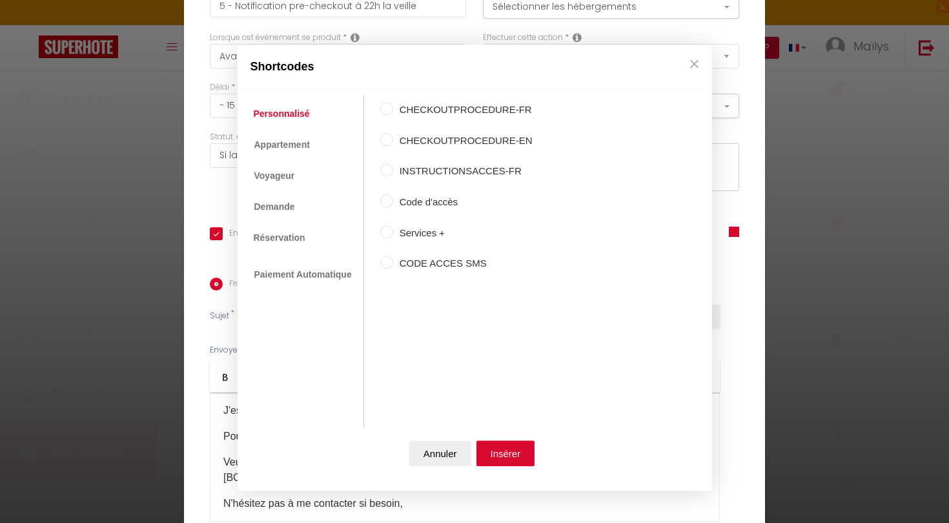
click at [316, 242] on ul "Personnalisé Appartement Voyageur Demande Réservation Lien De Paiement Paiement…" at bounding box center [304, 262] width 120 height 332
click at [286, 238] on link "Réservation" at bounding box center [279, 237] width 65 height 23
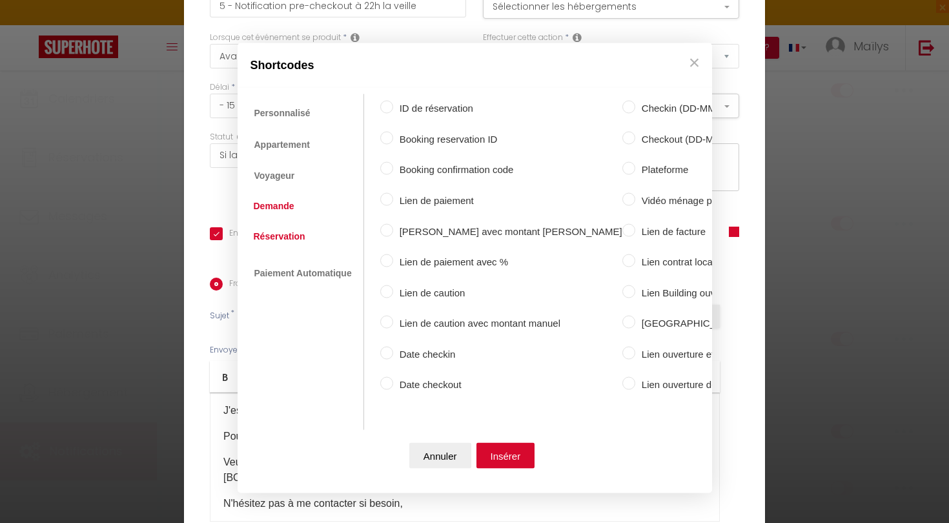
click at [277, 208] on link "Demande" at bounding box center [274, 205] width 54 height 23
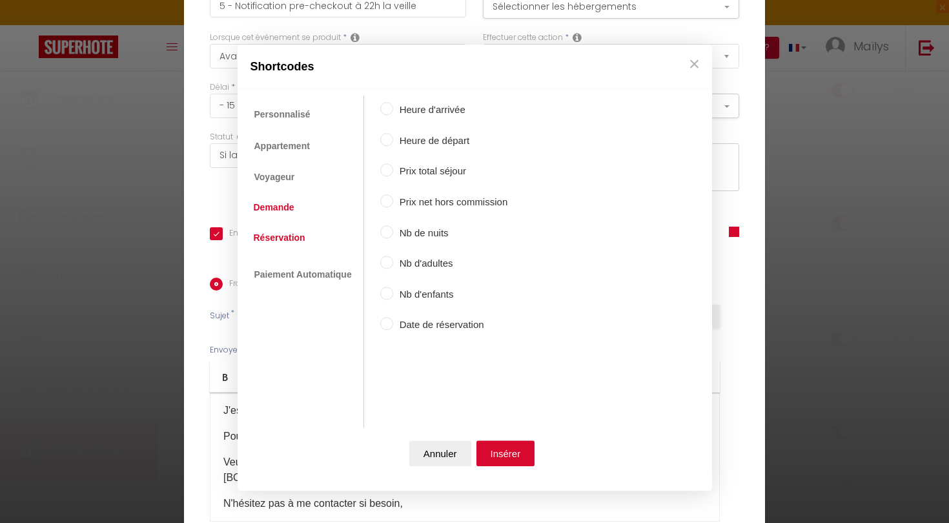
click at [289, 230] on link "Réservation" at bounding box center [279, 237] width 65 height 23
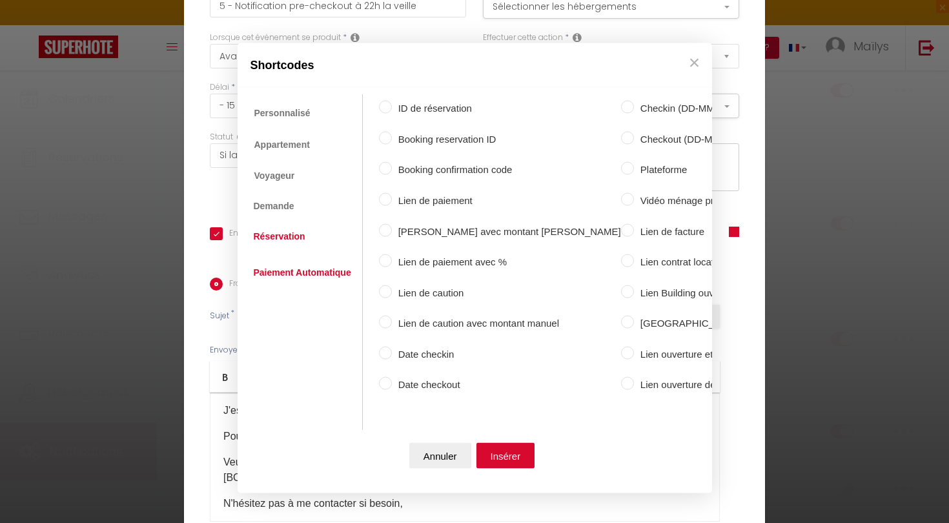
click at [289, 270] on link "Paiement Automatique" at bounding box center [302, 271] width 110 height 23
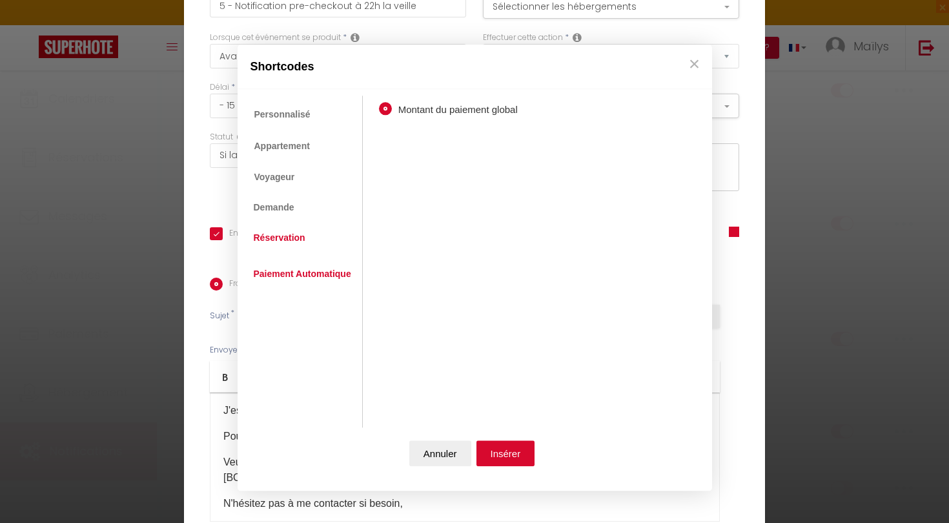
click at [285, 240] on link "Réservation" at bounding box center [279, 237] width 65 height 23
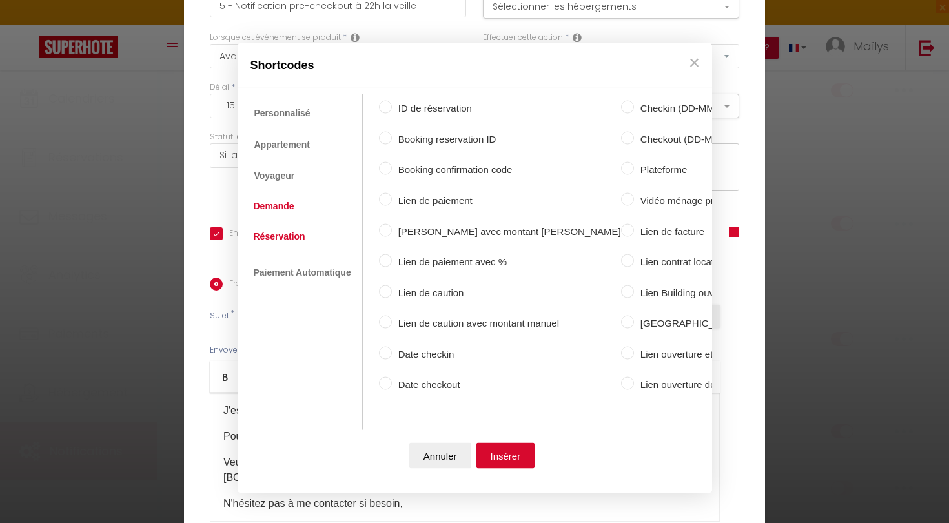
click at [269, 209] on link "Demande" at bounding box center [274, 205] width 54 height 23
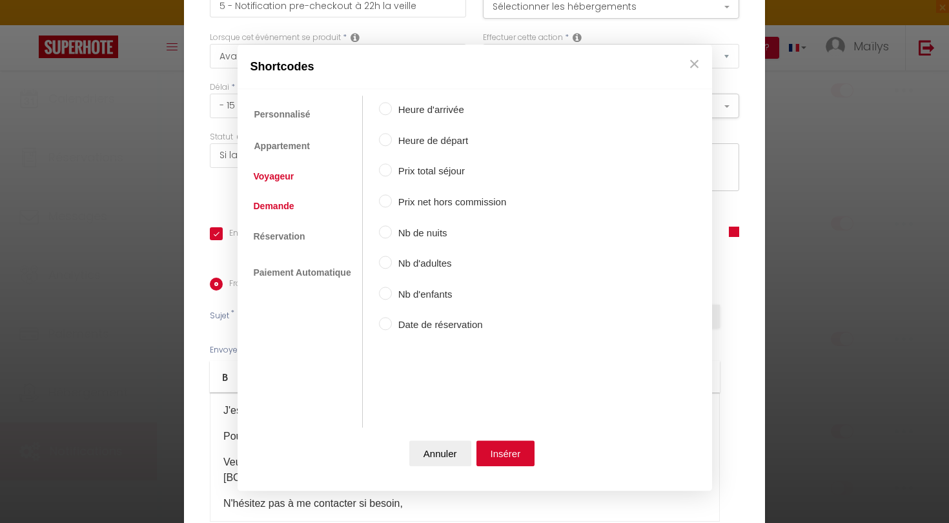
click at [265, 166] on link "Voyageur" at bounding box center [274, 176] width 54 height 23
click at [275, 194] on link "Demande" at bounding box center [274, 205] width 54 height 23
click at [291, 230] on link "Réservation" at bounding box center [279, 234] width 65 height 23
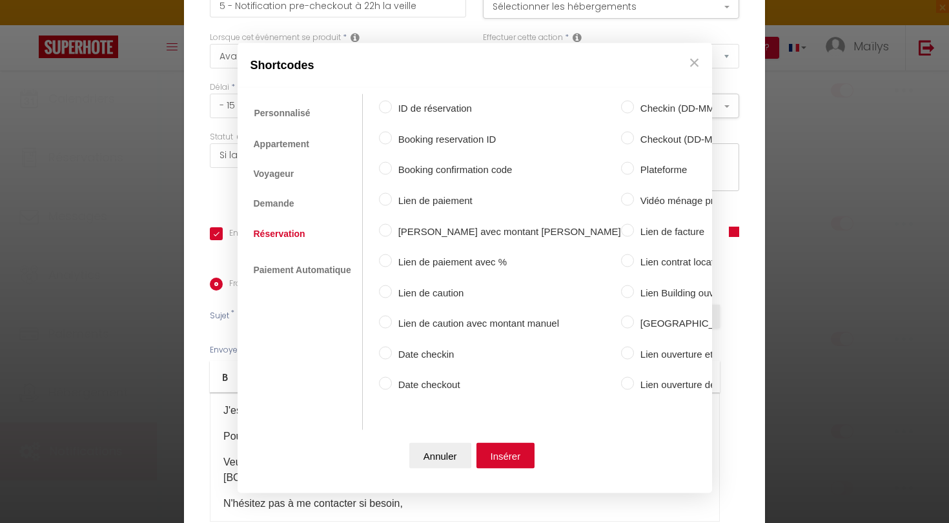
click at [427, 377] on label "Date checkout" at bounding box center [506, 384] width 229 height 15
click at [392, 377] on input "Date checkout" at bounding box center [385, 383] width 13 height 13
click at [506, 453] on button "Insérer" at bounding box center [505, 455] width 59 height 26
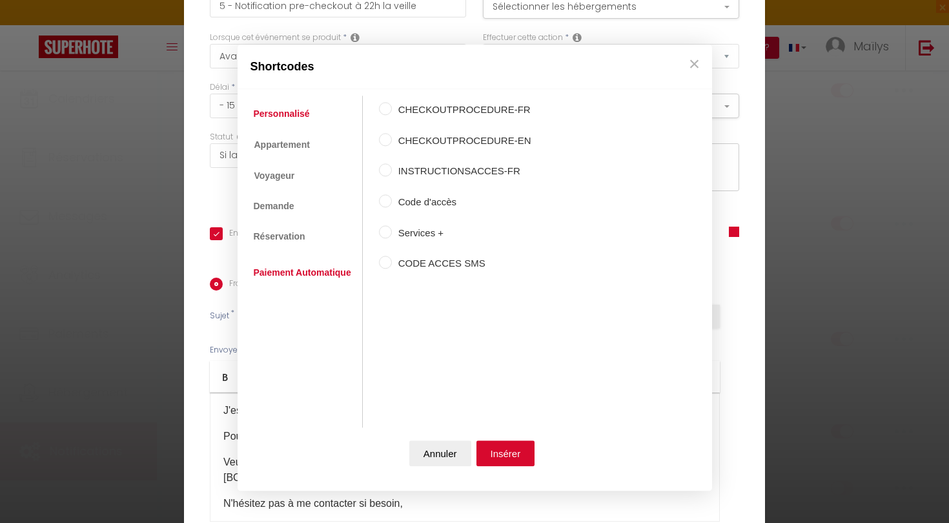
click at [283, 269] on link "Paiement Automatique" at bounding box center [302, 272] width 110 height 23
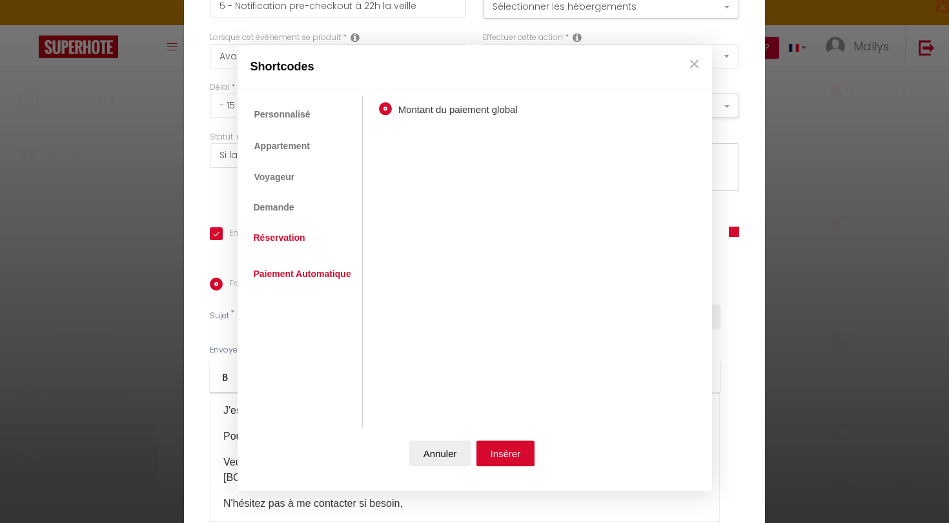
click at [264, 248] on link "Réservation" at bounding box center [279, 237] width 65 height 23
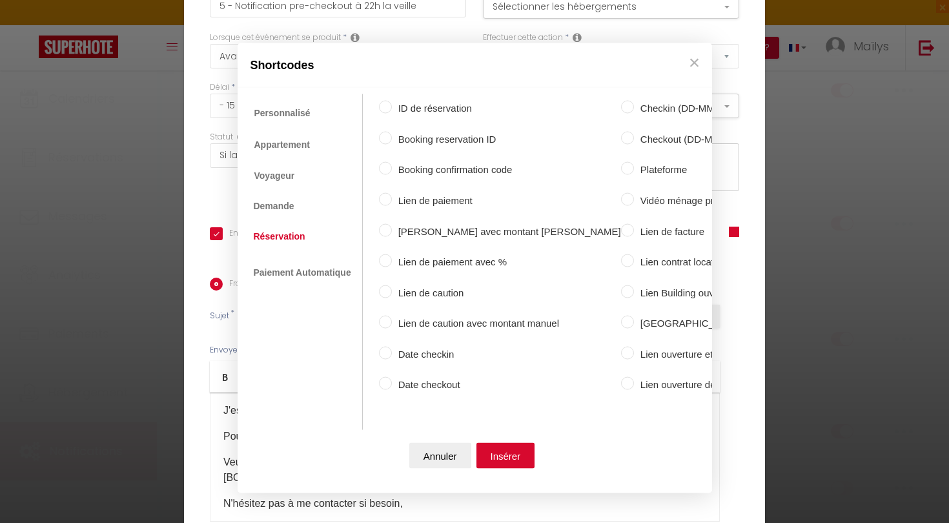
click at [634, 232] on label "Lien de facture" at bounding box center [733, 230] width 199 height 15
click at [624, 232] on input "Lien de facture" at bounding box center [627, 229] width 13 height 13
click at [499, 453] on button "Insérer" at bounding box center [505, 455] width 59 height 26
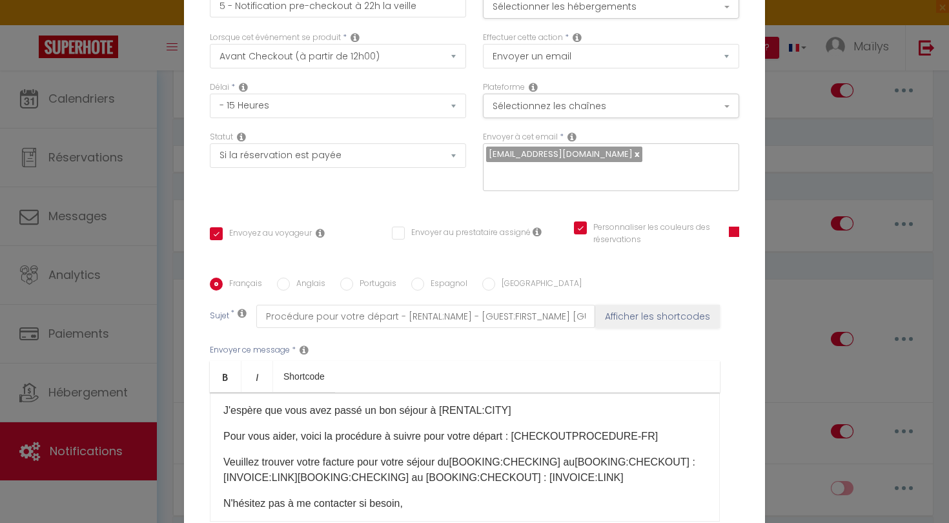
drag, startPoint x: 604, startPoint y: 351, endPoint x: 334, endPoint y: 358, distance: 269.9
click at [334, 393] on div "Bonjour [GUEST:FIRST_NAME]​, J'espère que vous avez passé un bon séjour à [RENT…" at bounding box center [465, 457] width 510 height 129
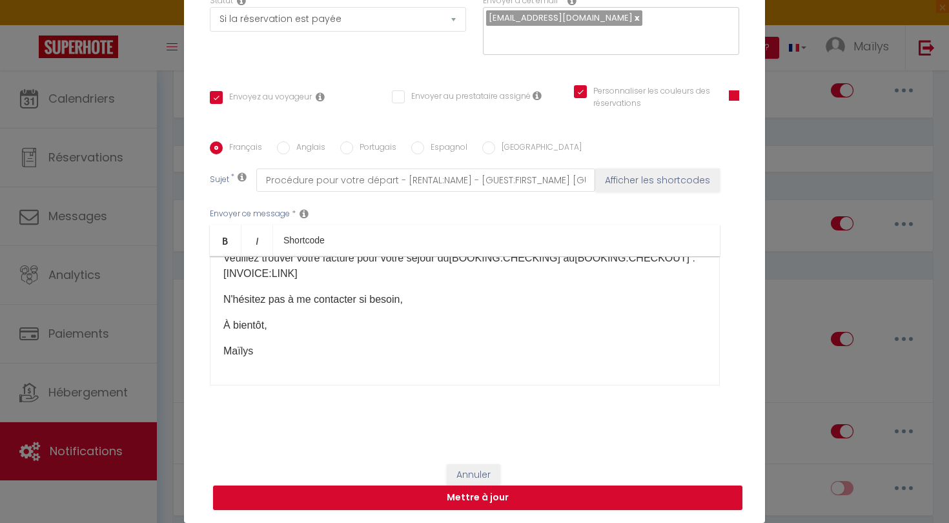
scroll to position [97, 0]
click at [418, 493] on button "Mettre à jour" at bounding box center [477, 497] width 529 height 25
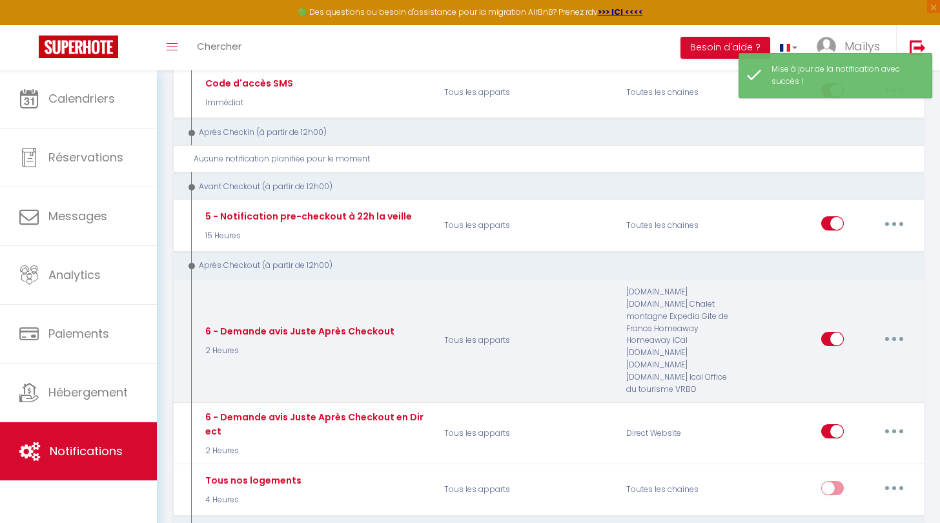
click at [901, 329] on button "button" at bounding box center [894, 339] width 36 height 21
click at [843, 357] on link "Editer" at bounding box center [861, 368] width 96 height 22
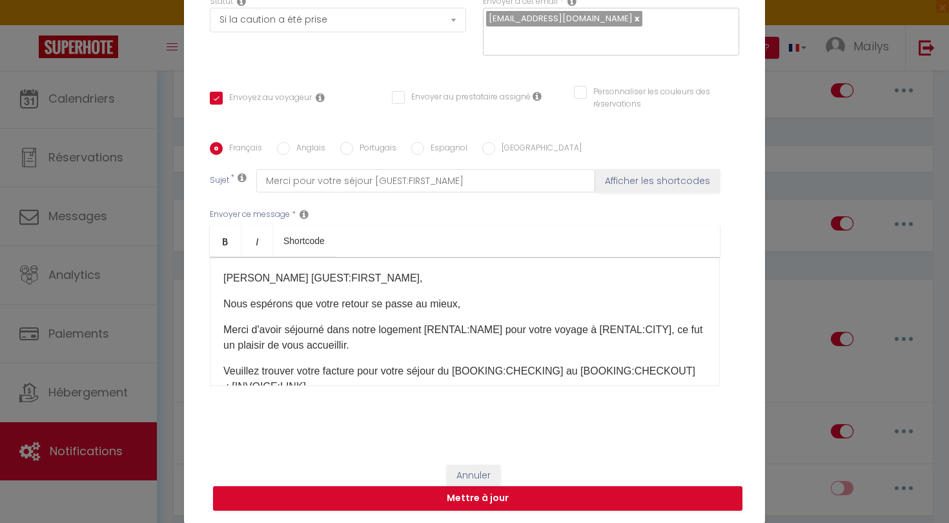
scroll to position [0, 0]
click at [468, 479] on button "Annuler" at bounding box center [474, 476] width 54 height 22
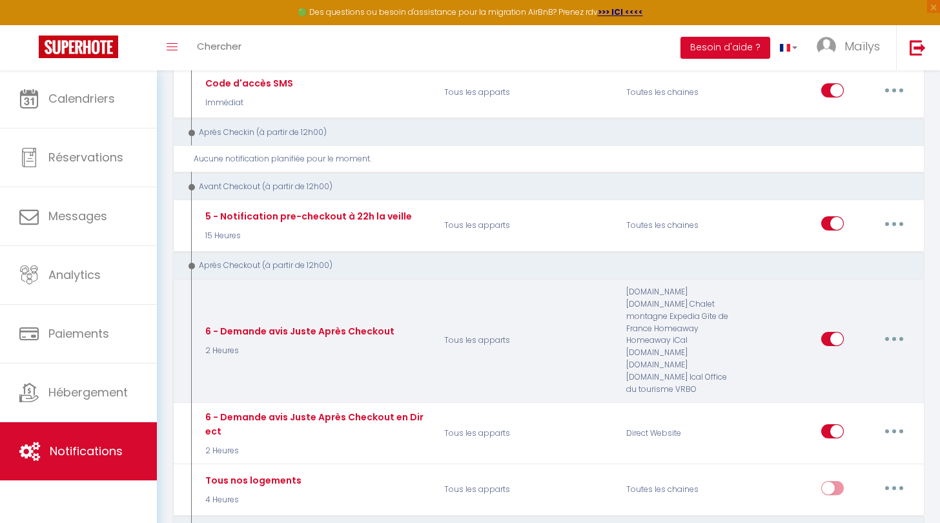
click at [839, 332] on input "checkbox" at bounding box center [832, 341] width 23 height 19
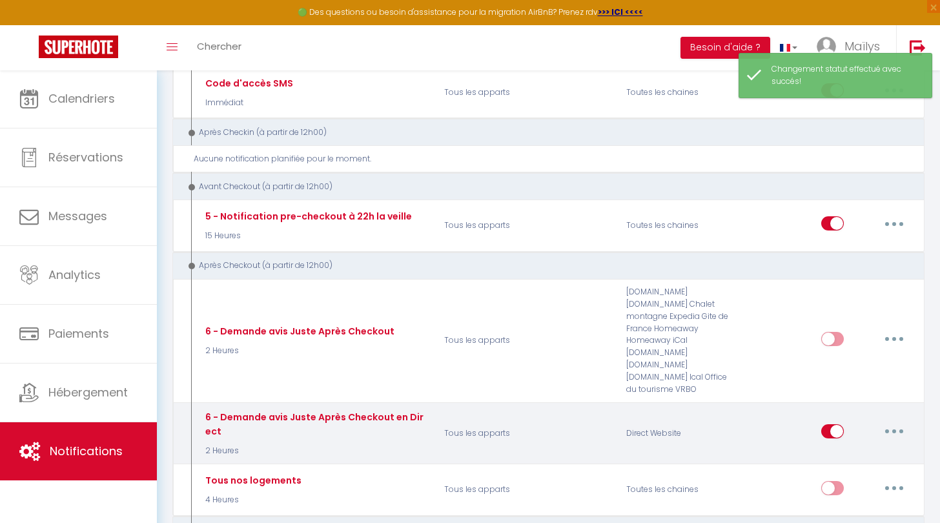
click at [832, 424] on input "checkbox" at bounding box center [832, 433] width 23 height 19
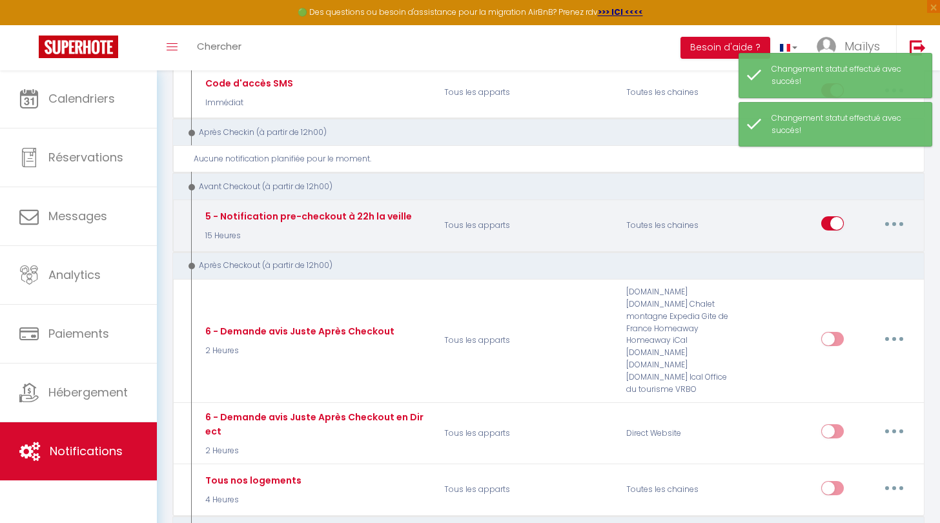
click at [906, 213] on button "button" at bounding box center [894, 223] width 36 height 21
click at [853, 242] on link "Editer" at bounding box center [861, 253] width 96 height 22
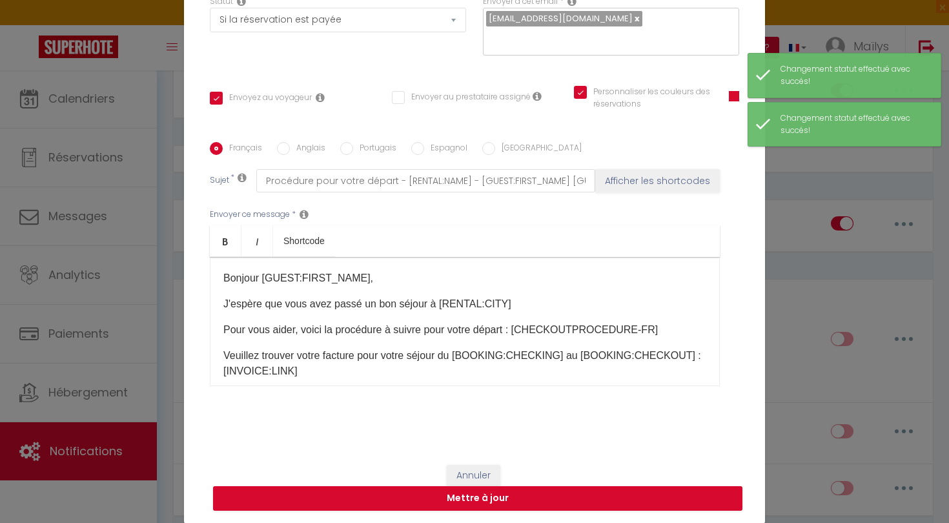
drag, startPoint x: 301, startPoint y: 373, endPoint x: 177, endPoint y: 358, distance: 124.9
click at [179, 358] on div "Modifier la notification × Titre * 5 - Notification pre-checkout à 22h la veill…" at bounding box center [474, 261] width 949 height 523
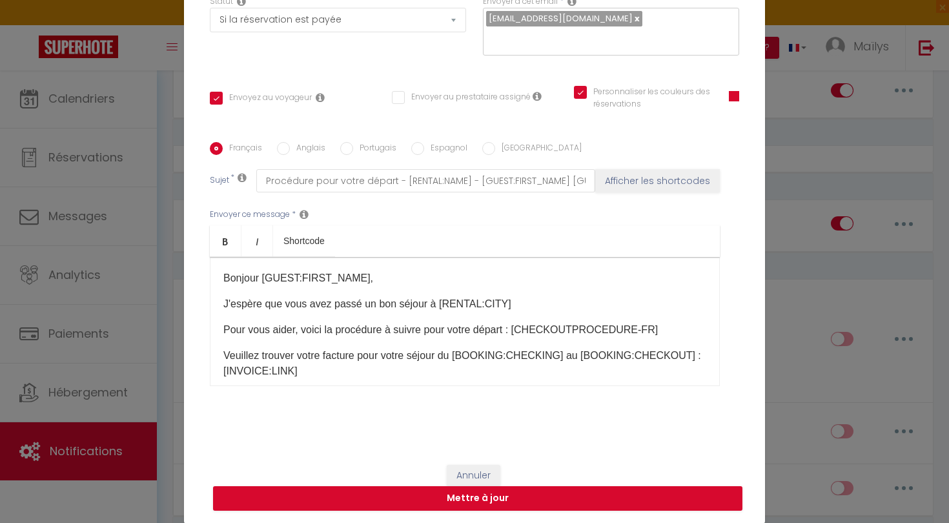
click at [476, 467] on button "Annuler" at bounding box center [474, 476] width 54 height 22
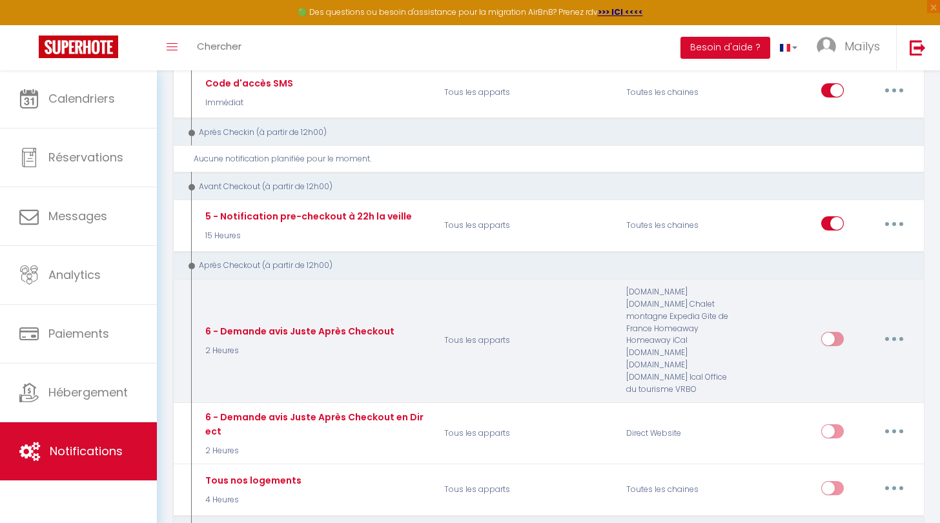
click at [903, 329] on button "button" at bounding box center [894, 339] width 36 height 21
click at [857, 357] on link "Editer" at bounding box center [861, 368] width 96 height 22
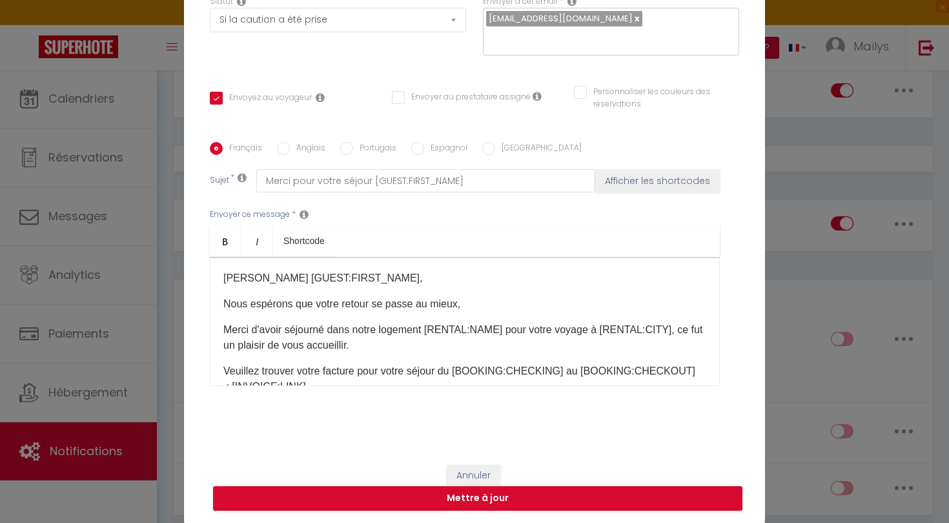
click at [290, 149] on label "Anglais" at bounding box center [308, 149] width 36 height 14
click at [289, 149] on input "Anglais" at bounding box center [283, 148] width 13 height 13
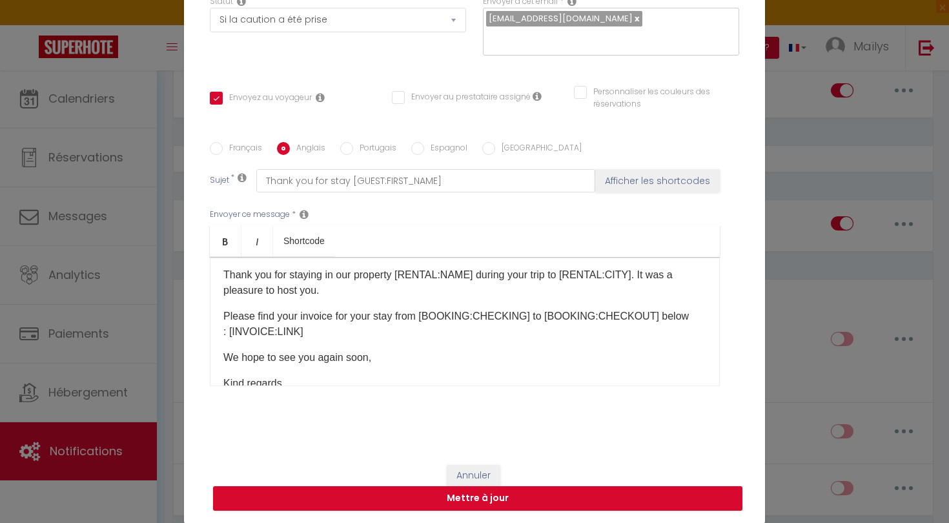
scroll to position [56, 0]
drag, startPoint x: 298, startPoint y: 331, endPoint x: 216, endPoint y: 311, distance: 83.8
click at [212, 312] on div "Dear [GUEST:FIRST_NAME]​, We hope you had a smooth journey back, Thank you for …" at bounding box center [465, 321] width 510 height 129
click at [225, 320] on p "Please find your invoice for your stay from [BOOKING:CHECKING]​ to [BOOKING:CHE…" at bounding box center [464, 323] width 483 height 31
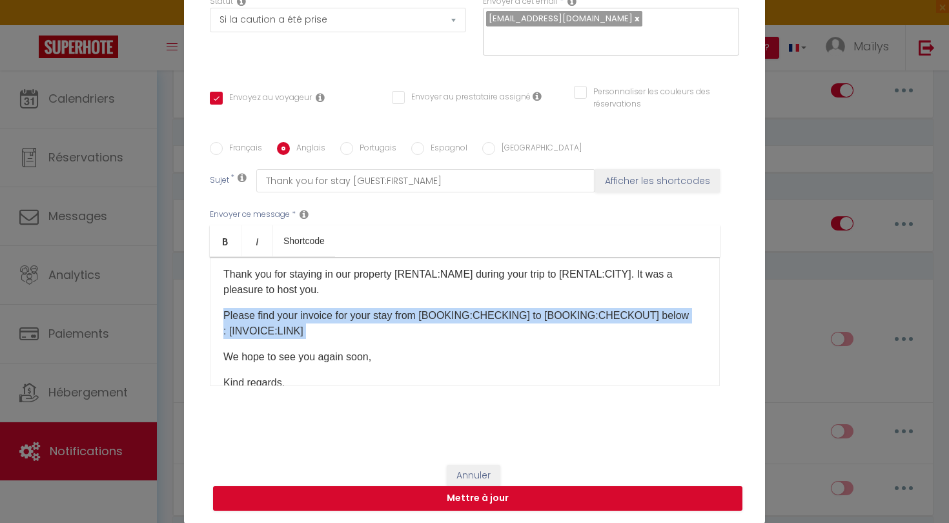
click at [225, 320] on p "Please find your invoice for your stay from [BOOKING:CHECKING]​ to [BOOKING:CHE…" at bounding box center [464, 323] width 483 height 31
copy div "Please find your invoice for your stay from [BOOKING:CHECKING]​ to [BOOKING:CHE…"
click at [476, 482] on button "Annuler" at bounding box center [474, 476] width 54 height 22
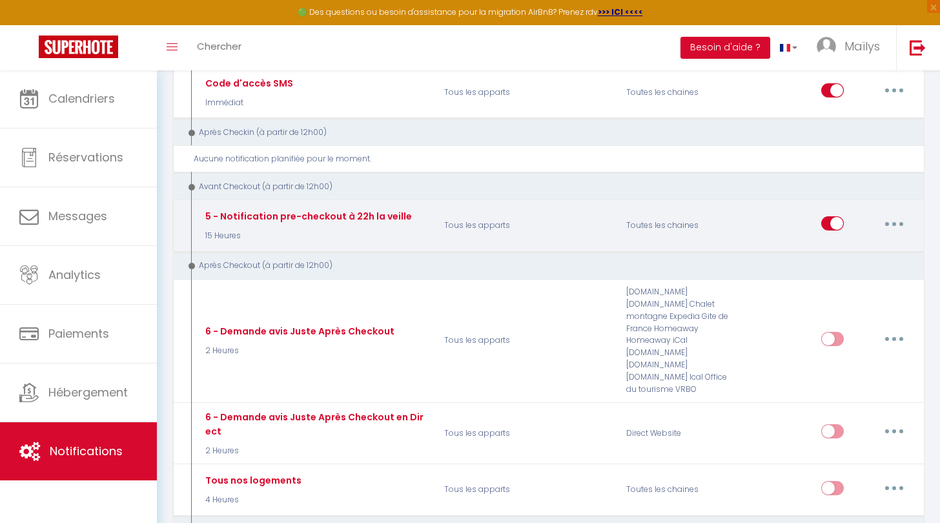
click at [906, 217] on button "button" at bounding box center [894, 223] width 36 height 21
click at [862, 245] on link "Editer" at bounding box center [861, 253] width 96 height 22
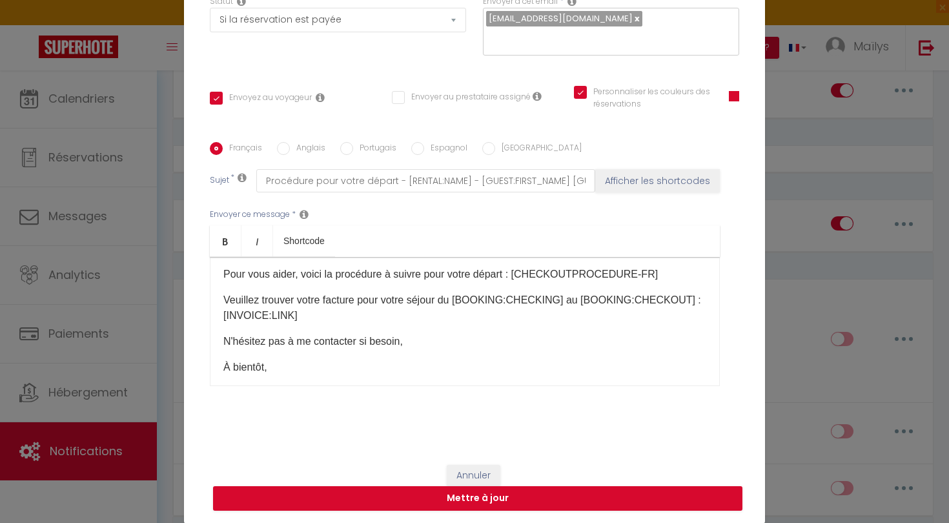
click at [297, 148] on label "Anglais" at bounding box center [308, 149] width 36 height 14
click at [290, 148] on input "Anglais" at bounding box center [283, 148] width 13 height 13
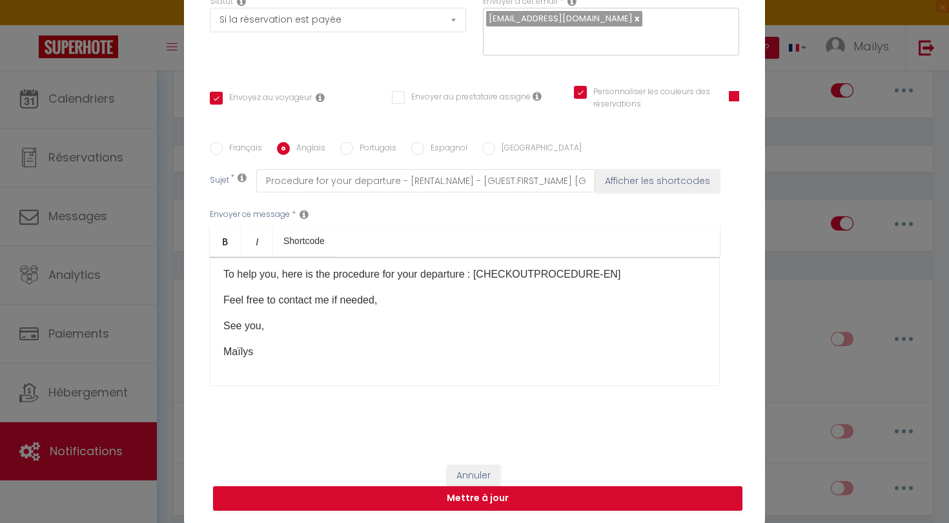
click at [638, 278] on p "To help you, here is the procedure for your departure : [CHECKOUTPROCEDURE-EN]​" at bounding box center [464, 274] width 483 height 15
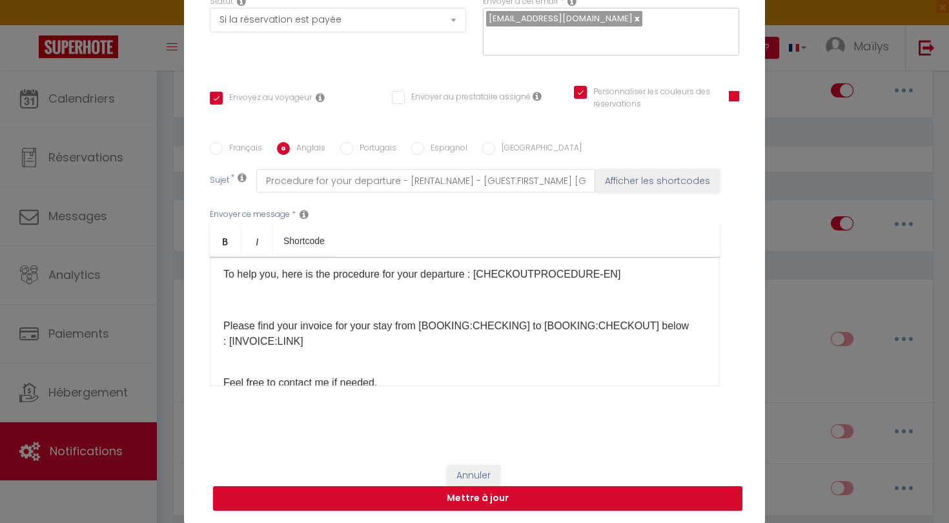
click at [290, 301] on p at bounding box center [464, 299] width 483 height 15
click at [245, 310] on div "​Hi [GUEST:FIRST_NAME]​, I hope you had a great stay in [RENTAL:CITY]​ To help …" at bounding box center [465, 321] width 510 height 129
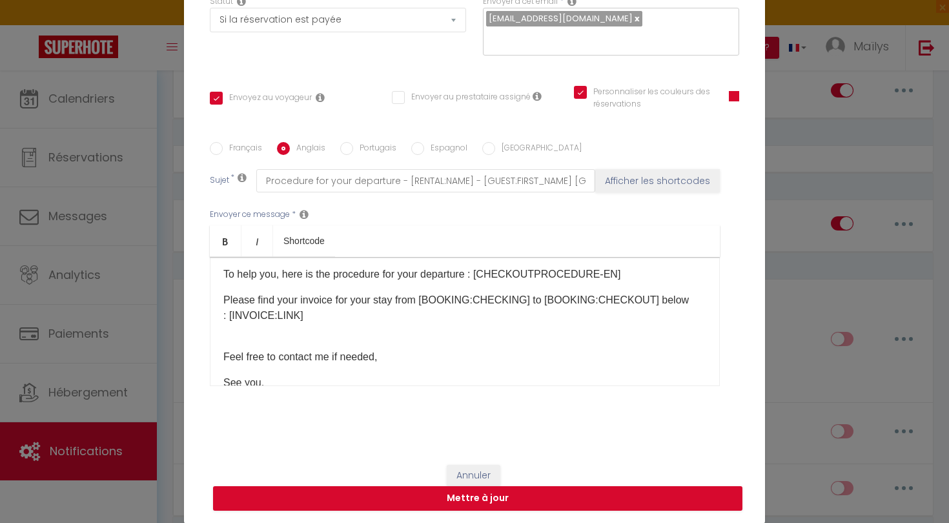
click at [412, 301] on p "Please find your invoice for your stay from [BOOKING:CHECKING]​ to [BOOKING:CHE…" at bounding box center [464, 307] width 483 height 31
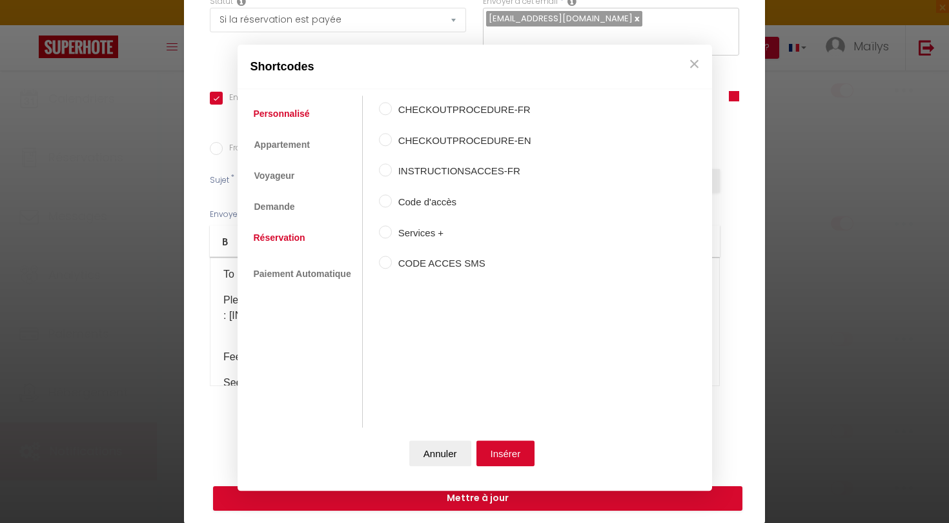
click at [295, 235] on link "Réservation" at bounding box center [279, 237] width 65 height 23
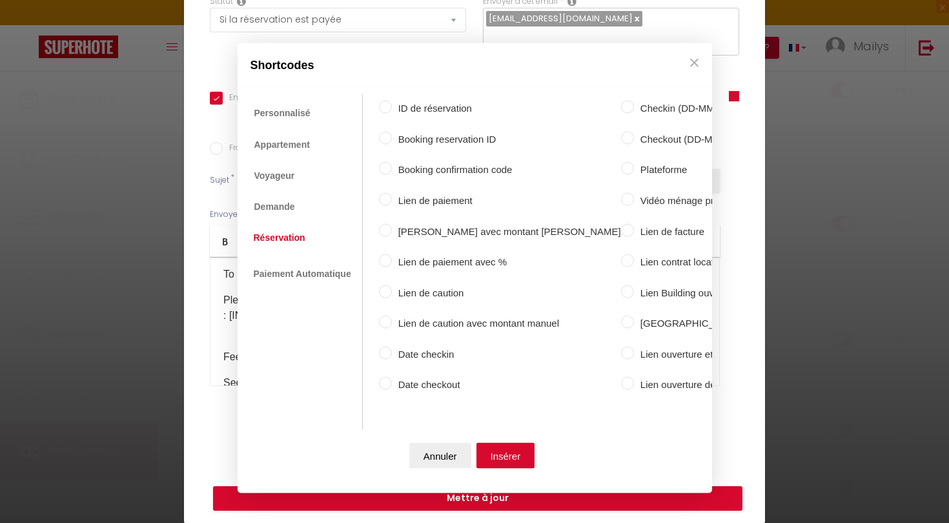
click at [430, 348] on label "Date checkin" at bounding box center [506, 353] width 229 height 15
click at [392, 348] on input "Date checkin" at bounding box center [385, 352] width 13 height 13
click at [515, 447] on button "Insérer" at bounding box center [505, 455] width 59 height 26
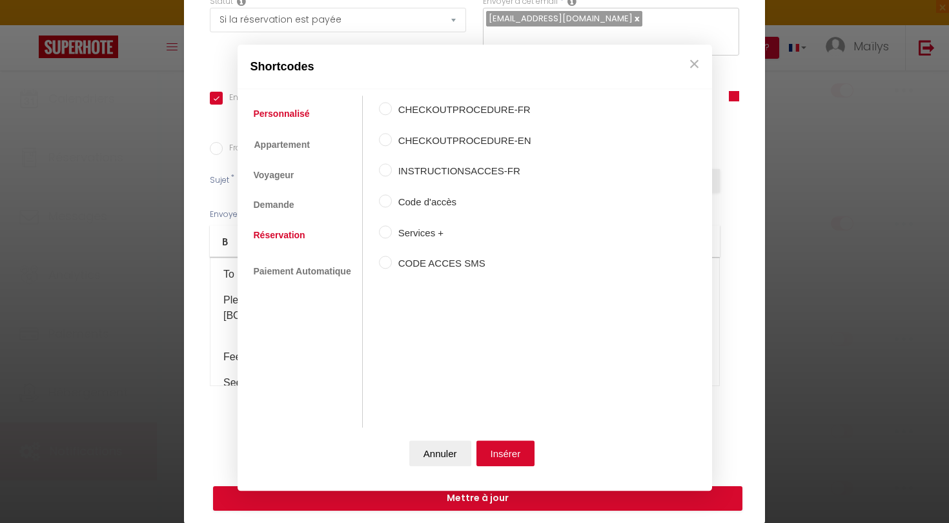
click at [279, 227] on link "Réservation" at bounding box center [279, 234] width 65 height 23
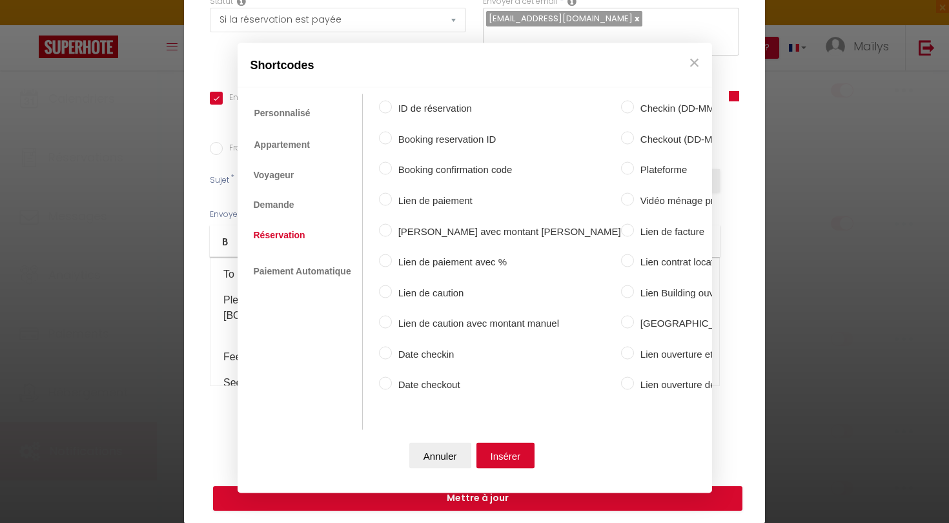
click at [429, 377] on label "Date checkout" at bounding box center [506, 384] width 229 height 15
click at [392, 377] on input "Date checkout" at bounding box center [385, 383] width 13 height 13
click at [514, 453] on button "Insérer" at bounding box center [505, 455] width 59 height 26
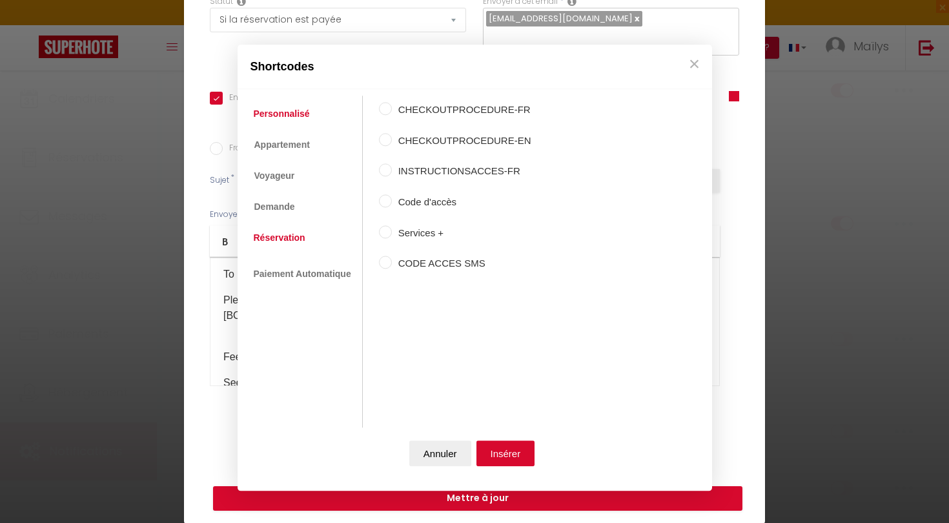
click at [280, 240] on link "Réservation" at bounding box center [279, 237] width 65 height 23
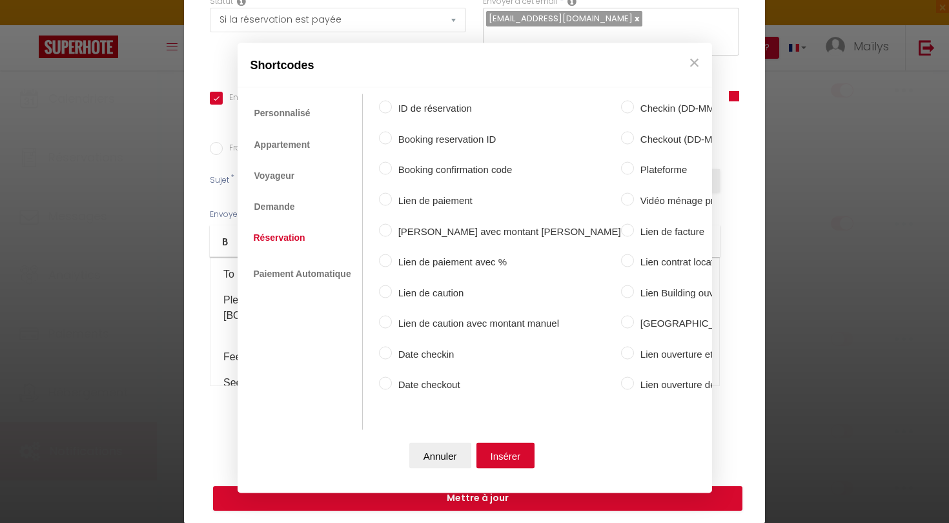
click at [634, 226] on label "Lien de facture" at bounding box center [733, 230] width 199 height 15
click at [621, 226] on input "Lien de facture" at bounding box center [627, 229] width 13 height 13
click at [501, 451] on button "Insérer" at bounding box center [505, 455] width 59 height 26
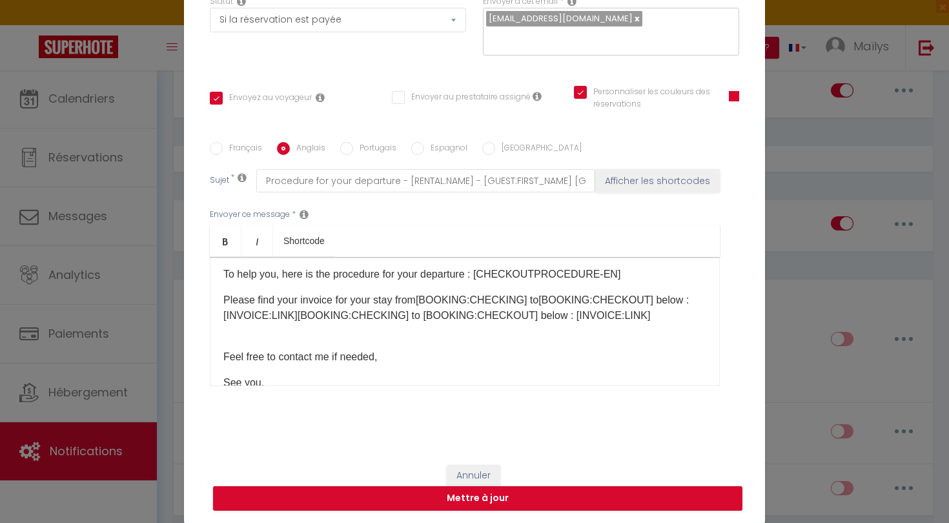
drag, startPoint x: 646, startPoint y: 317, endPoint x: 461, endPoint y: 296, distance: 185.8
click at [438, 300] on p "Please find your invoice for your stay from [BOOKING:CHECKING] to [BOOKING:CHEC…" at bounding box center [464, 307] width 483 height 31
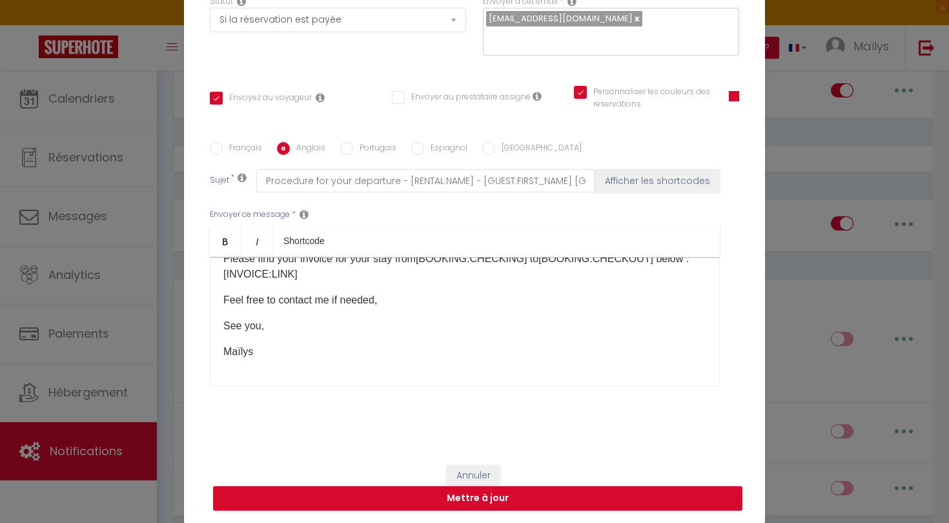
scroll to position [97, 0]
click at [420, 495] on button "Mettre à jour" at bounding box center [477, 498] width 529 height 25
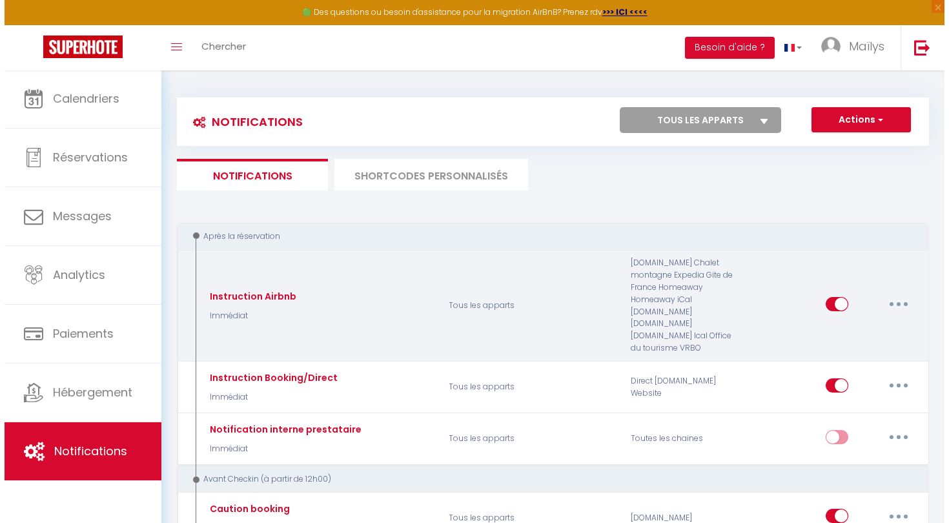
scroll to position [0, 0]
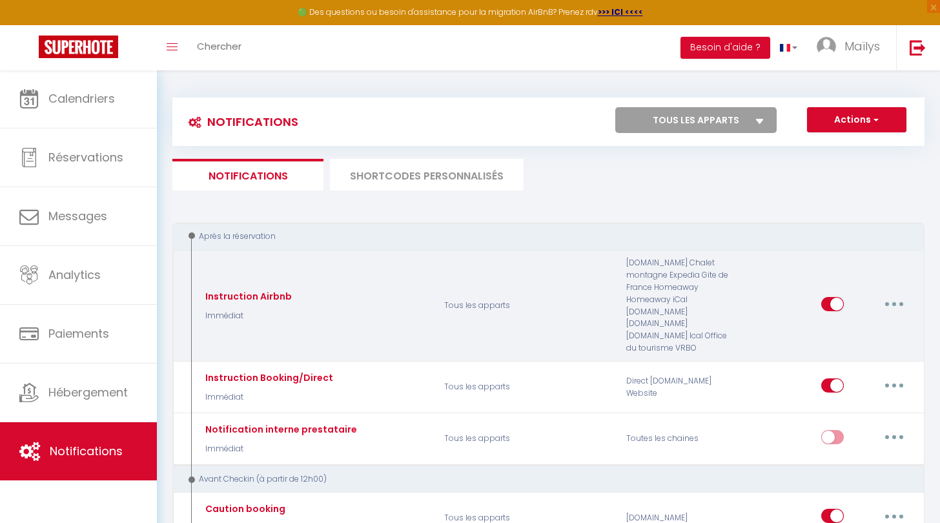
click at [906, 295] on button "button" at bounding box center [894, 304] width 36 height 21
click at [875, 323] on link "Editer" at bounding box center [861, 333] width 96 height 22
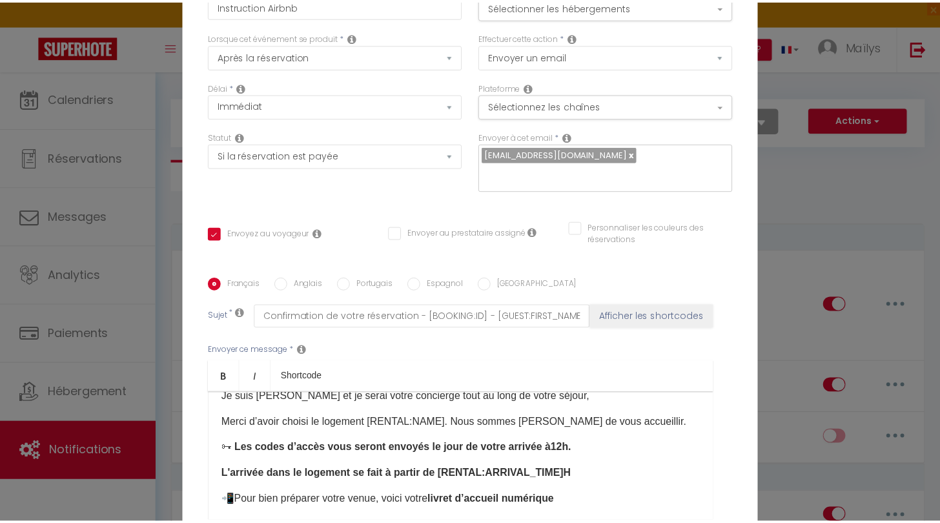
scroll to position [43, 0]
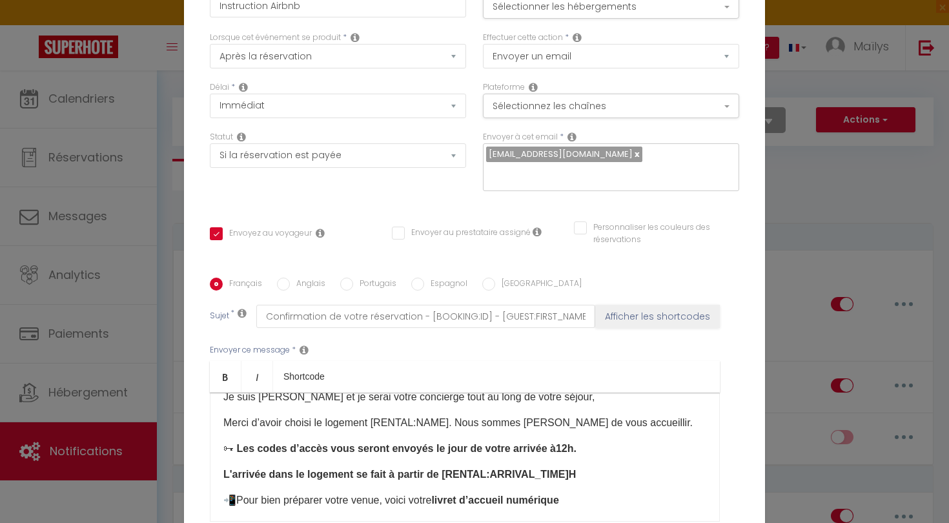
click at [638, 415] on p "Merci d’avoir choisi le logement [RENTAL:NAME]​. Nous sommes [PERSON_NAME] de v…" at bounding box center [464, 422] width 483 height 15
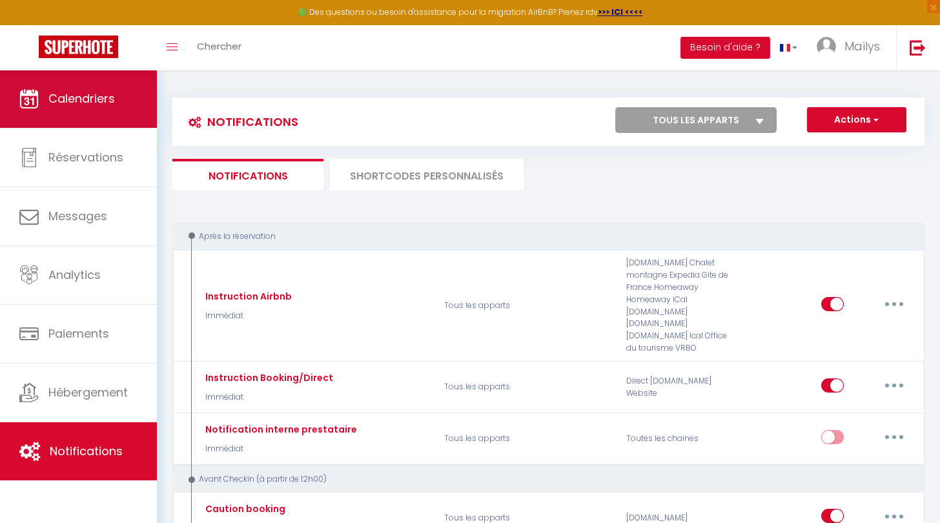
scroll to position [0, 0]
click at [51, 103] on span "Calendriers" at bounding box center [81, 98] width 66 height 16
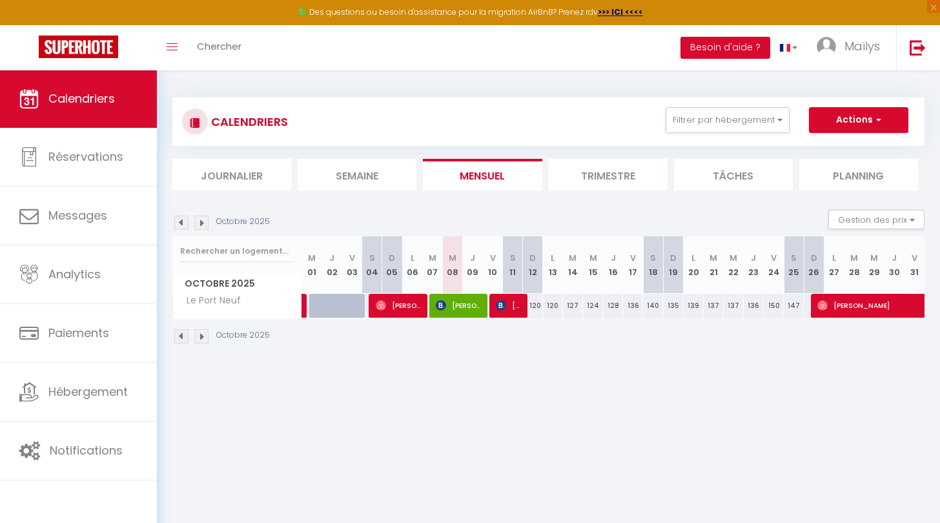
click at [101, 88] on link "Calendriers" at bounding box center [78, 99] width 157 height 58
